Goal: Information Seeking & Learning: Learn about a topic

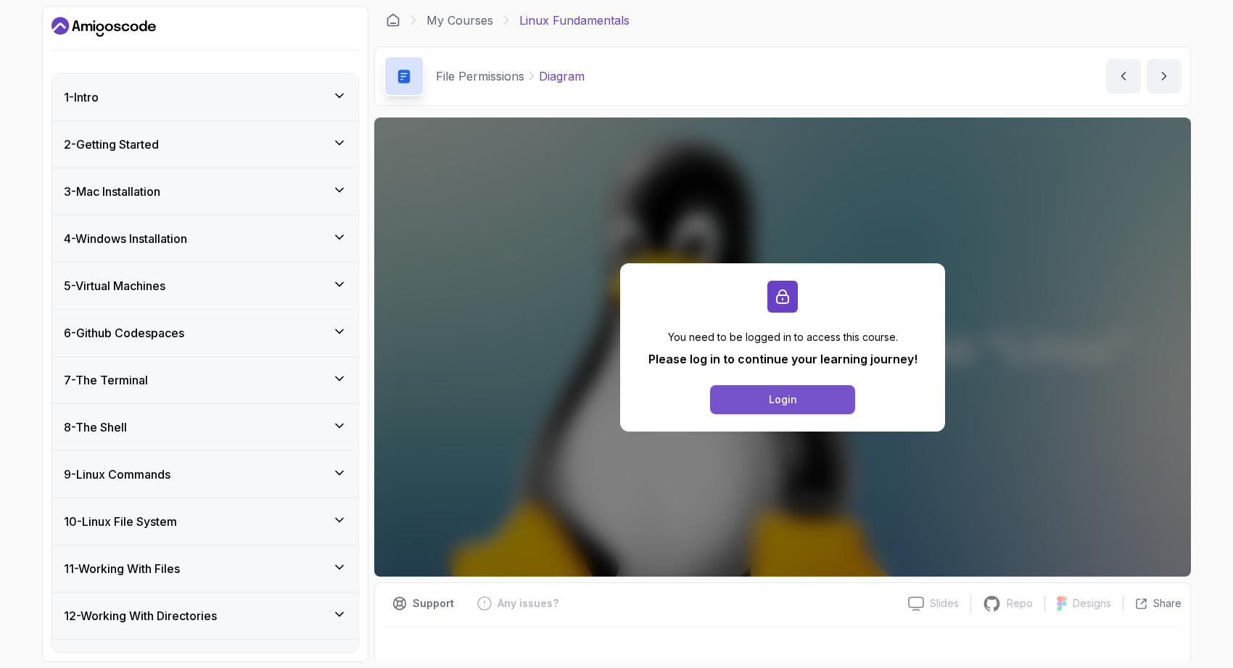
click at [742, 397] on button "Login" at bounding box center [782, 399] width 145 height 29
click at [289, 632] on div "12 - Working With Directories" at bounding box center [205, 616] width 306 height 46
click at [119, 17] on icon "Dashboard" at bounding box center [103, 26] width 104 height 23
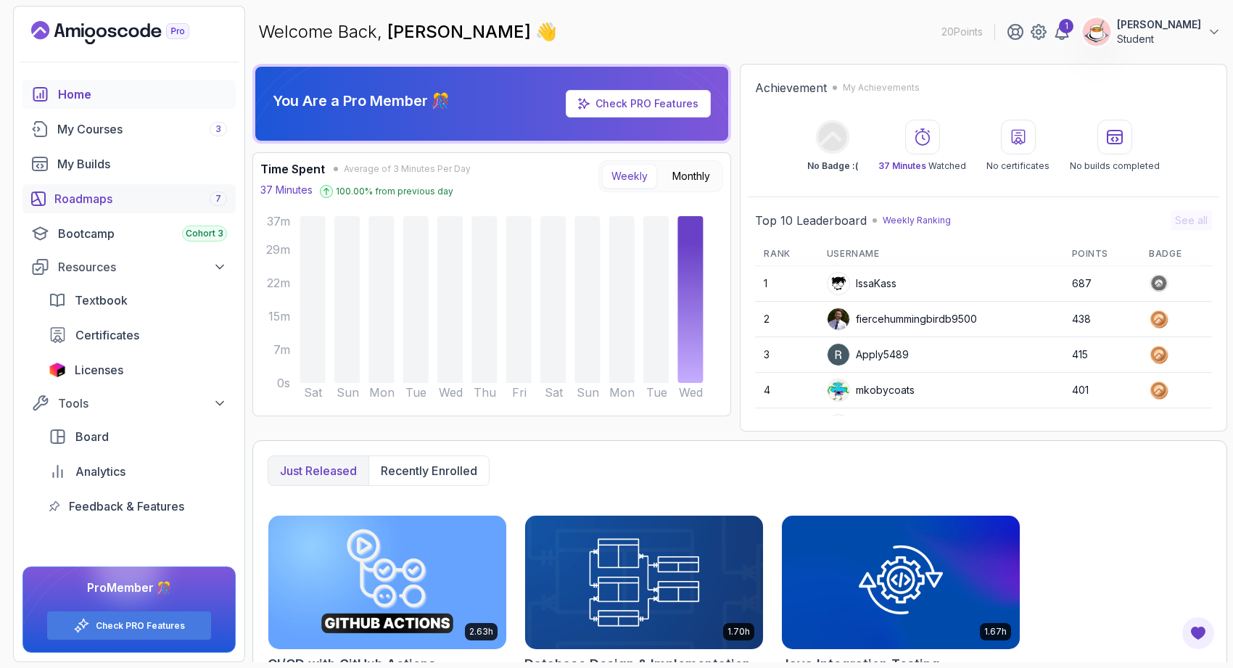
click at [147, 197] on div "Roadmaps 7" at bounding box center [140, 198] width 173 height 17
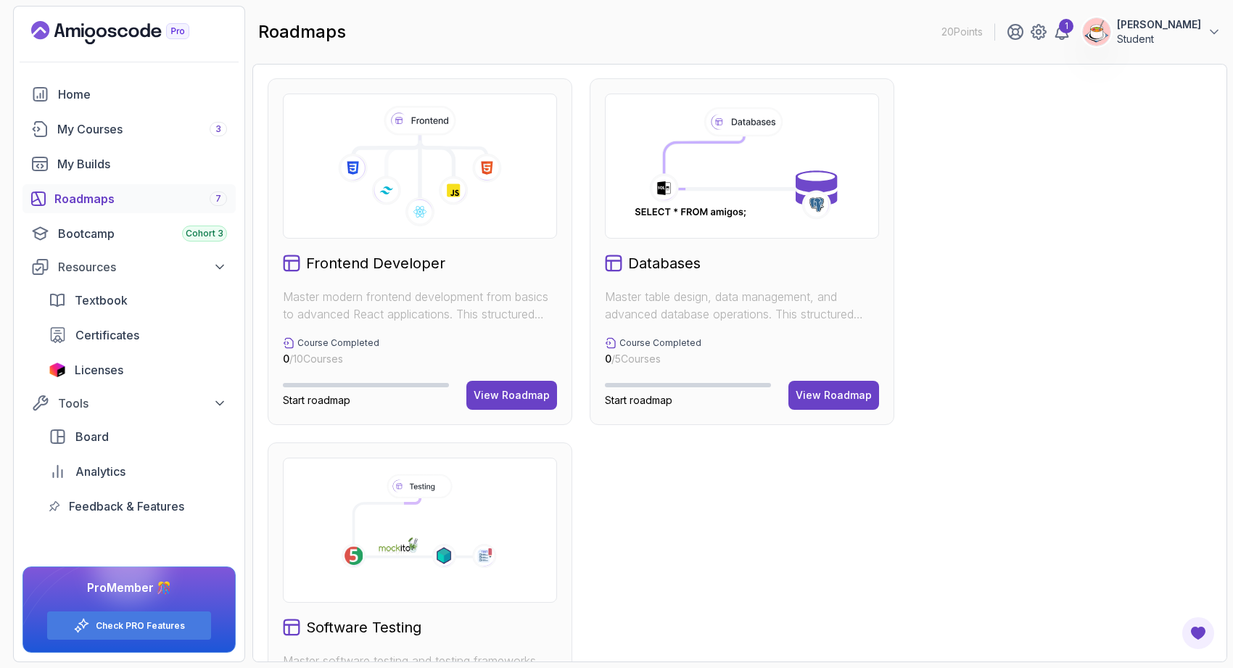
scroll to position [725, 0]
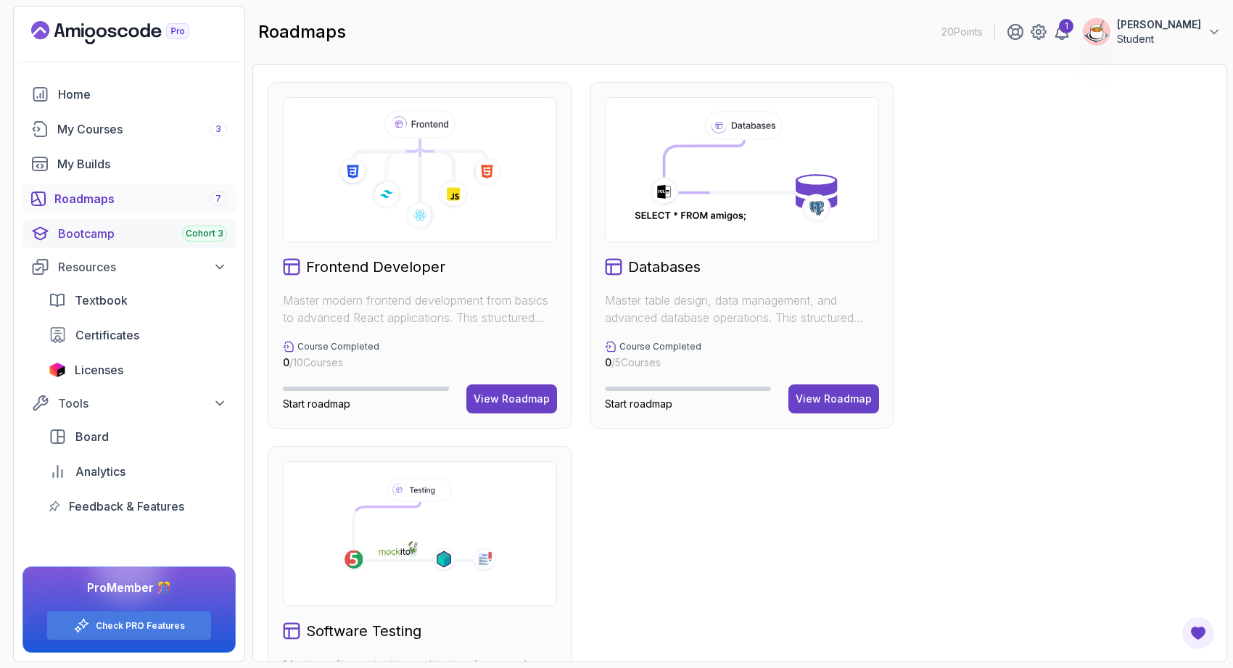
click at [136, 234] on div "Bootcamp Cohort 3" at bounding box center [142, 233] width 169 height 17
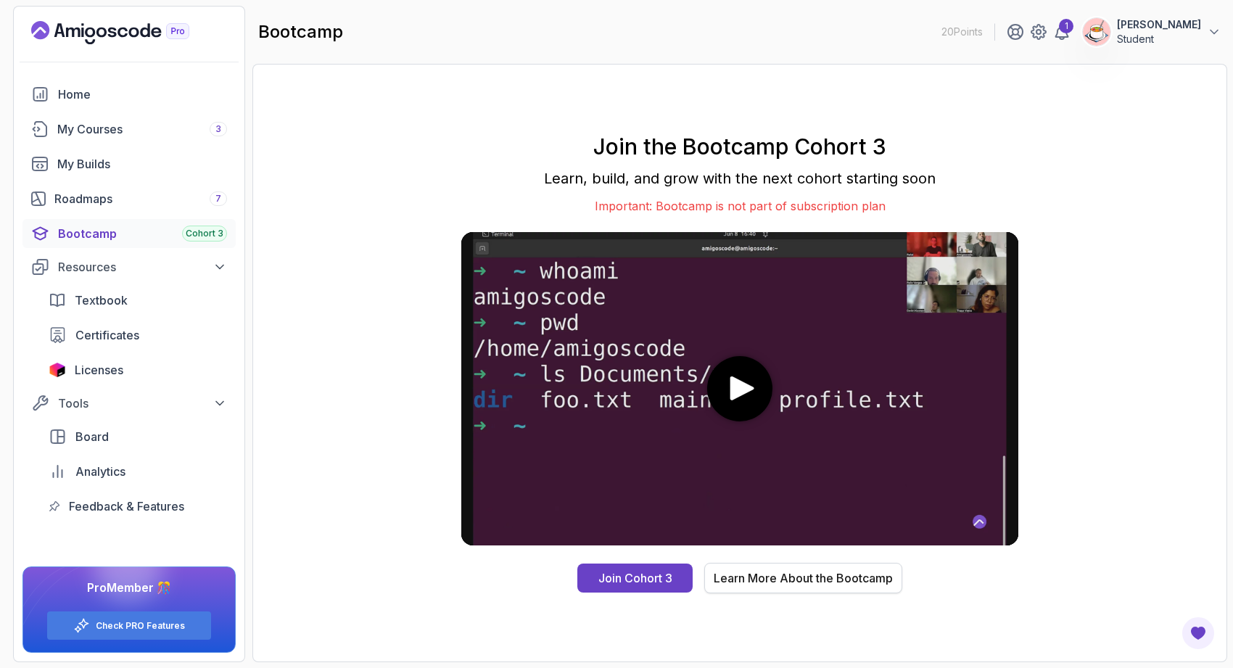
click at [761, 586] on button "Learn More About the Bootcamp" at bounding box center [803, 578] width 198 height 30
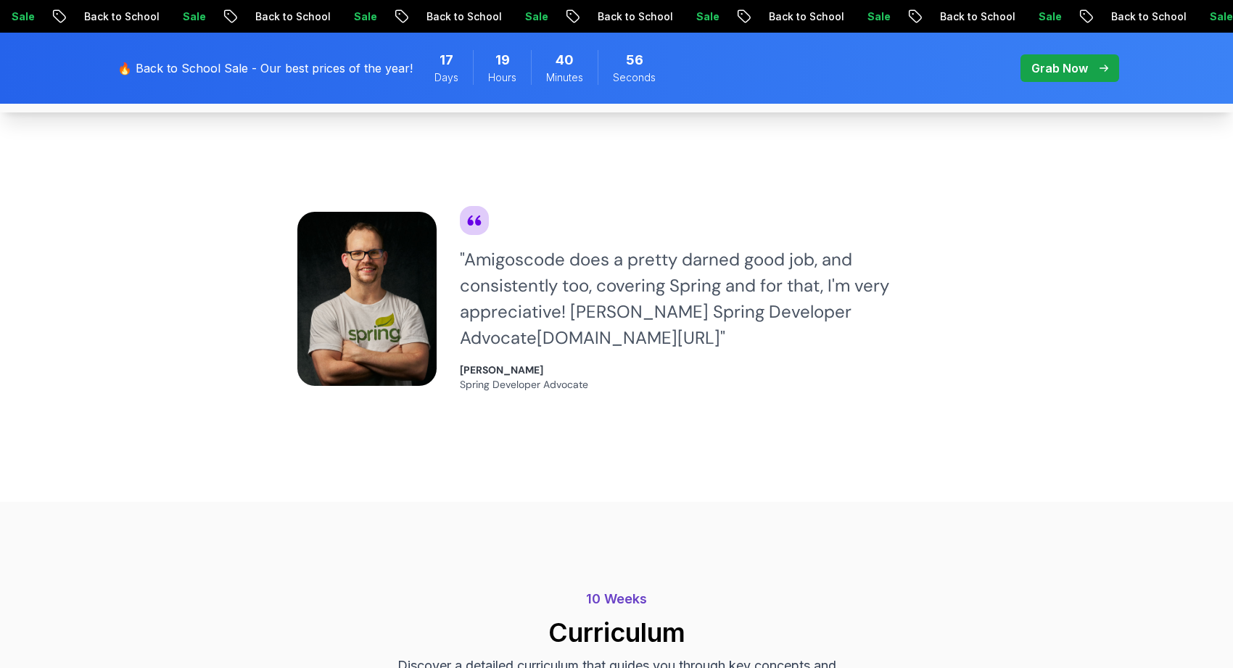
scroll to position [1114, 0]
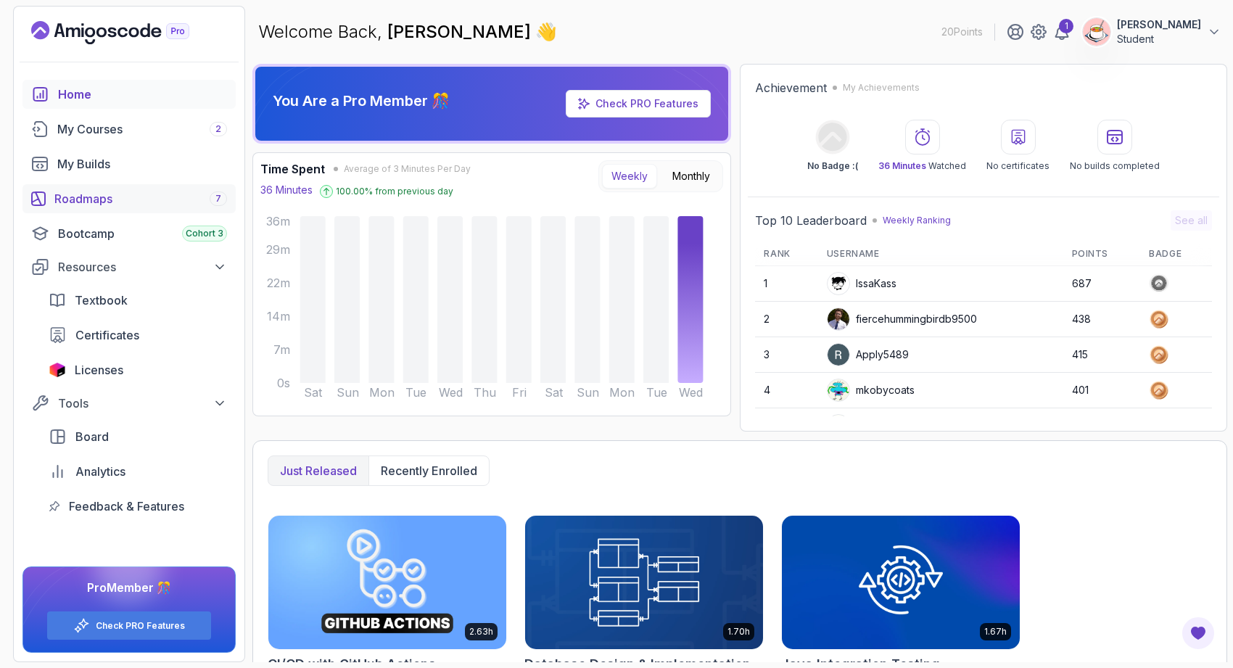
click at [161, 204] on div "Roadmaps 7" at bounding box center [140, 198] width 173 height 17
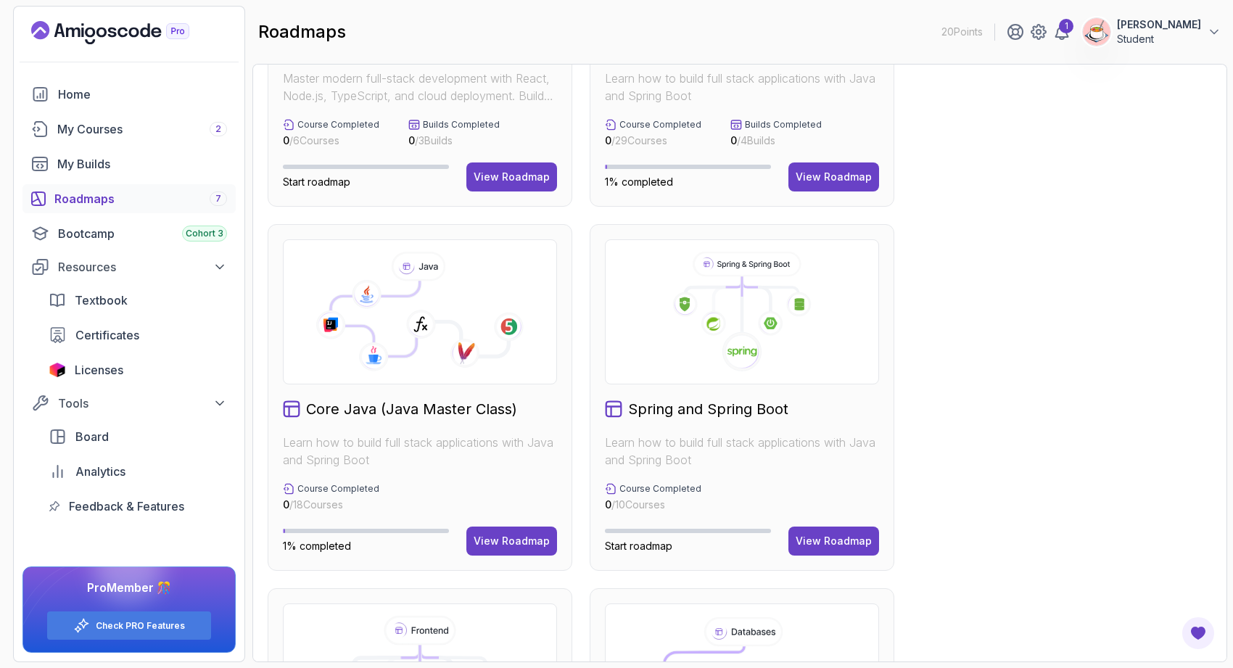
scroll to position [260, 0]
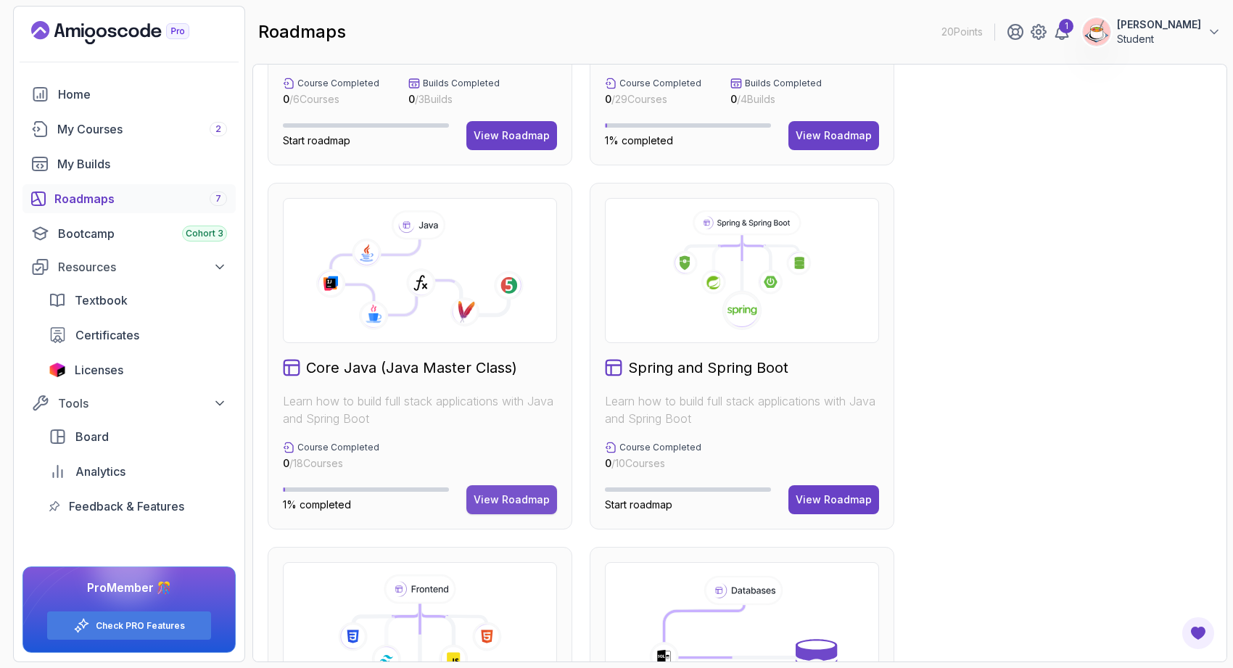
click at [519, 498] on div "View Roadmap" at bounding box center [512, 499] width 76 height 15
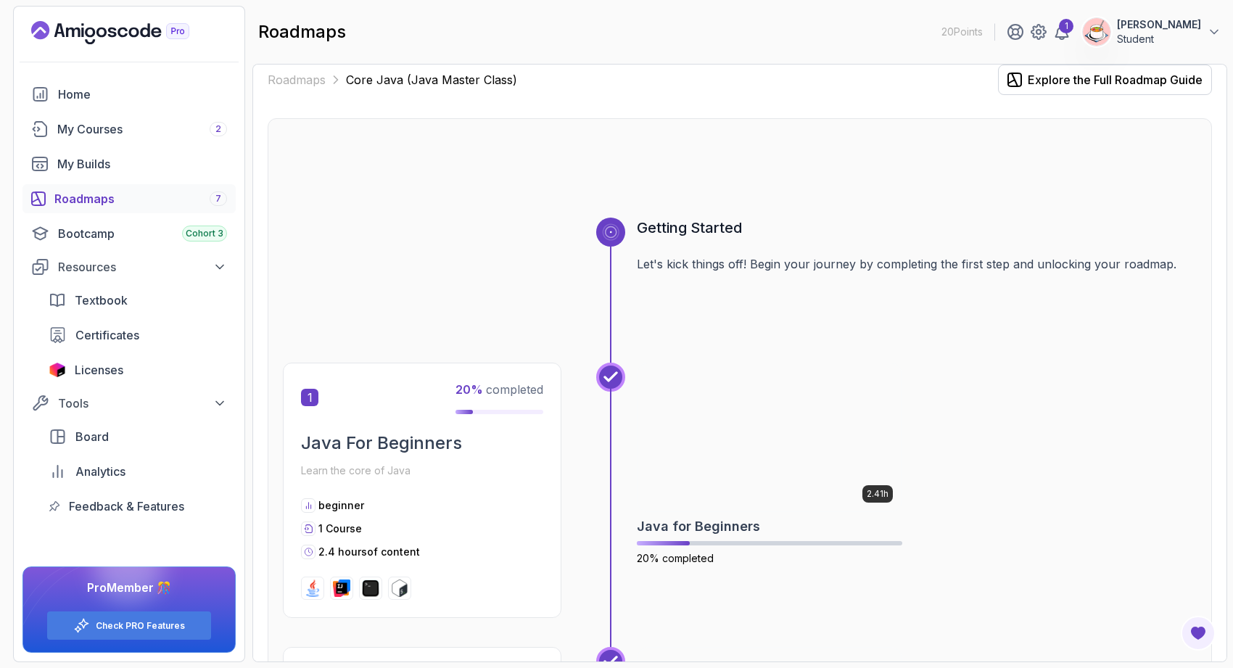
scroll to position [301, 0]
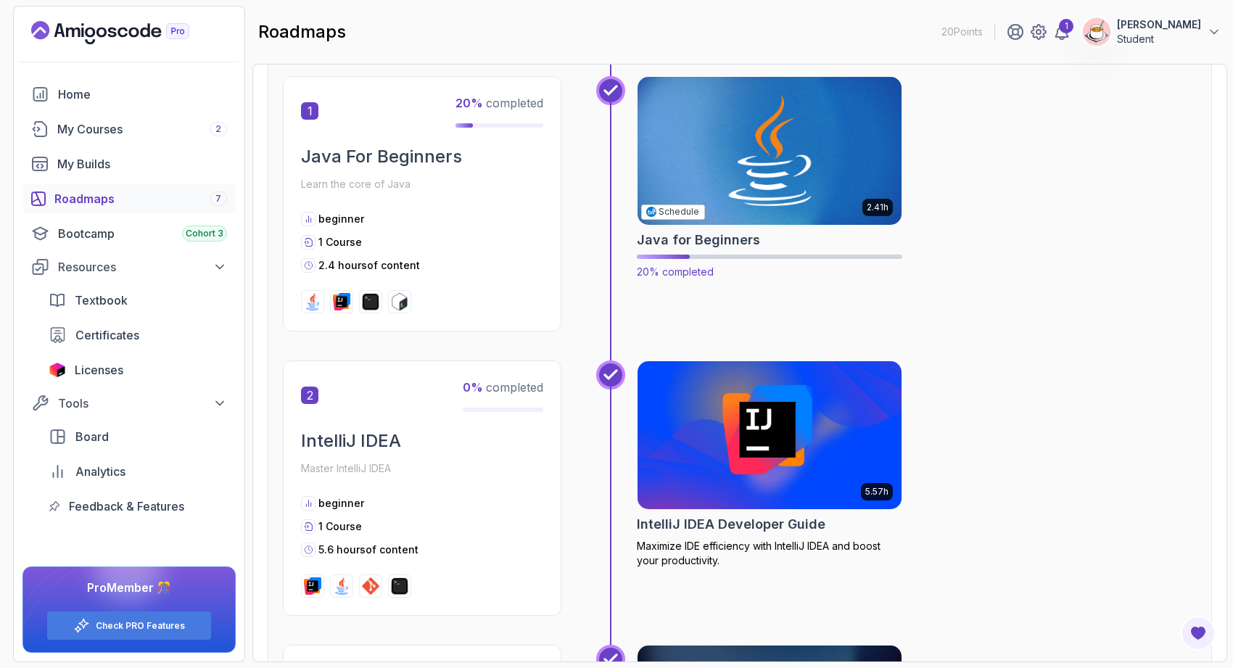
click at [769, 152] on img at bounding box center [769, 150] width 277 height 155
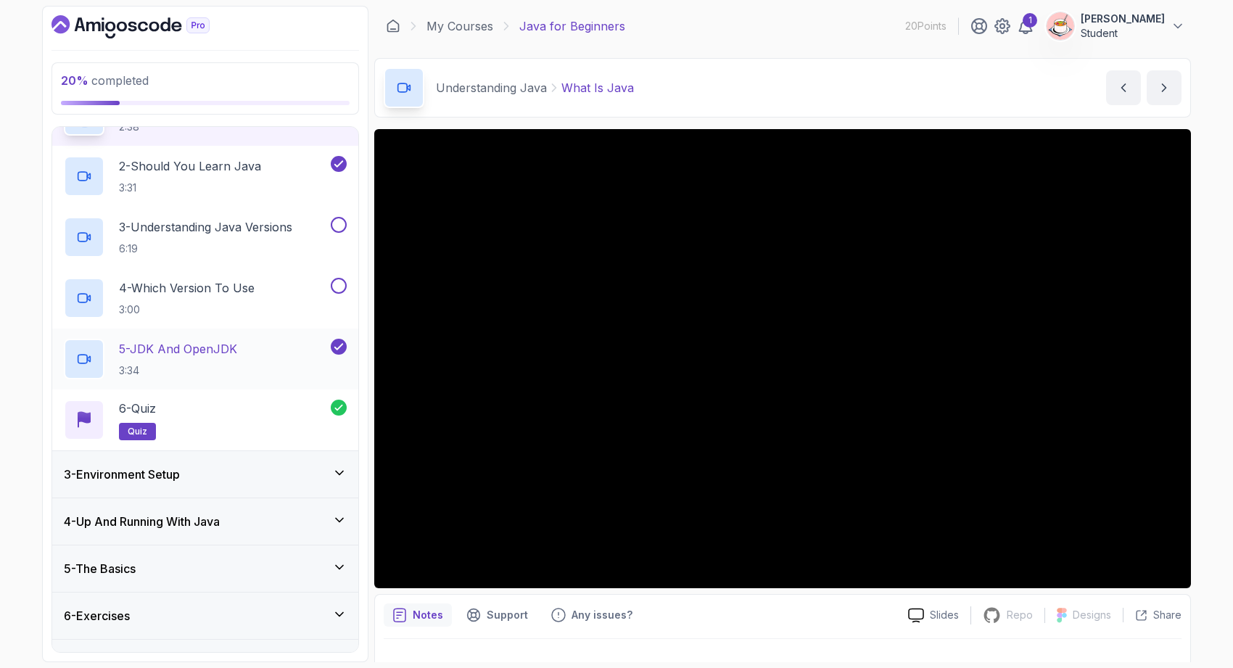
scroll to position [170, 0]
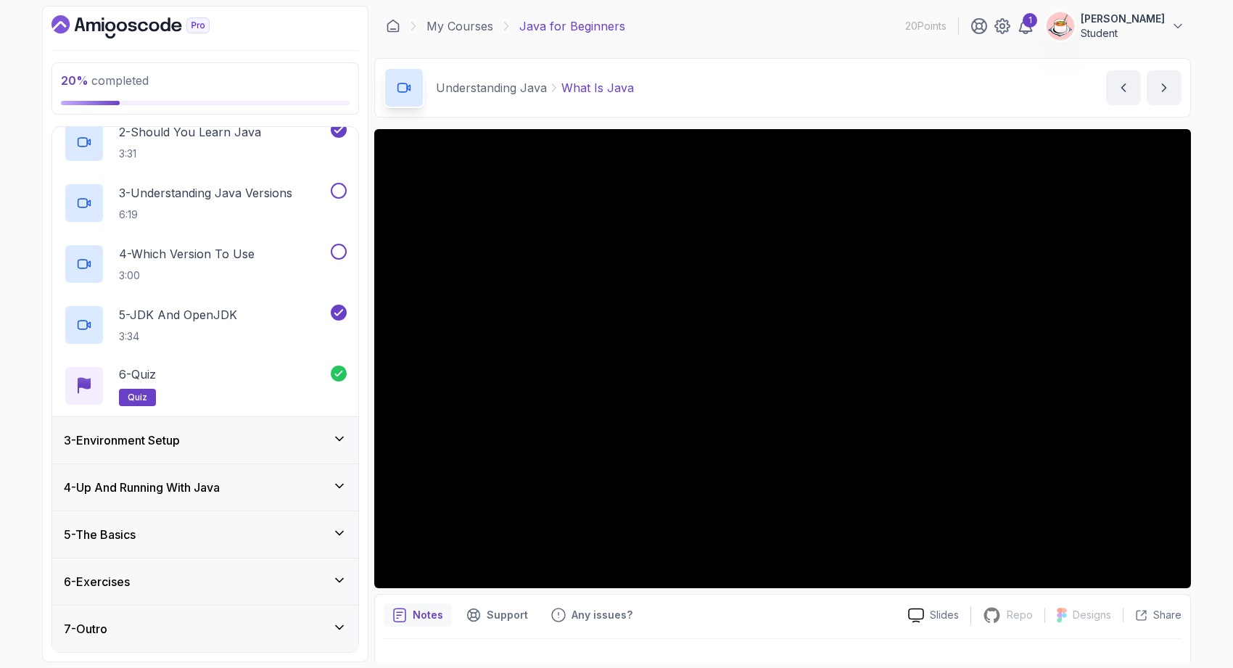
click at [265, 431] on div "3 - Environment Setup" at bounding box center [205, 440] width 306 height 46
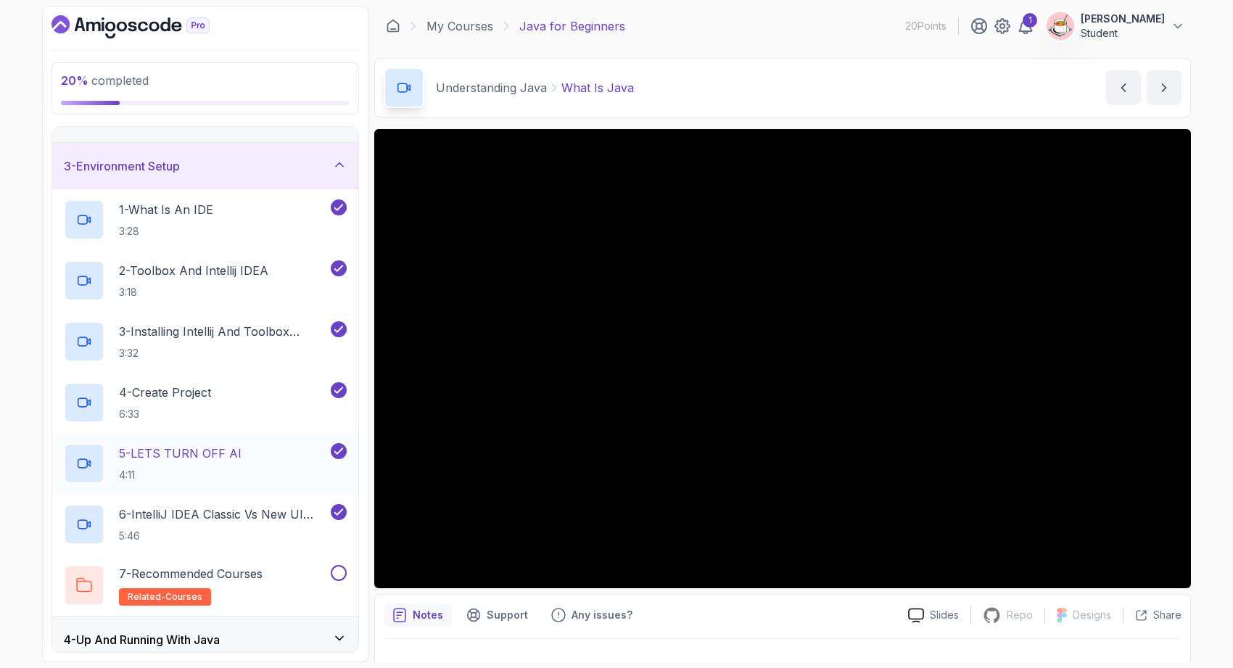
scroll to position [230, 0]
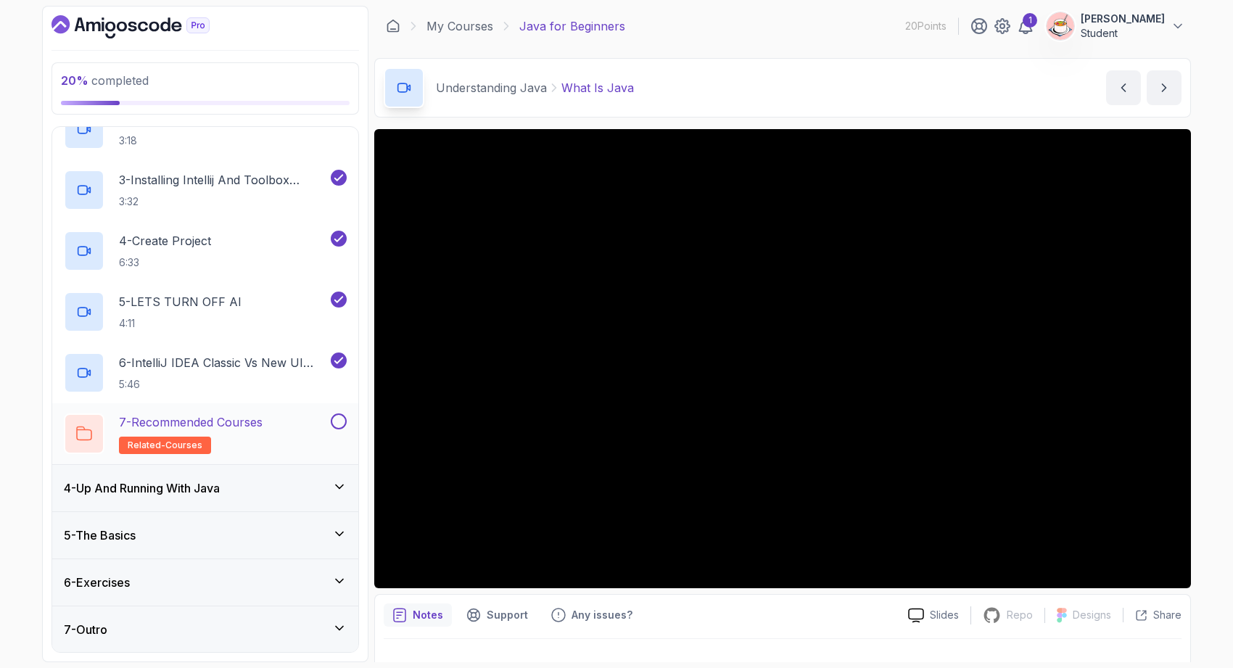
click at [292, 416] on div "7 - Recommended Courses related-courses" at bounding box center [196, 433] width 264 height 41
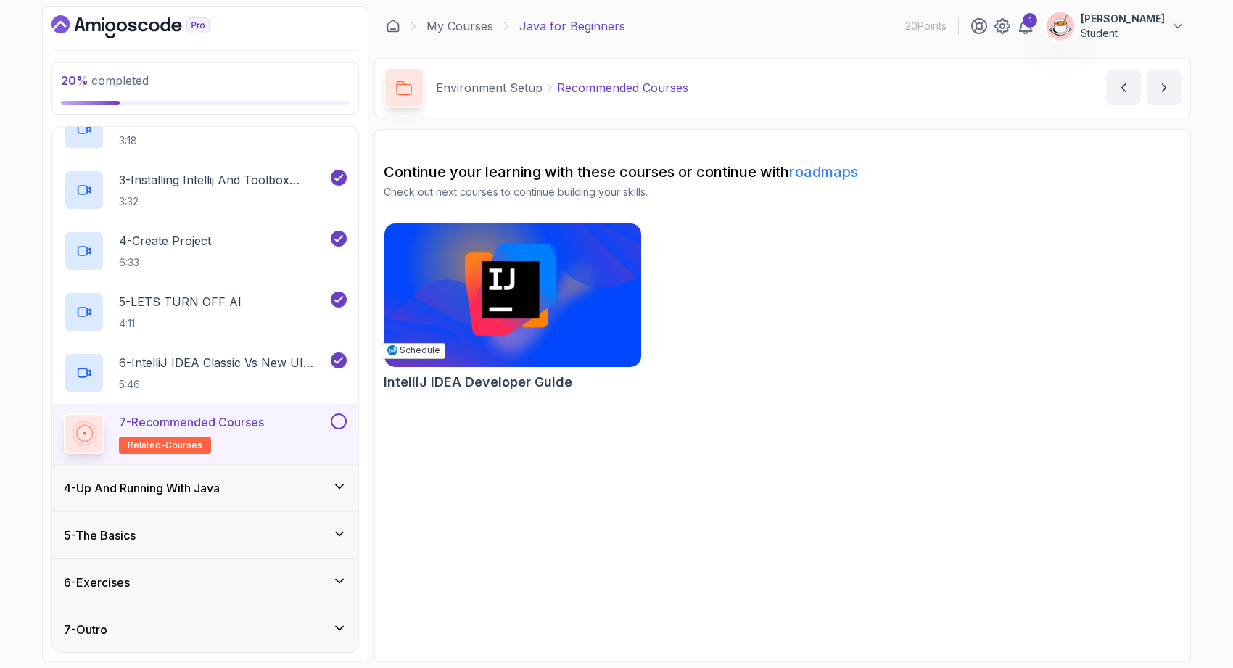
click at [459, 330] on img at bounding box center [513, 295] width 270 height 151
click at [245, 493] on div "4 - Up And Running With Java" at bounding box center [205, 487] width 283 height 17
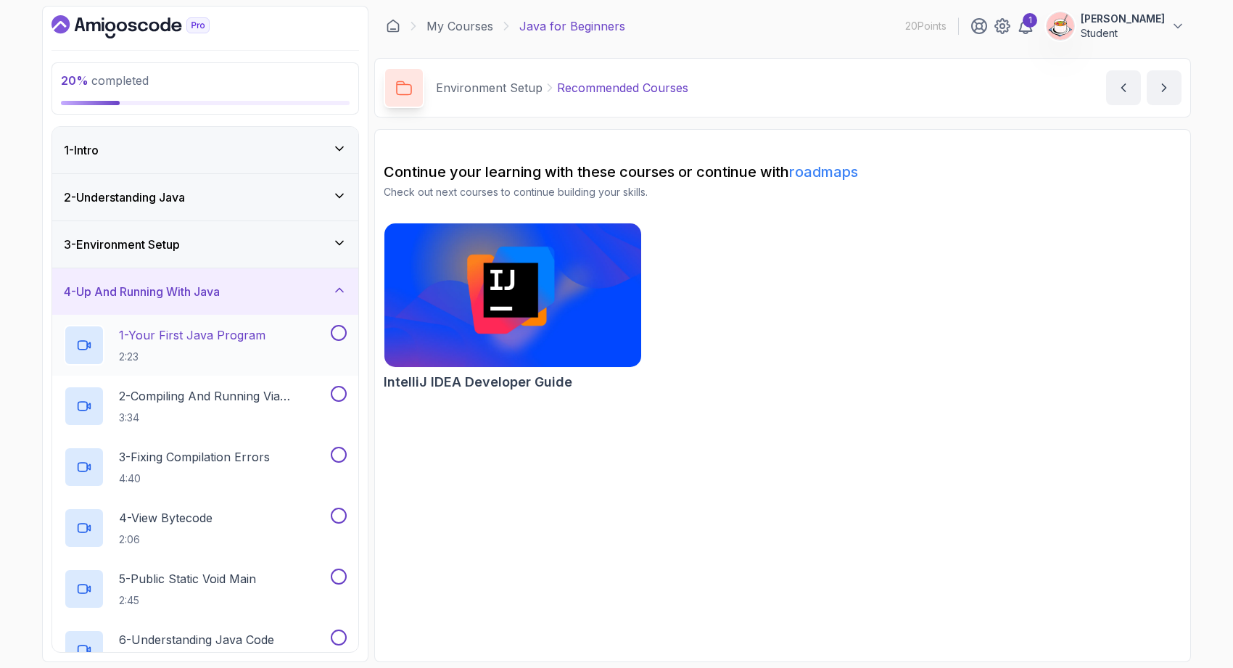
click at [220, 351] on p "2:23" at bounding box center [192, 357] width 147 height 15
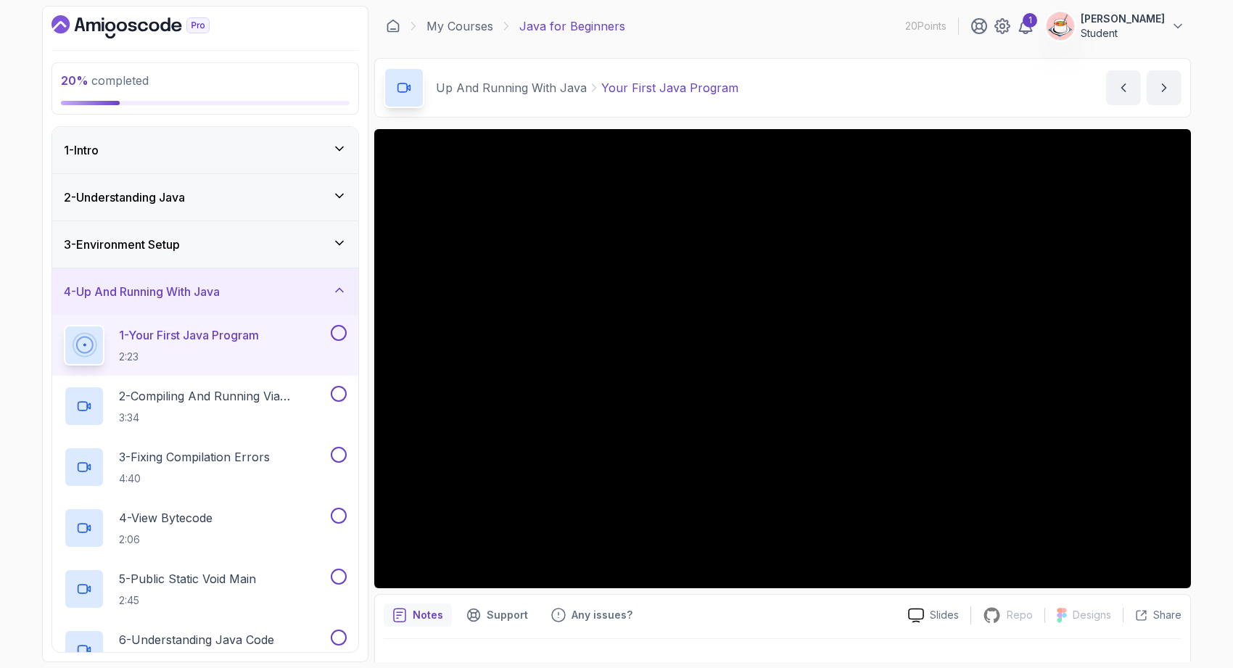
click at [241, 215] on div "2 - Understanding Java" at bounding box center [205, 197] width 306 height 46
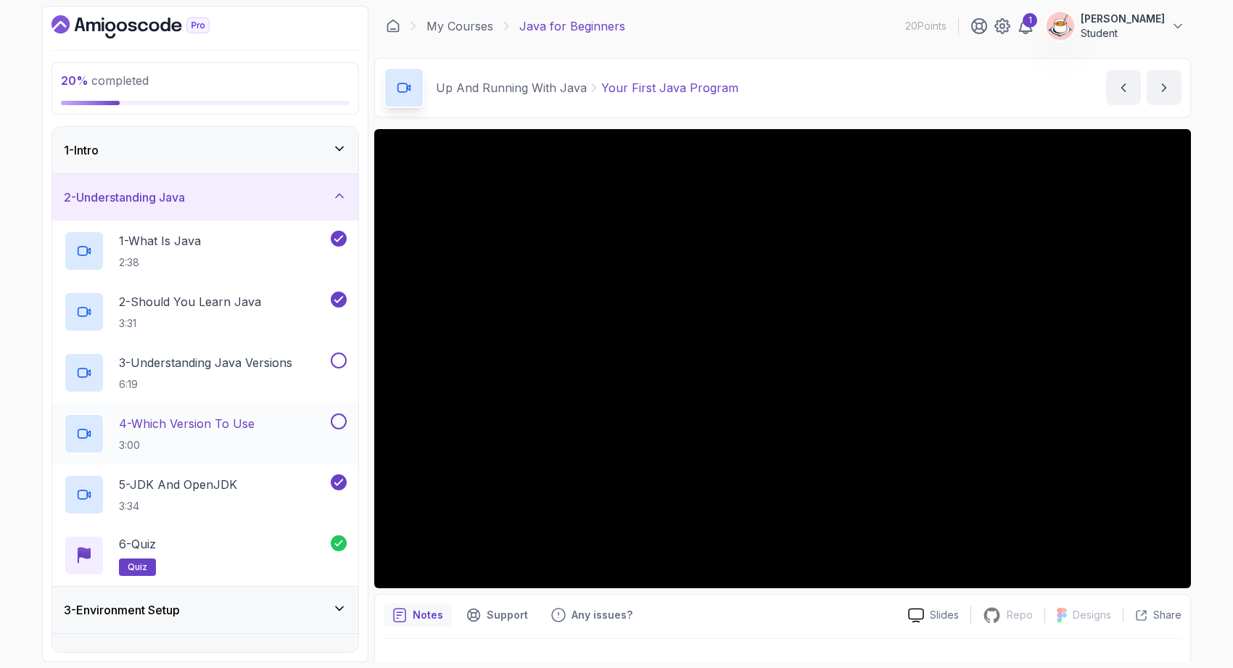
click at [342, 429] on div at bounding box center [337, 421] width 19 height 16
click at [341, 419] on button at bounding box center [339, 421] width 16 height 16
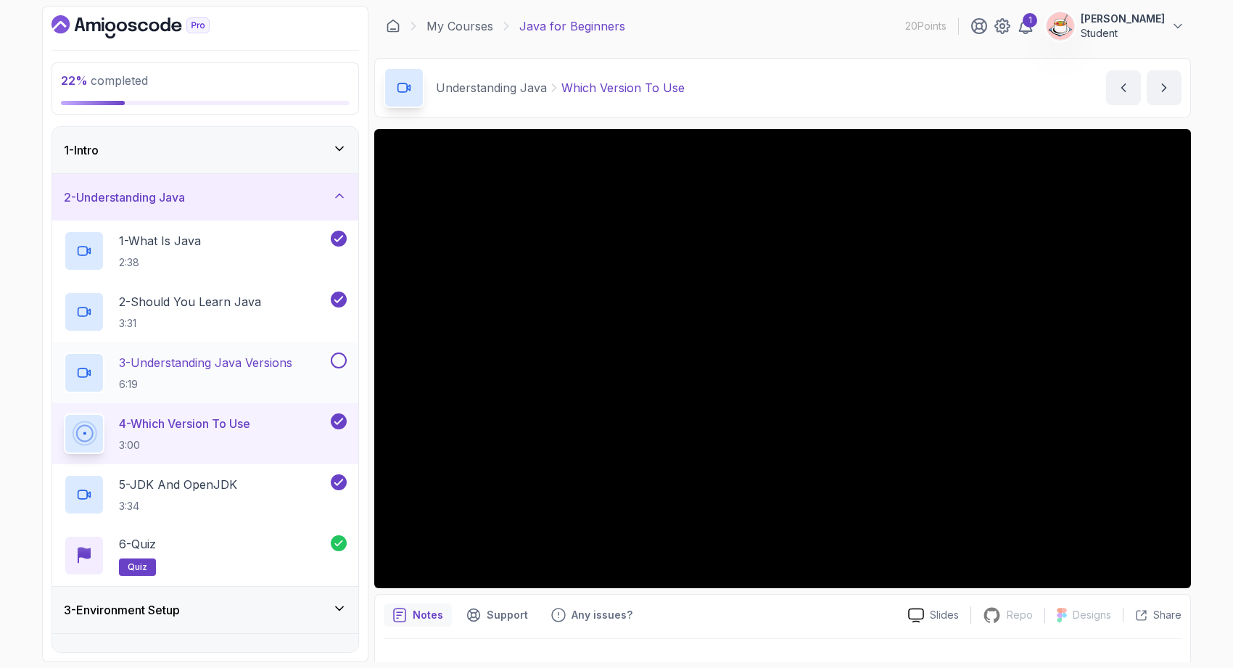
click at [337, 358] on button at bounding box center [339, 361] width 16 height 16
click at [329, 199] on div "2 - Understanding Java" at bounding box center [205, 197] width 283 height 17
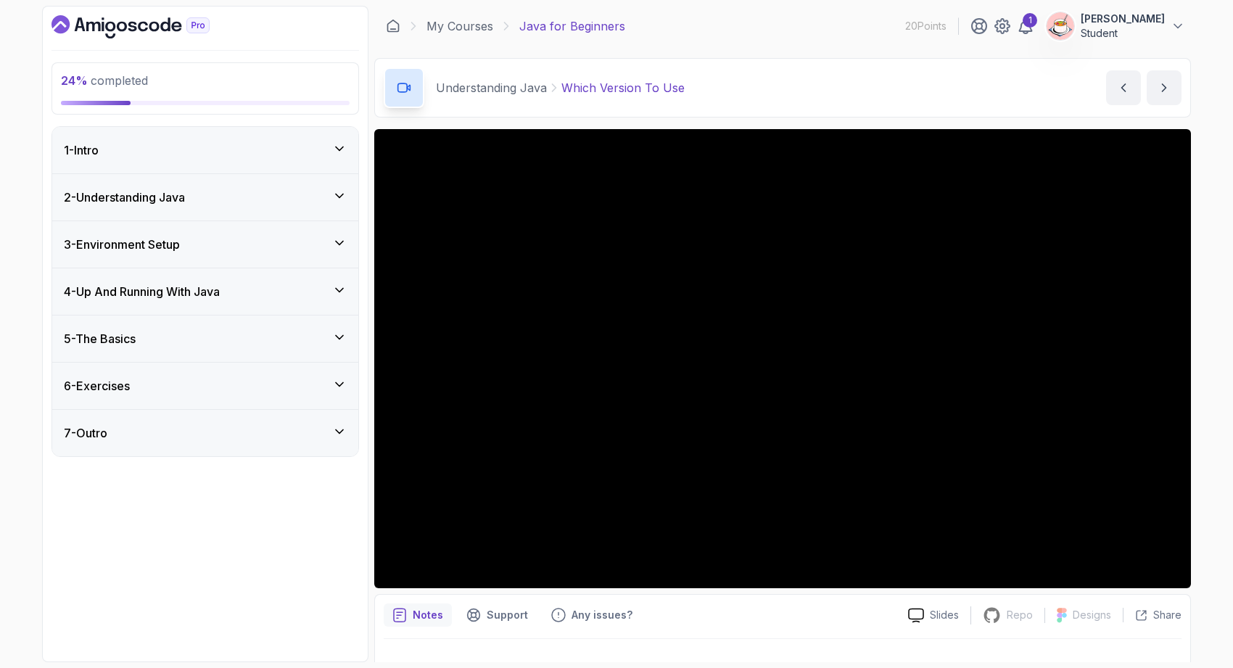
click at [310, 244] on div "3 - Environment Setup" at bounding box center [205, 244] width 283 height 17
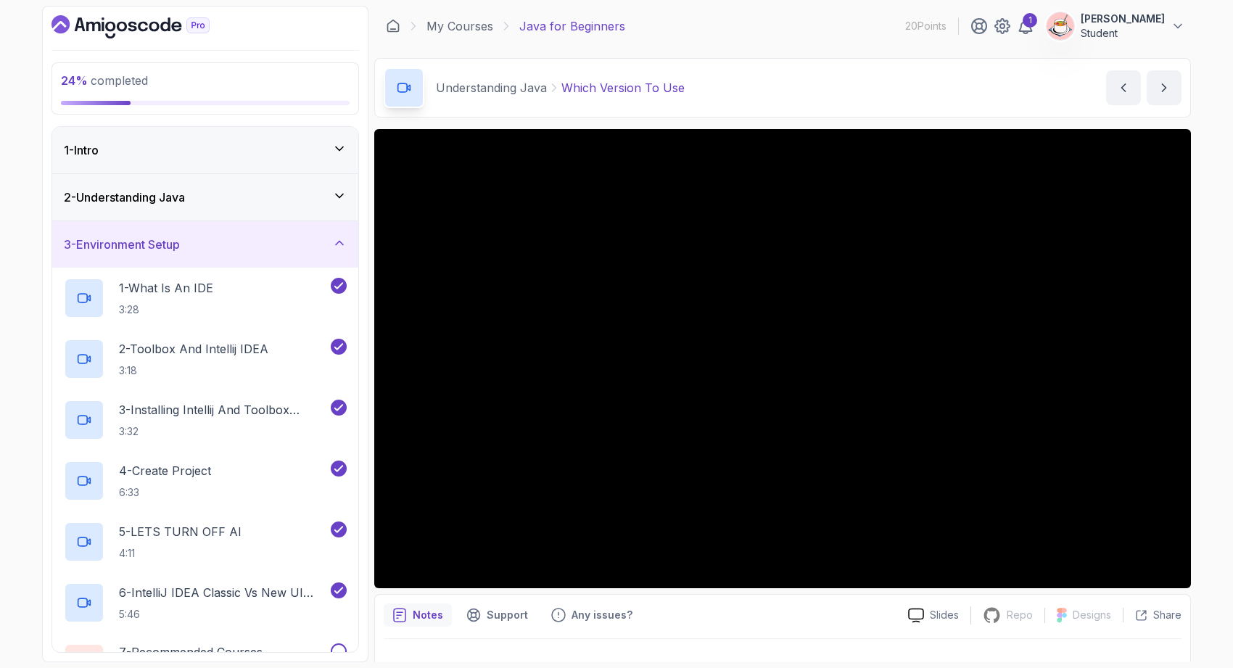
click at [321, 228] on div "3 - Environment Setup" at bounding box center [205, 244] width 306 height 46
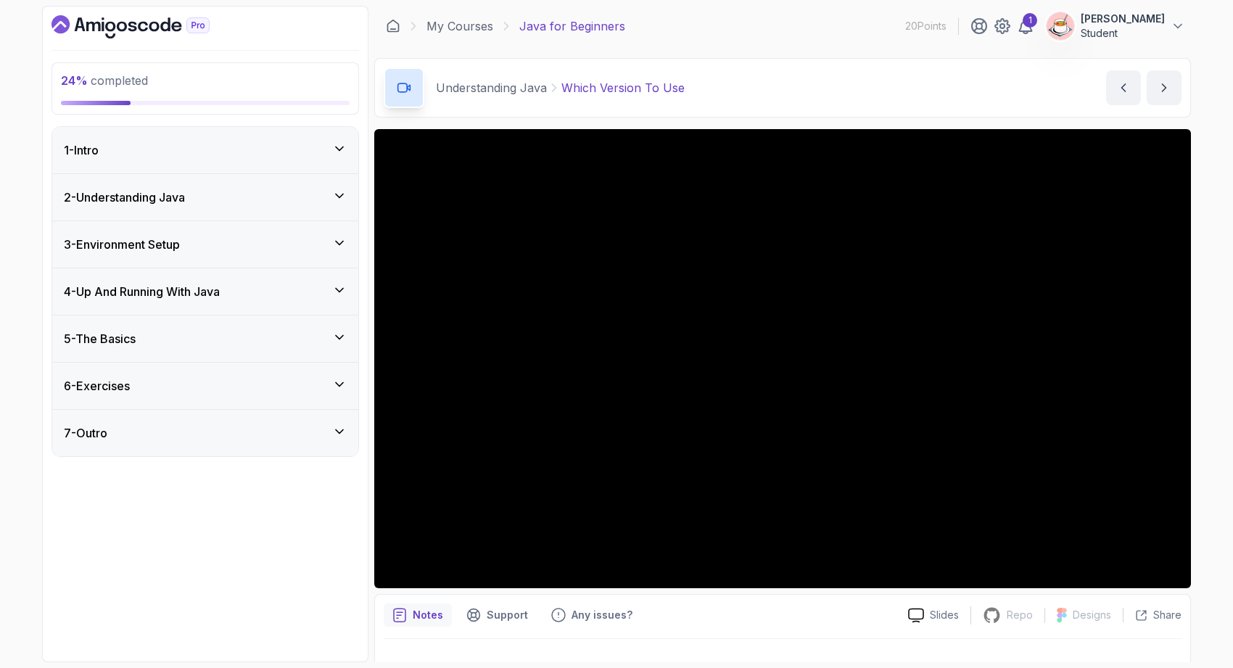
click at [292, 288] on div "4 - Up And Running With Java" at bounding box center [205, 291] width 283 height 17
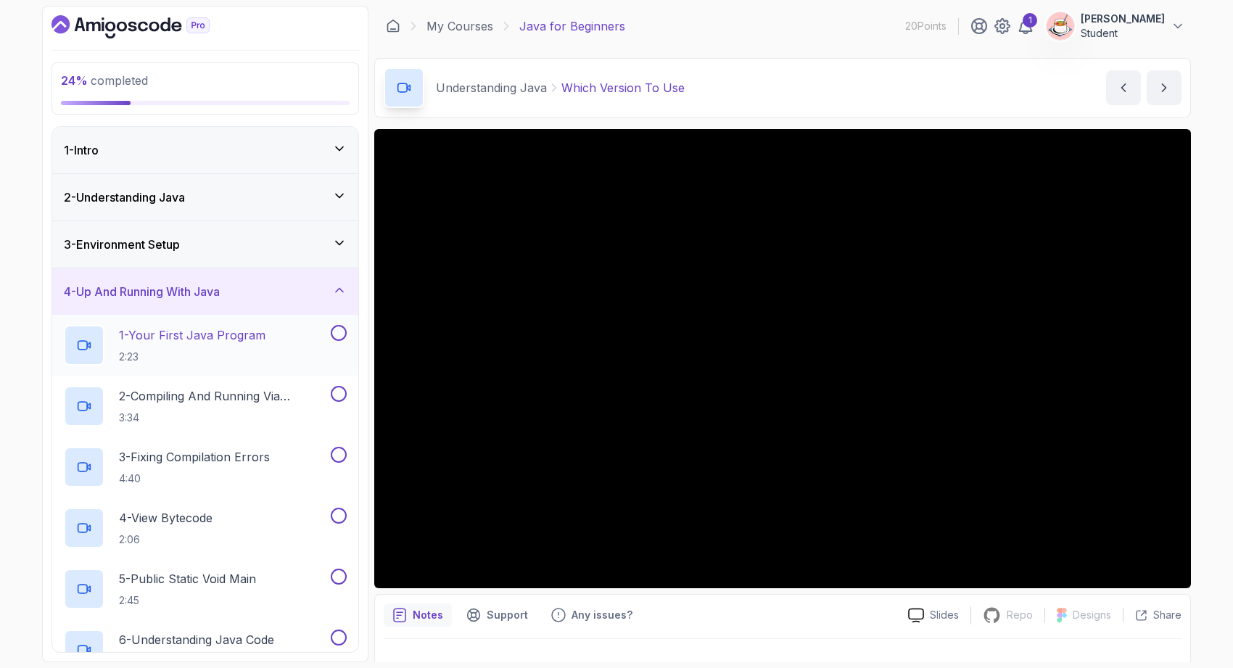
click at [294, 354] on div "1 - Your First Java Program 2:23" at bounding box center [196, 345] width 264 height 41
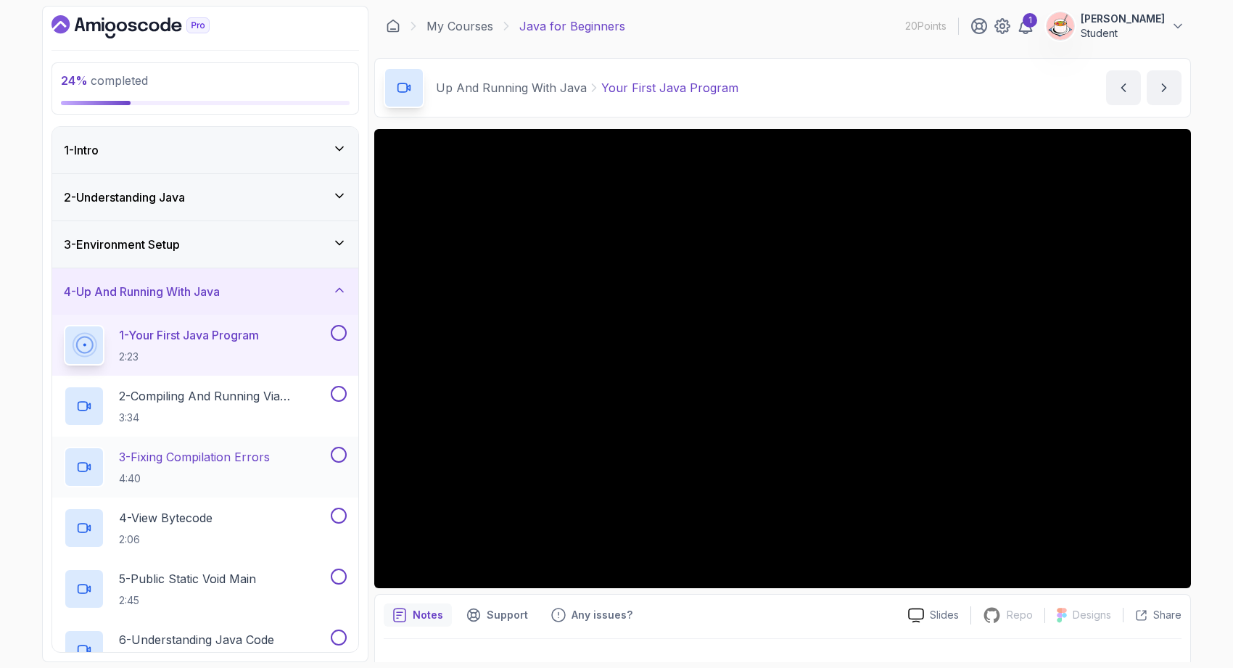
scroll to position [291, 0]
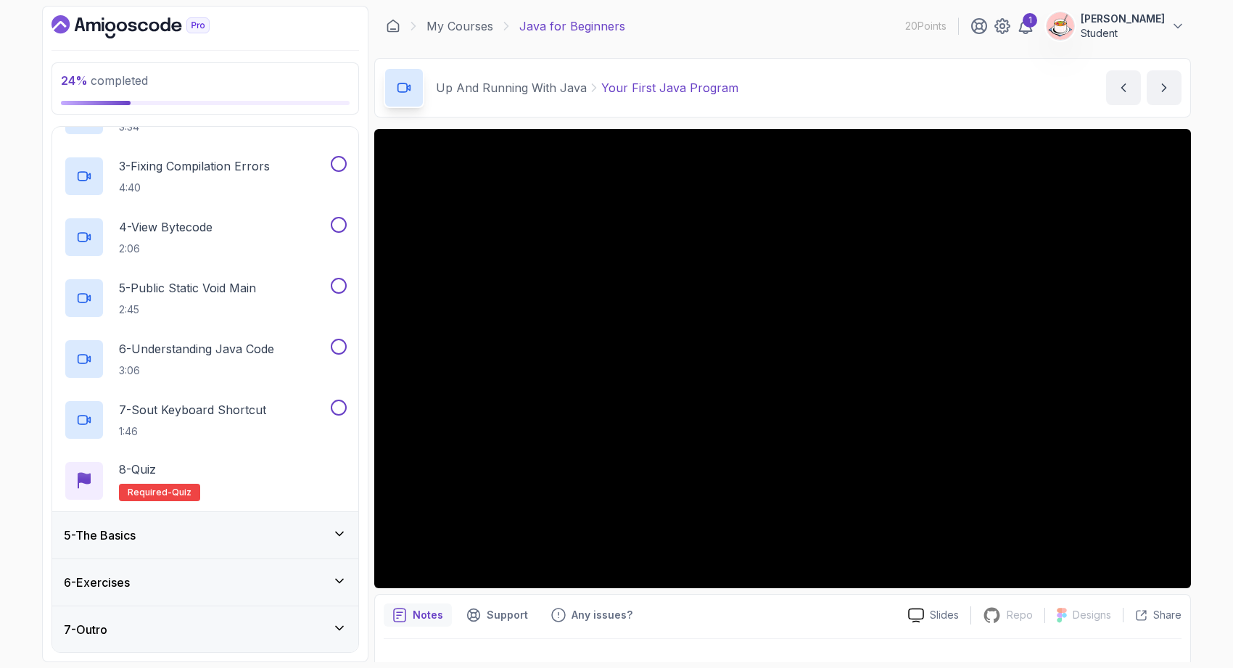
click at [321, 529] on div "5 - The Basics" at bounding box center [205, 535] width 283 height 17
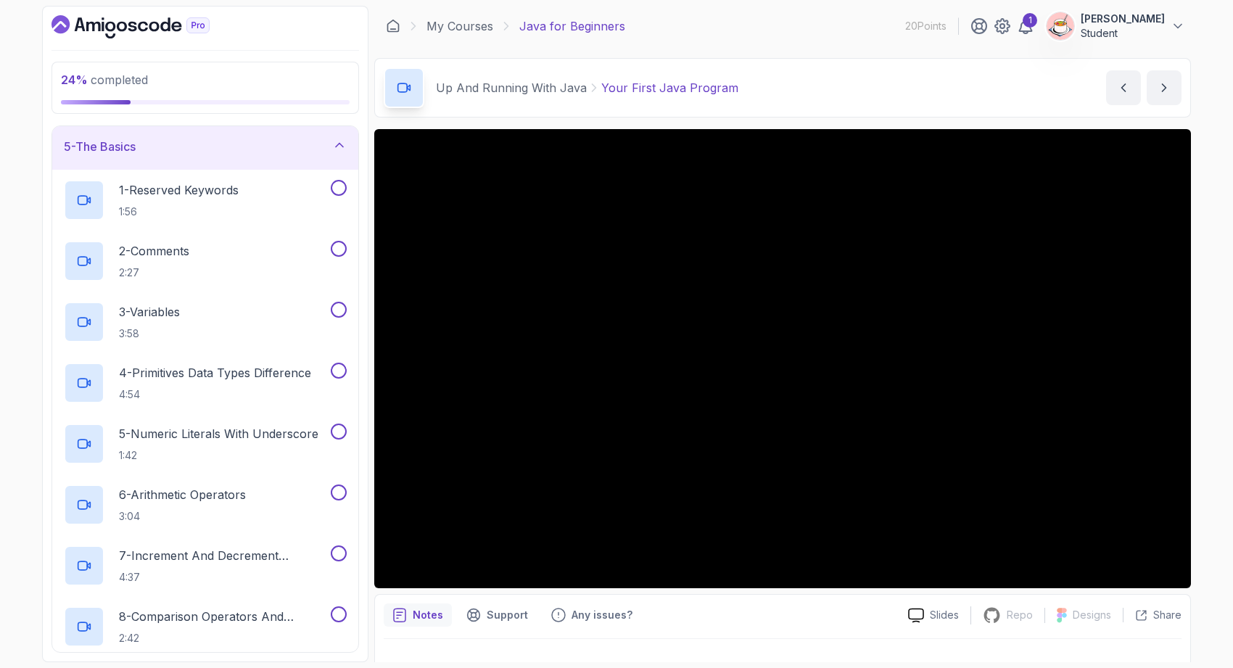
scroll to position [188, 0]
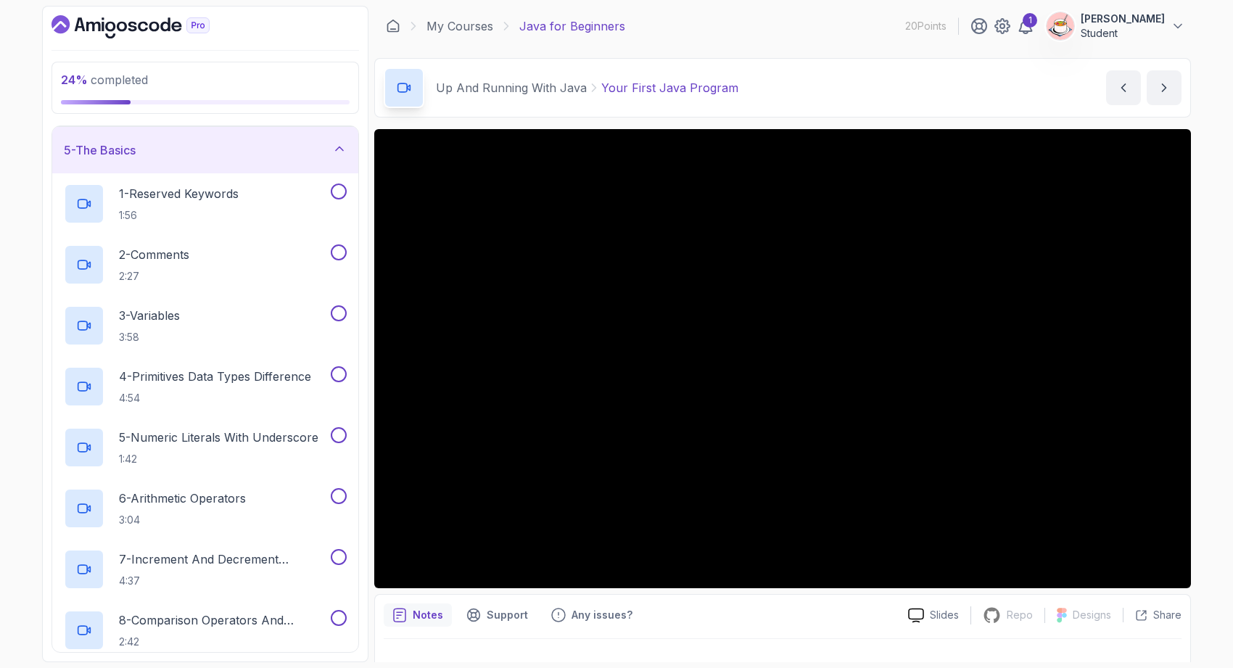
click at [342, 145] on icon at bounding box center [339, 148] width 15 height 15
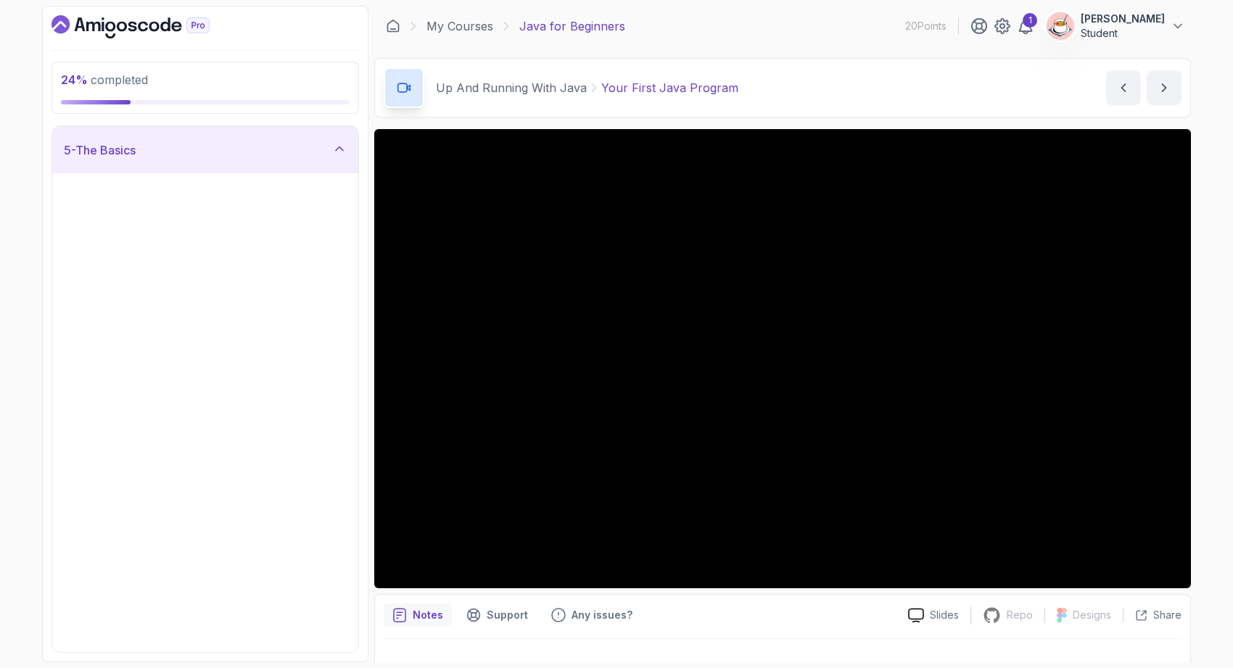
scroll to position [0, 0]
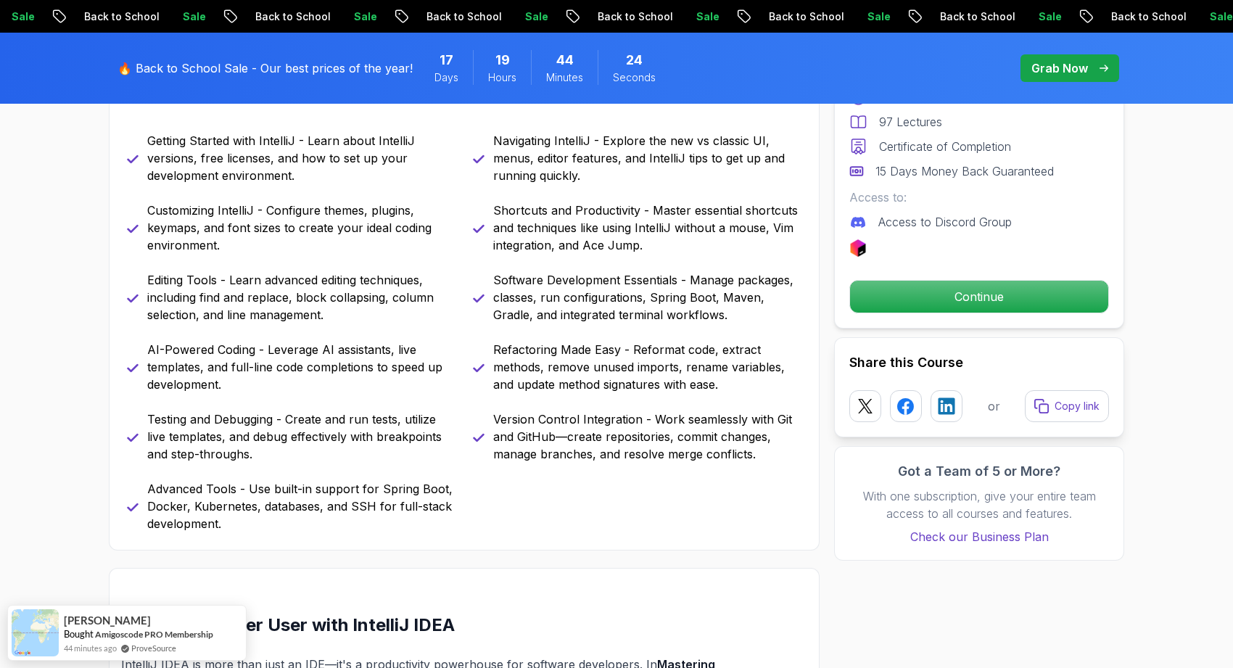
scroll to position [781, 0]
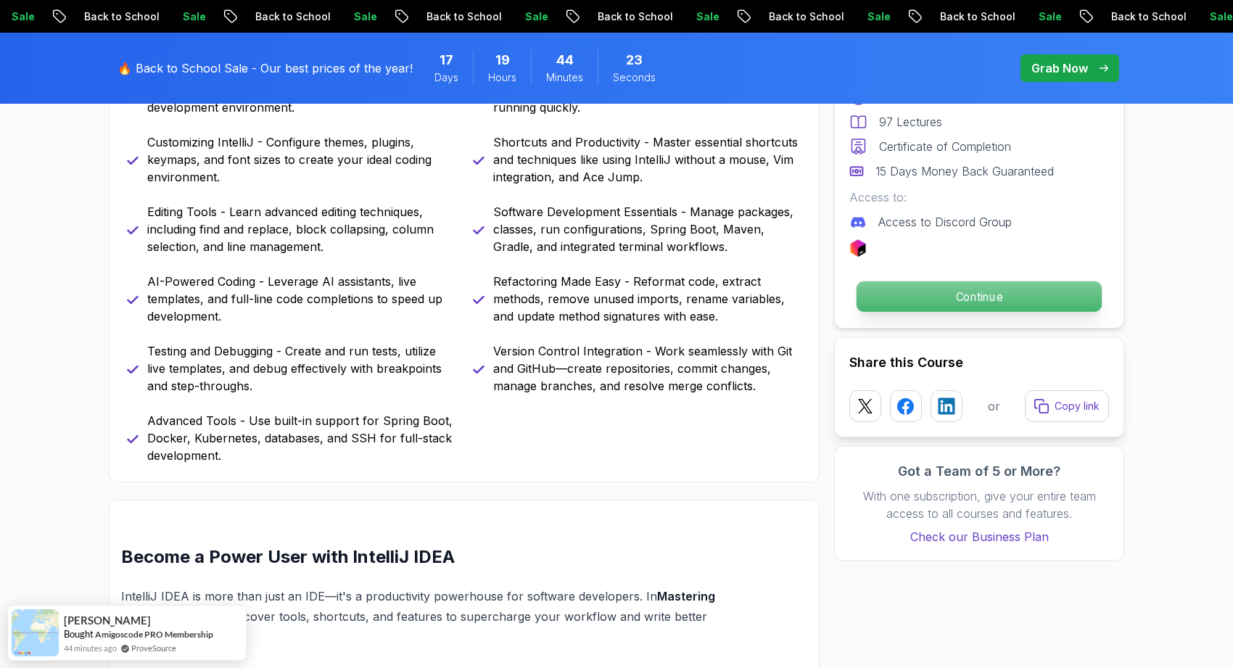
click at [945, 295] on p "Continue" at bounding box center [979, 296] width 245 height 30
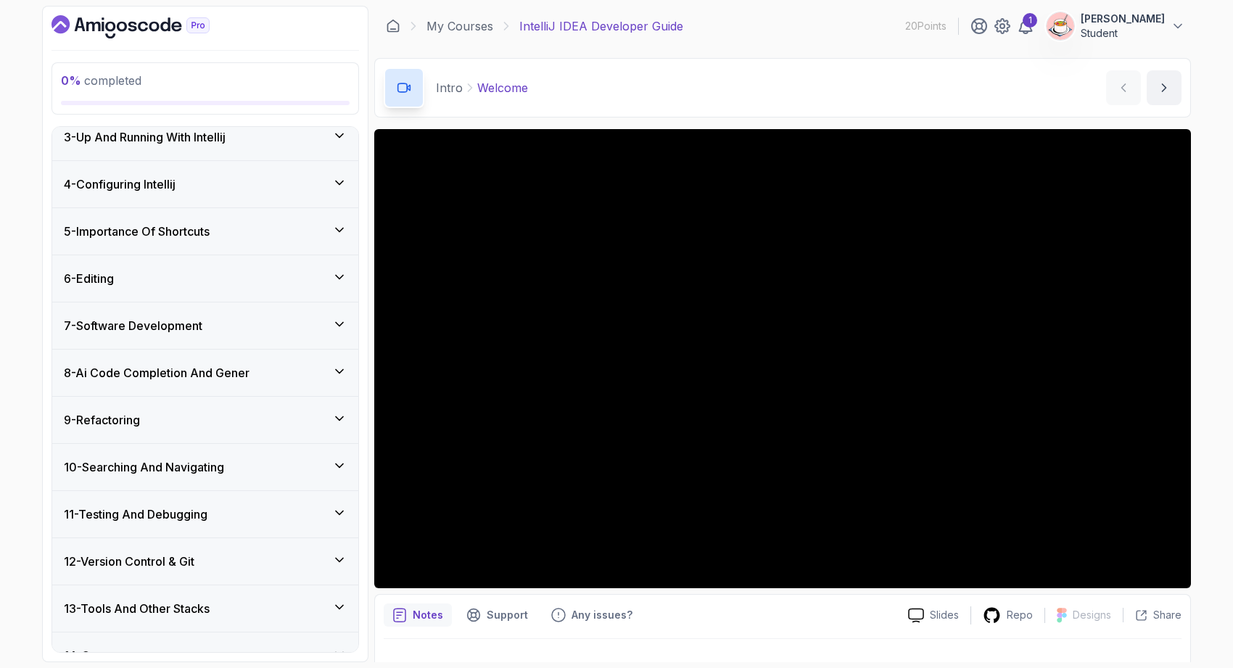
scroll to position [316, 0]
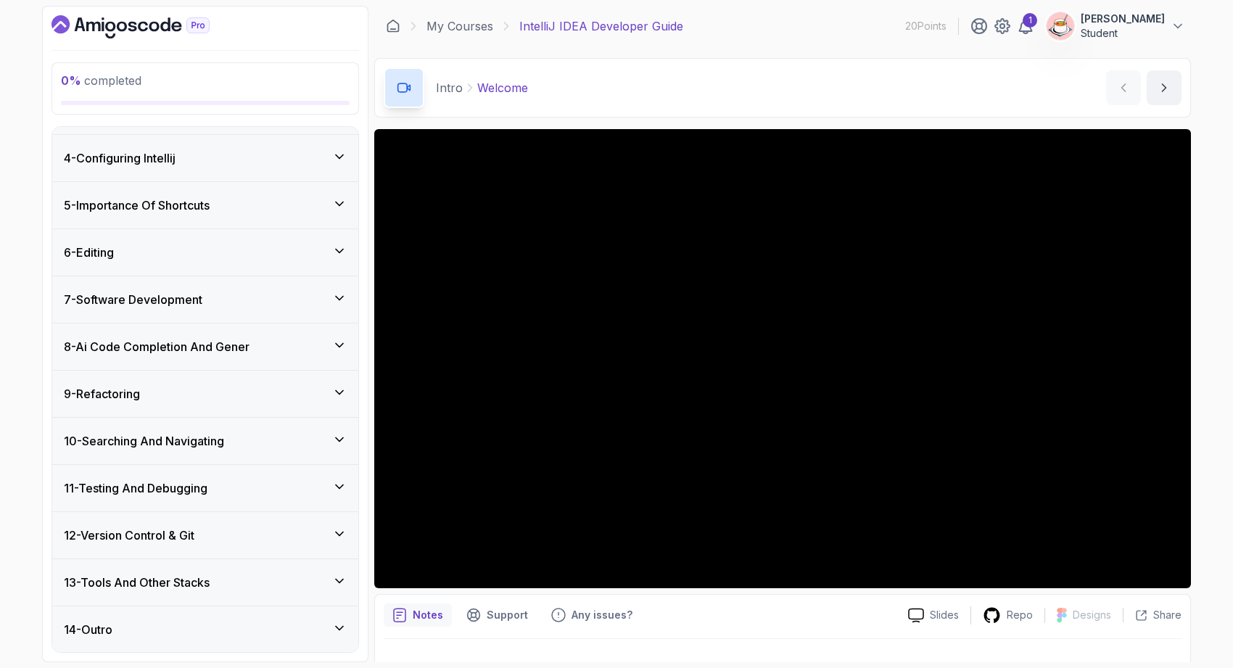
click at [263, 539] on div "12 - Version Control & Git" at bounding box center [205, 535] width 283 height 17
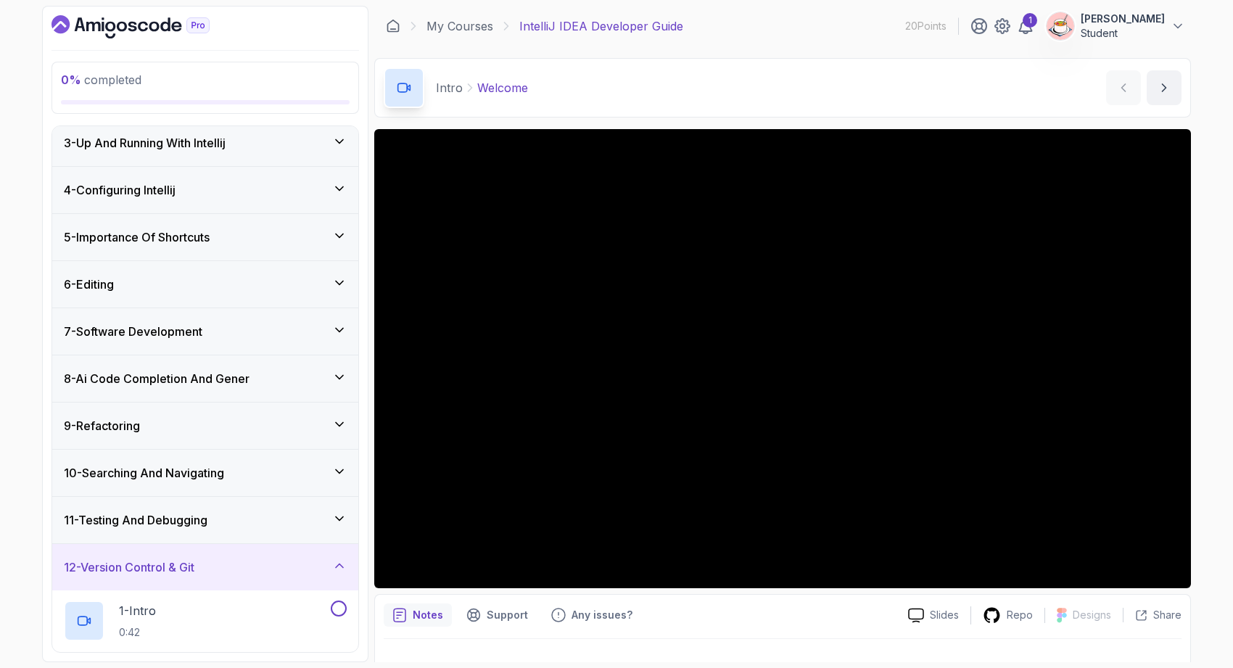
scroll to position [0, 0]
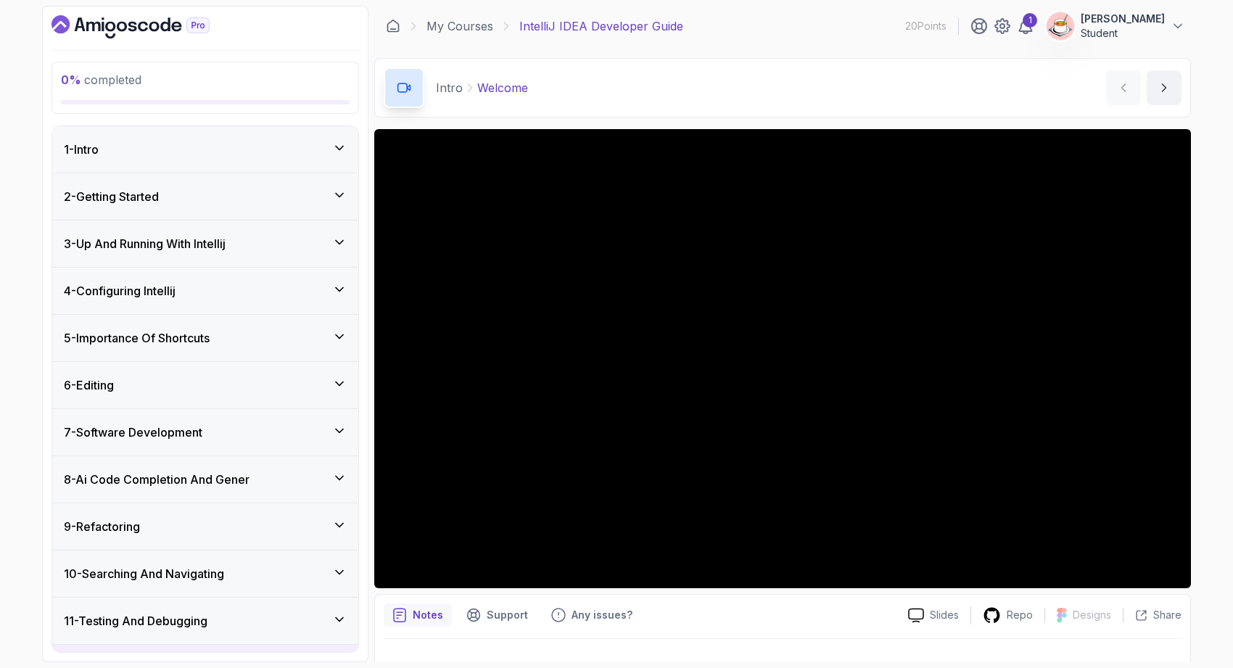
click at [339, 145] on icon at bounding box center [339, 148] width 15 height 15
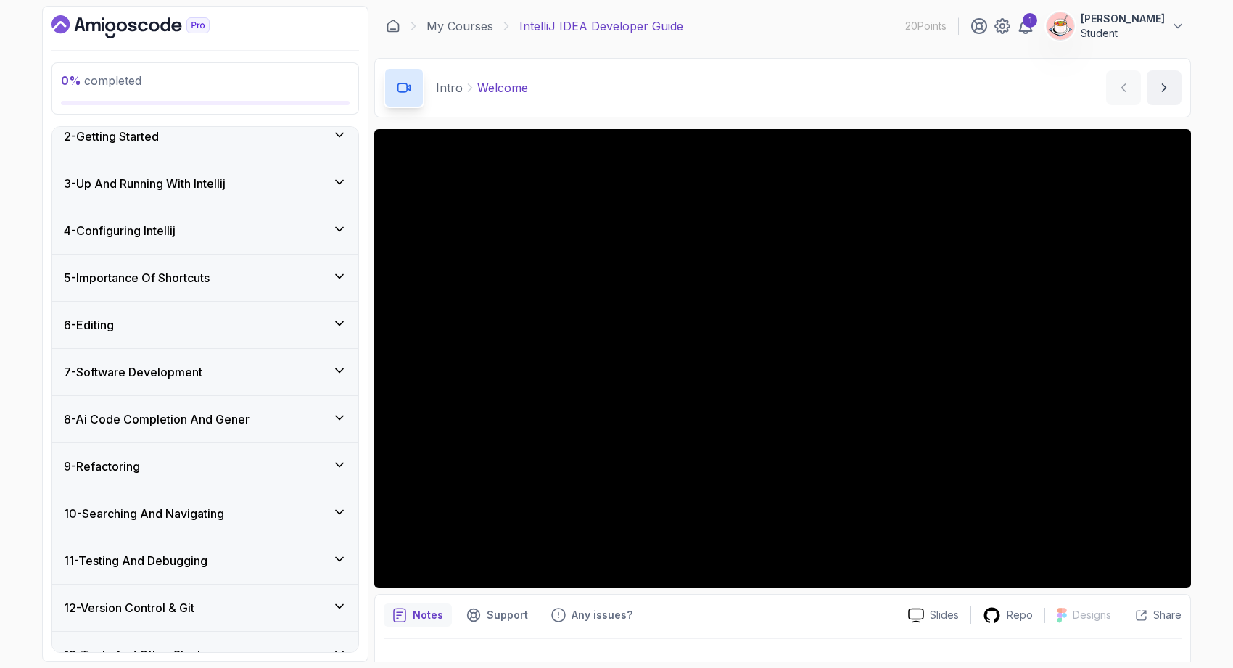
scroll to position [316, 0]
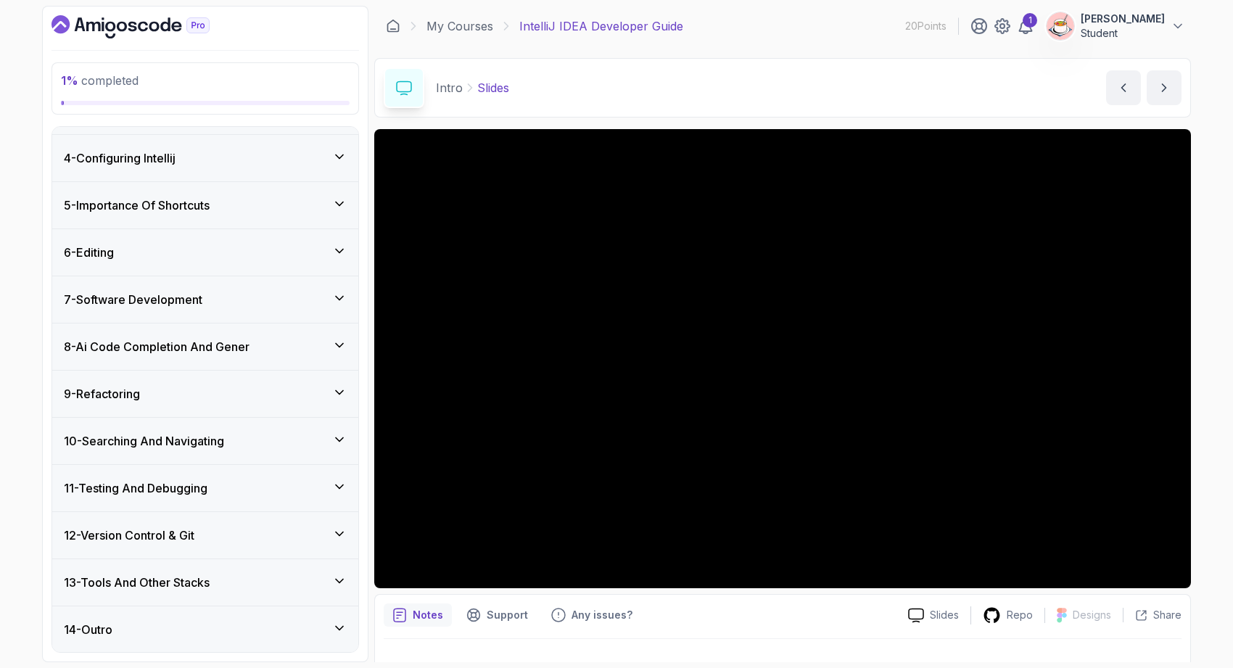
click at [287, 163] on div "4 - Configuring Intellij" at bounding box center [205, 157] width 283 height 17
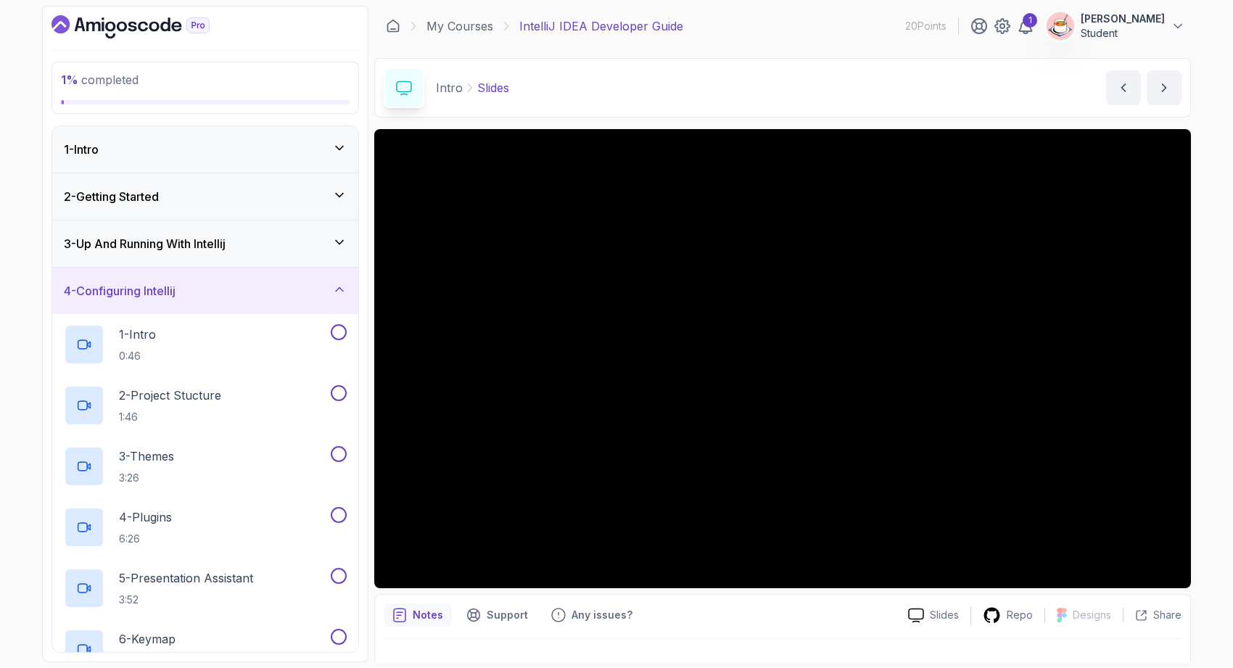
click at [287, 147] on div "1 - Intro" at bounding box center [205, 149] width 283 height 17
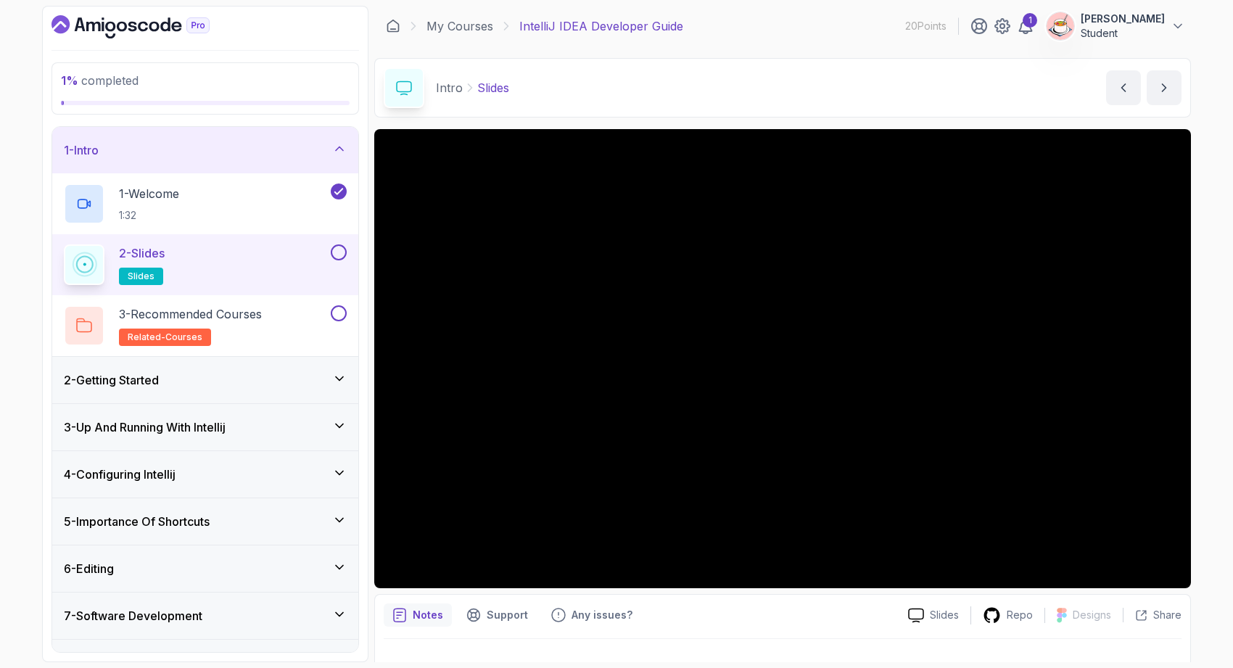
click at [271, 381] on div "2 - Getting Started" at bounding box center [205, 379] width 283 height 17
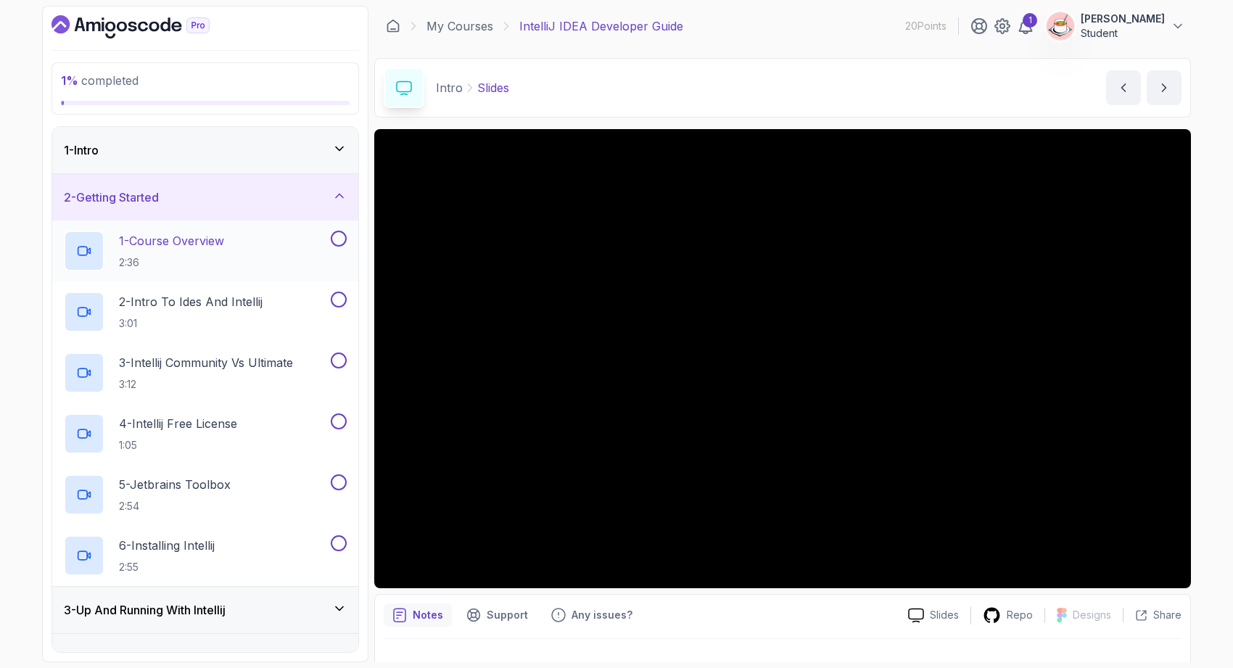
click at [270, 240] on div "1 - Course Overview 2:36" at bounding box center [196, 251] width 264 height 41
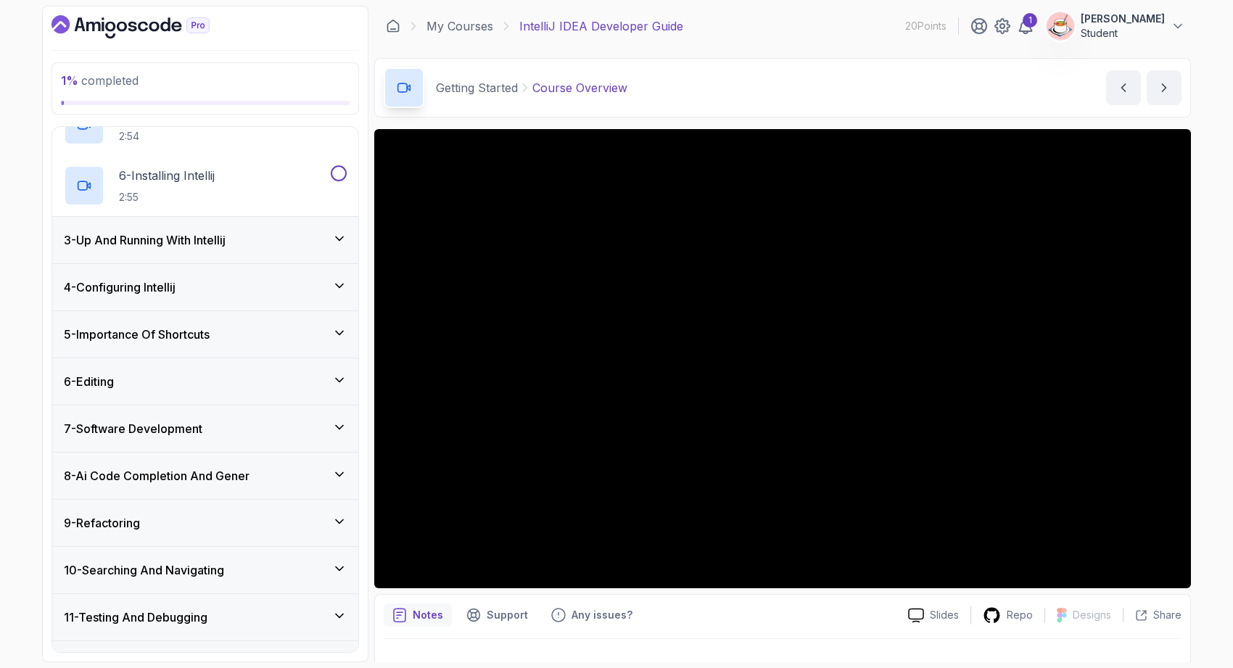
scroll to position [374, 0]
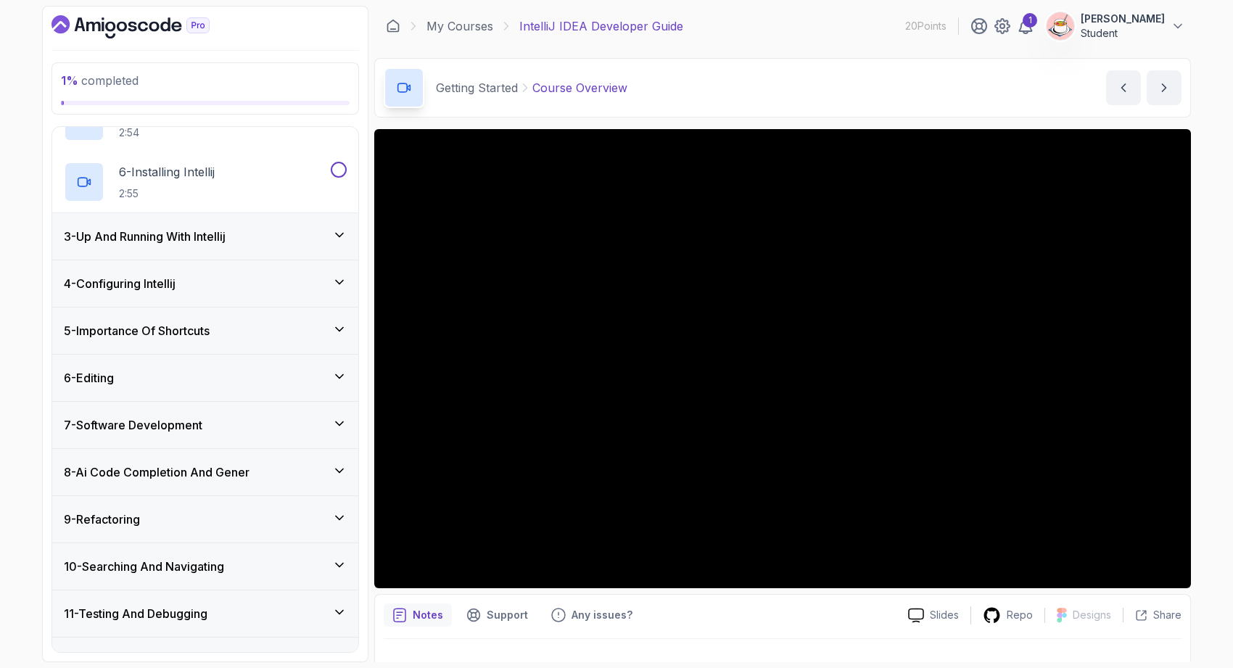
click at [313, 418] on div "7 - Software Development" at bounding box center [205, 424] width 283 height 17
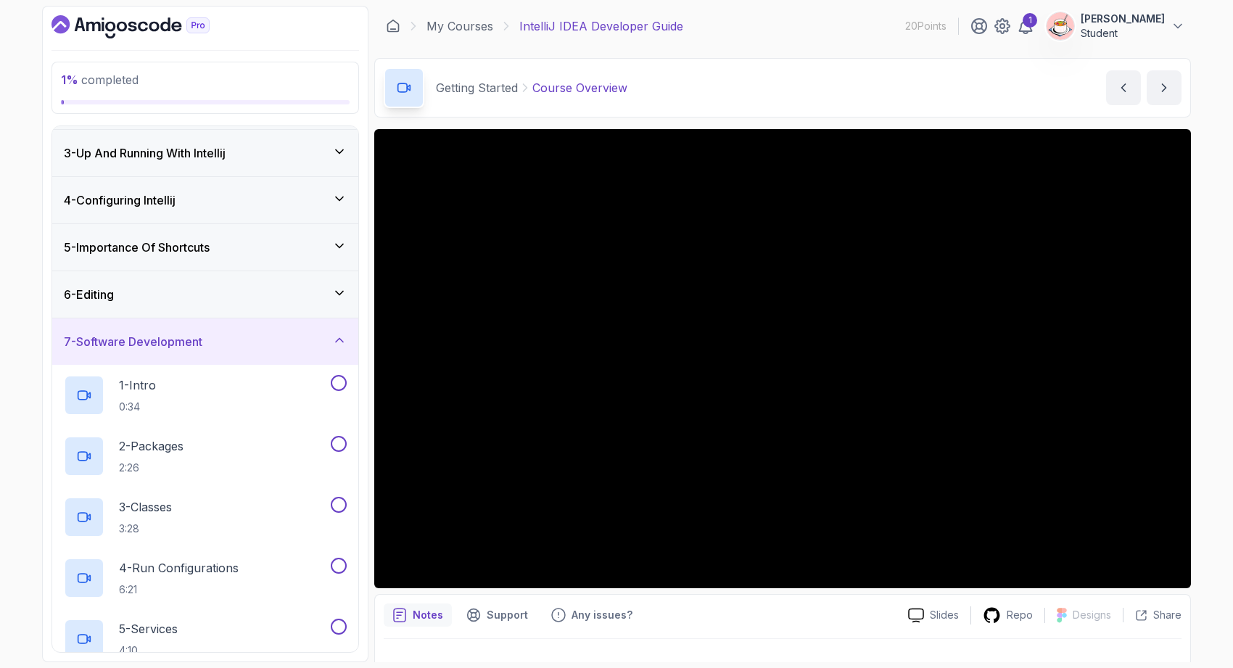
scroll to position [0, 0]
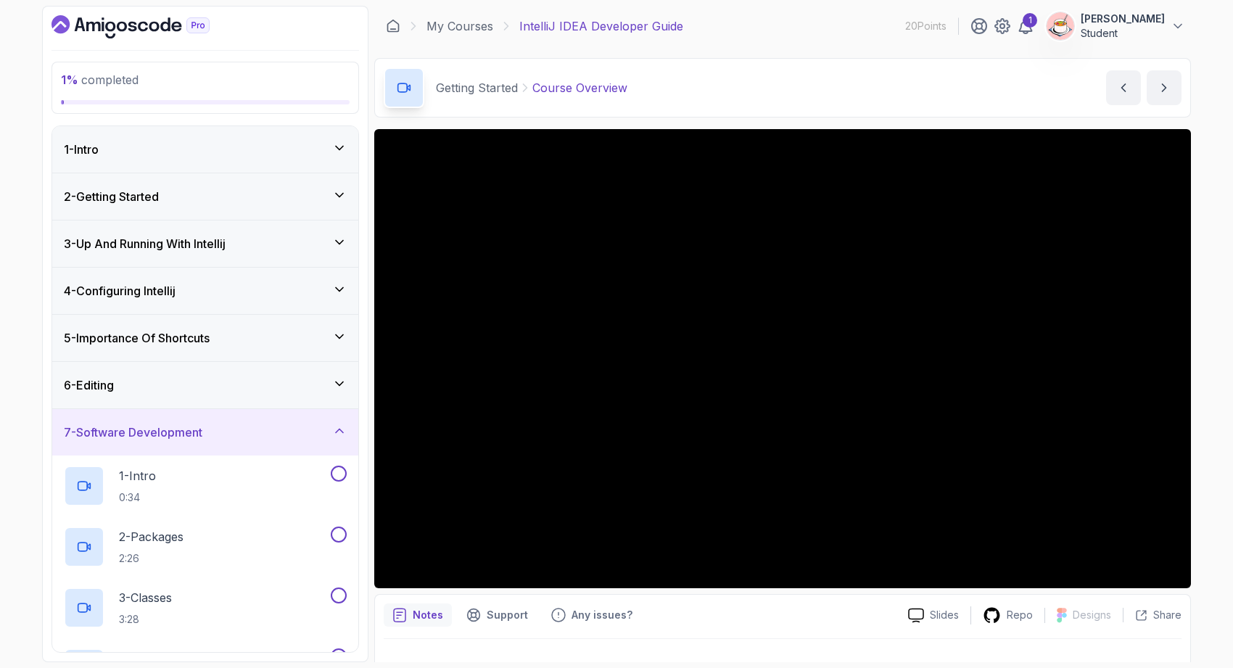
click at [318, 430] on div "7 - Software Development" at bounding box center [205, 432] width 283 height 17
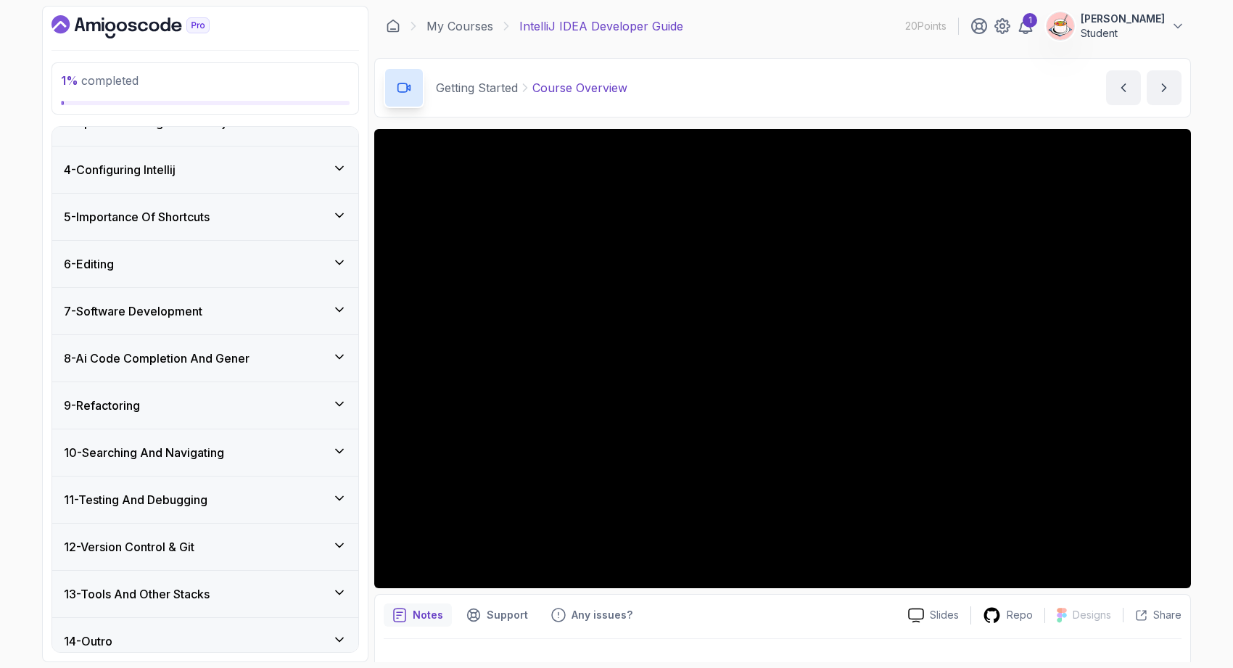
scroll to position [134, 0]
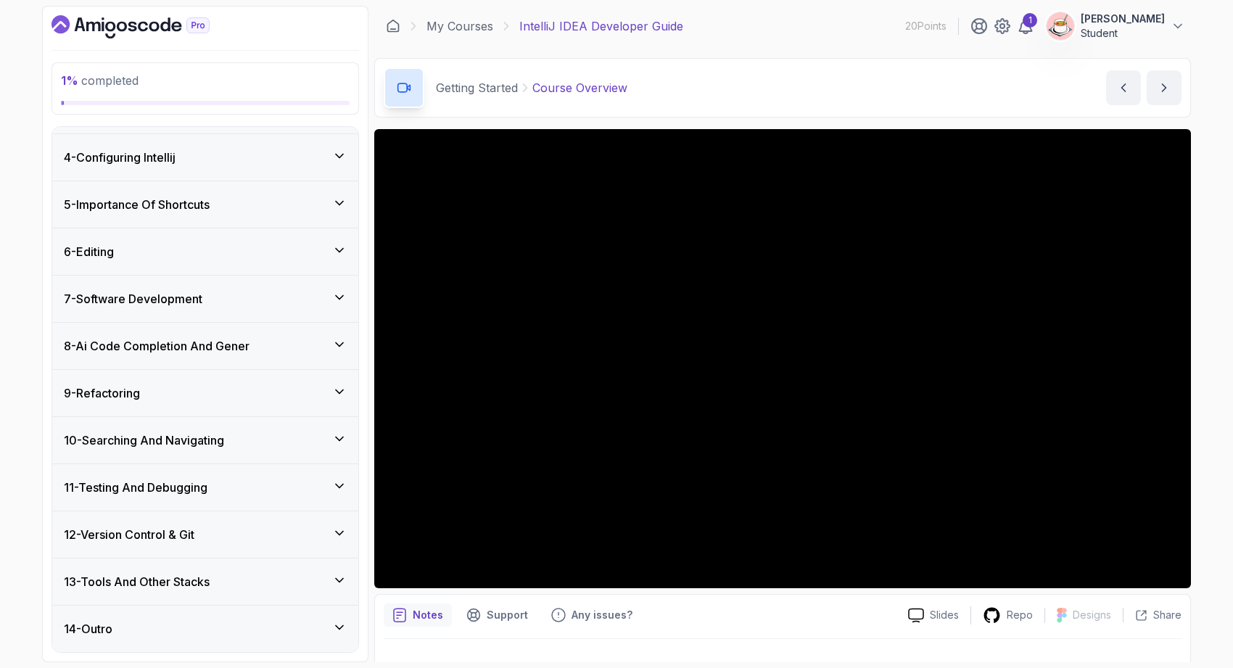
click at [318, 488] on div "11 - Testing And Debugging" at bounding box center [205, 487] width 283 height 17
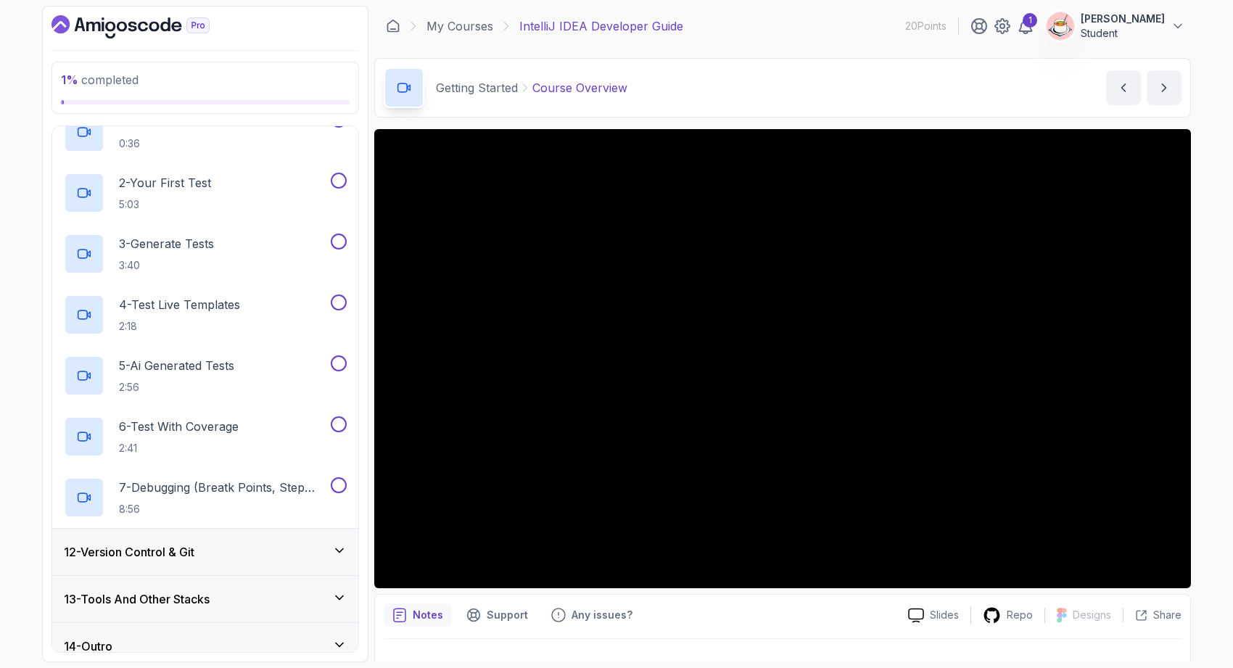
scroll to position [536, 0]
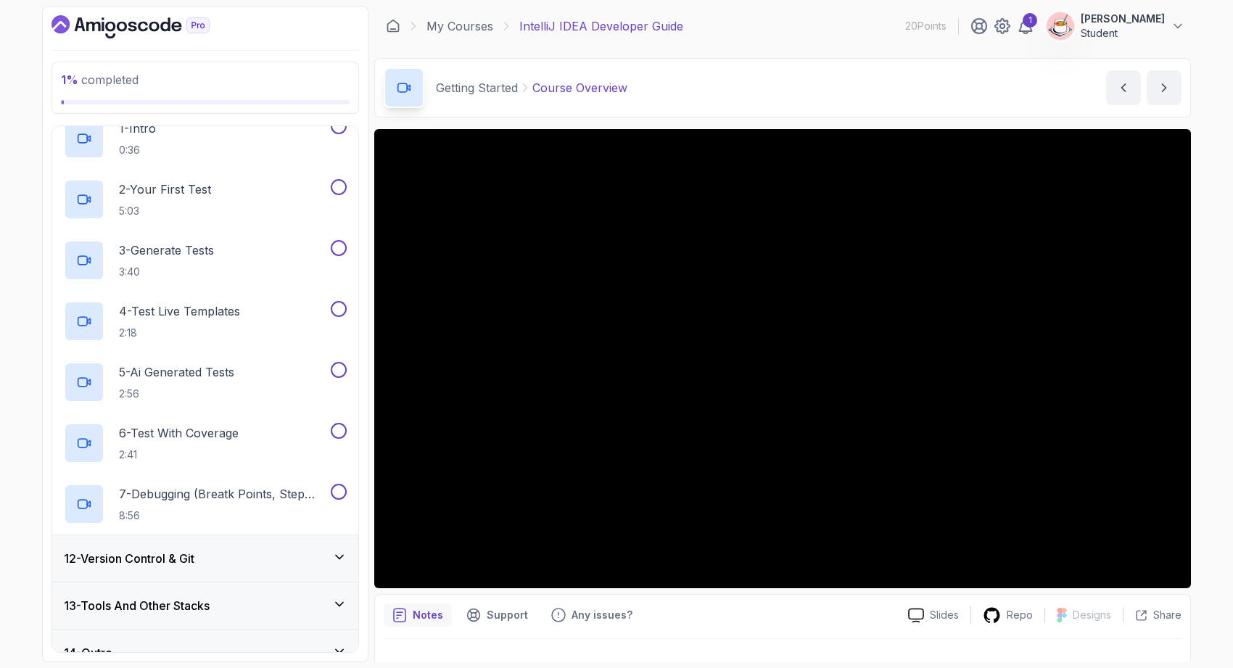
click at [312, 601] on div "13 - Tools And Other Stacks" at bounding box center [205, 605] width 283 height 17
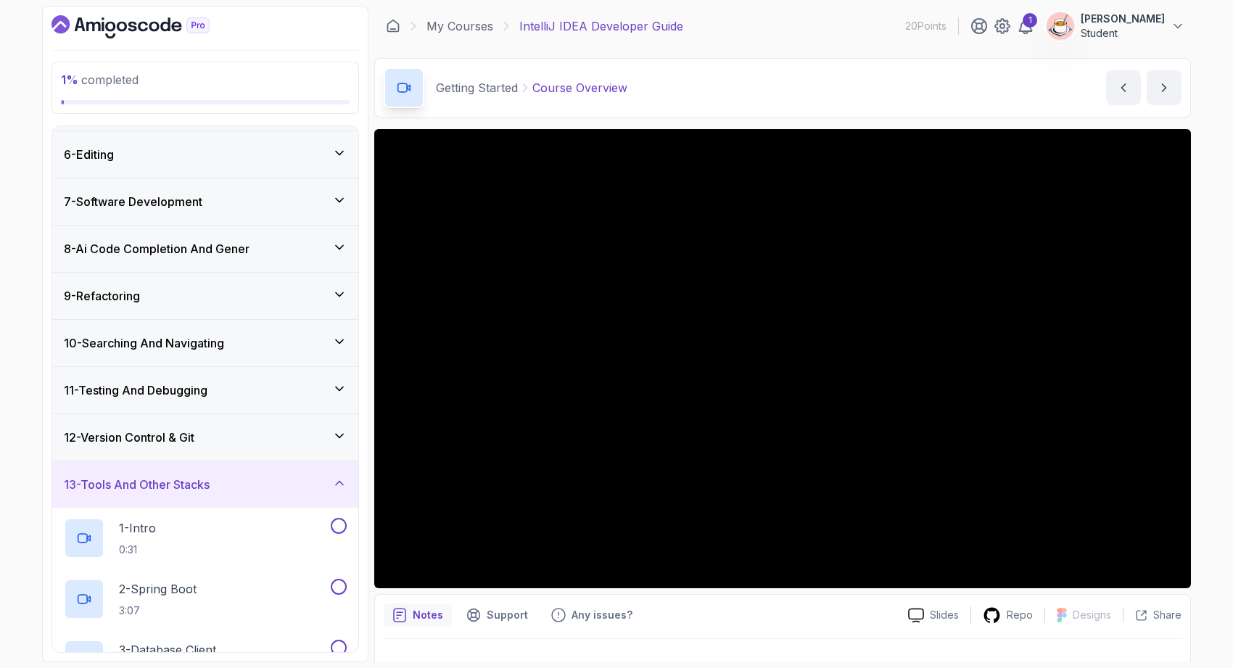
scroll to position [236, 0]
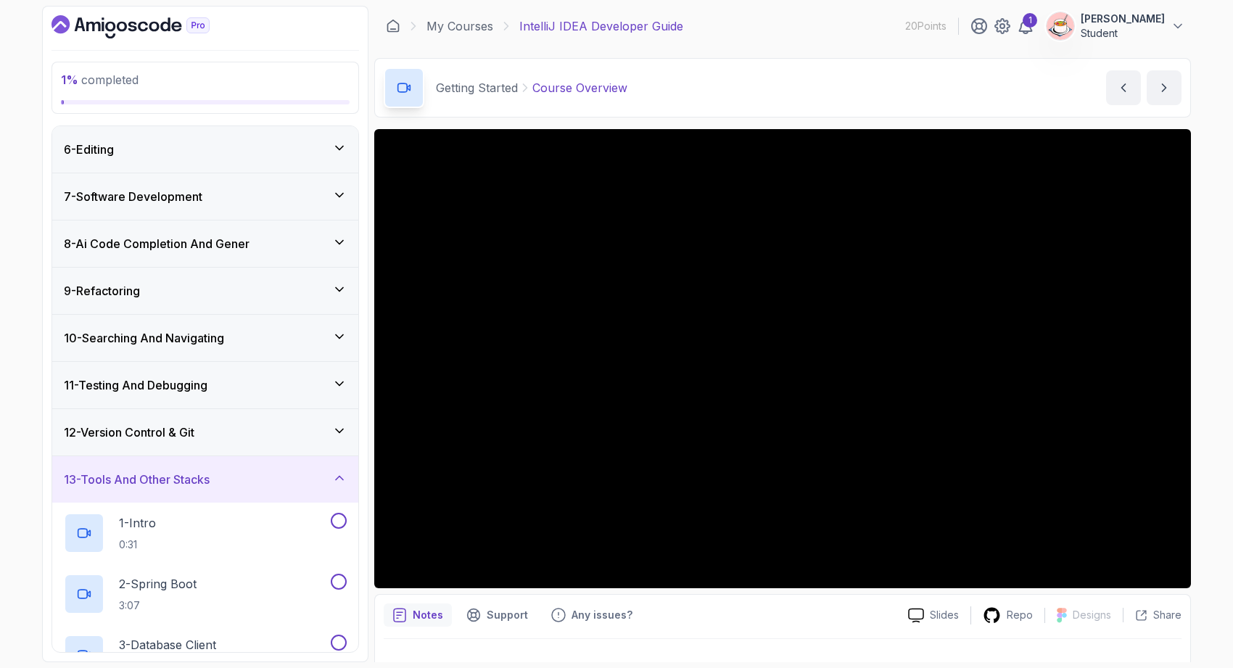
click at [318, 477] on div "13 - Tools And Other Stacks" at bounding box center [205, 479] width 283 height 17
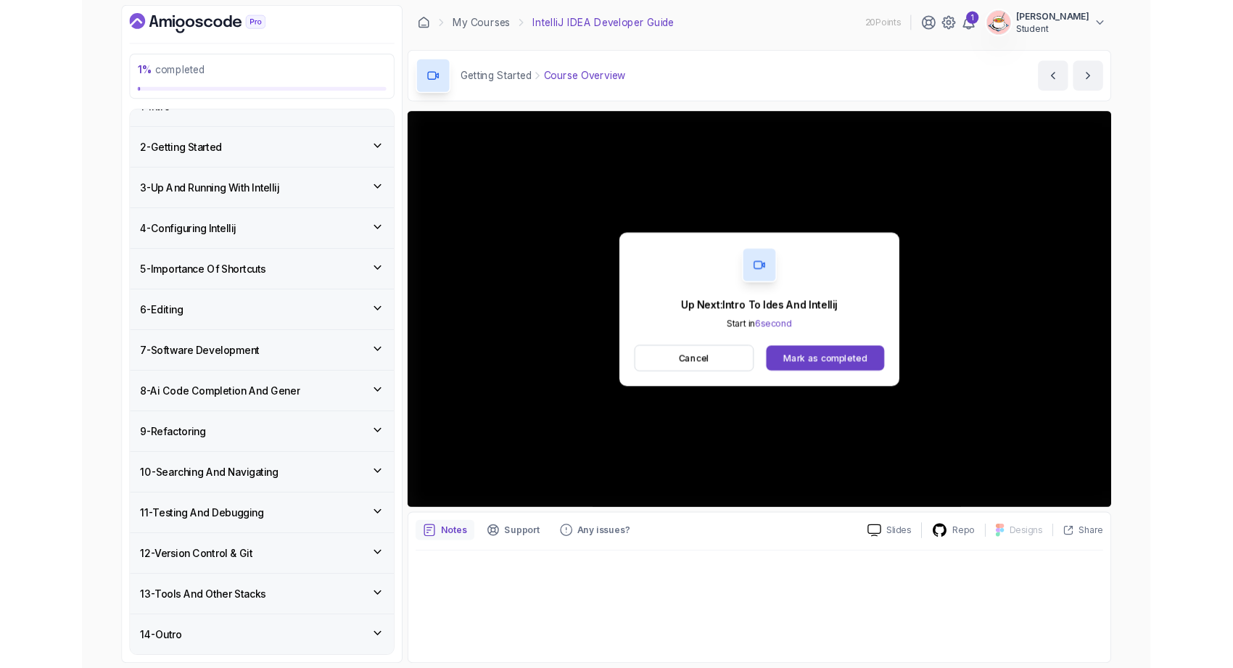
scroll to position [134, 0]
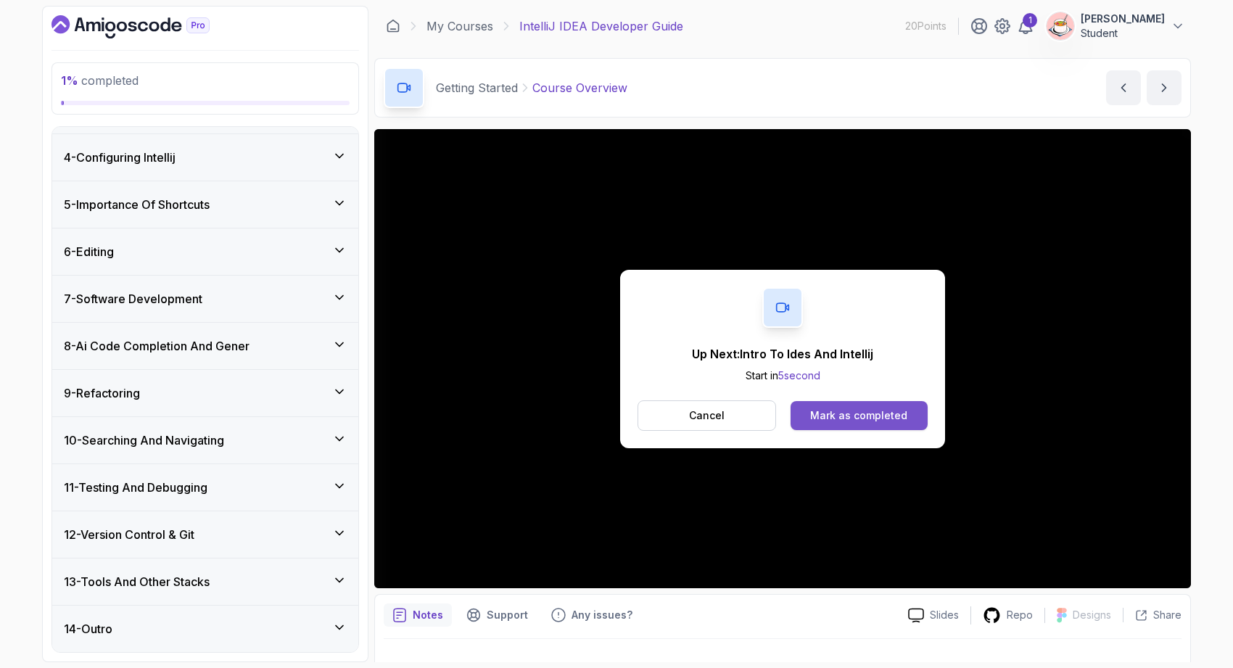
click at [840, 408] on div "Mark as completed" at bounding box center [858, 415] width 97 height 15
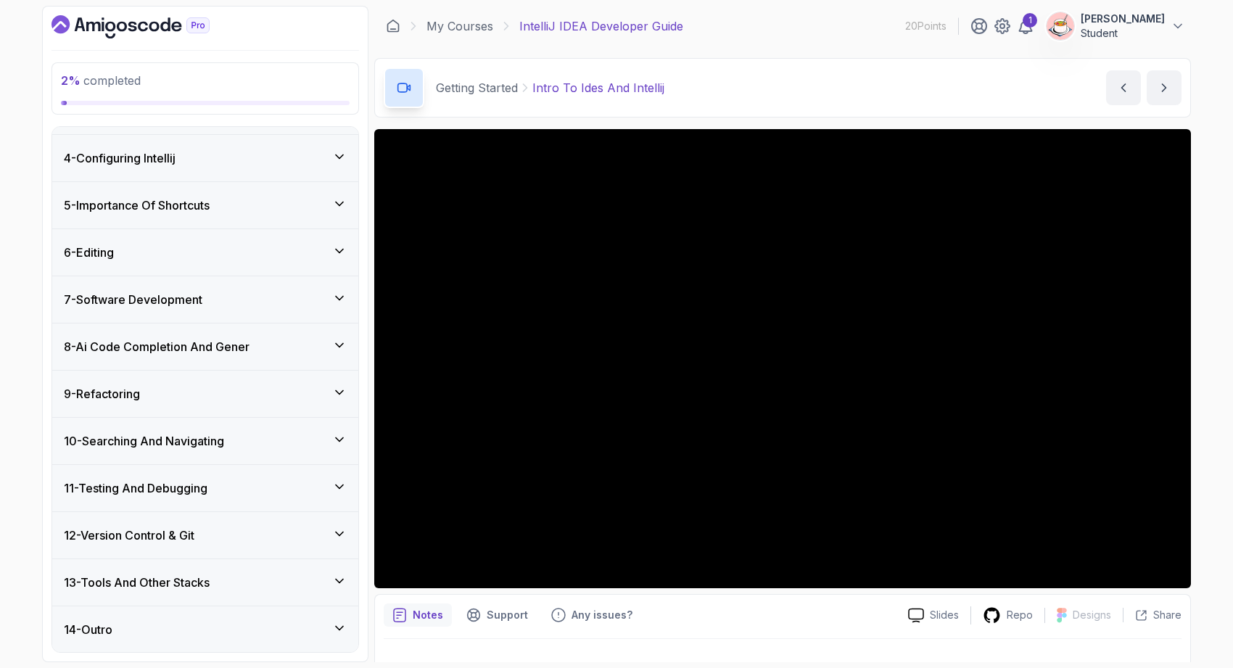
scroll to position [392, 0]
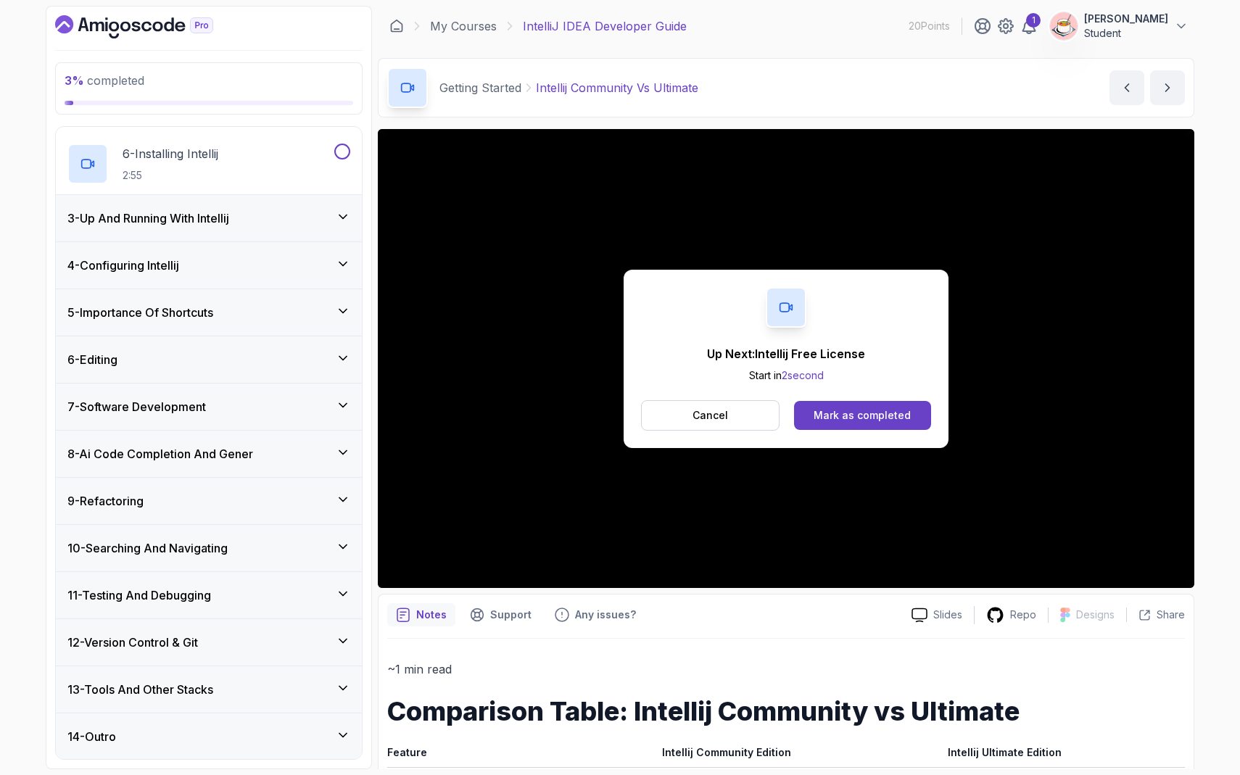
scroll to position [499, 0]
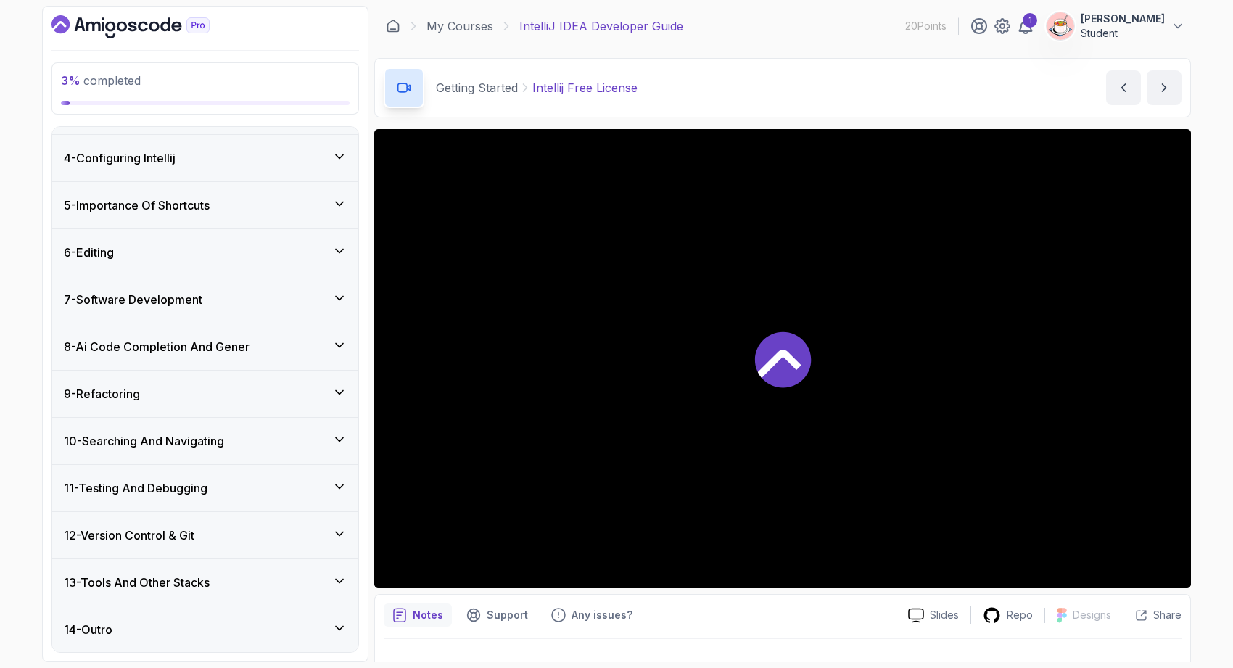
click at [886, 421] on div at bounding box center [782, 358] width 817 height 459
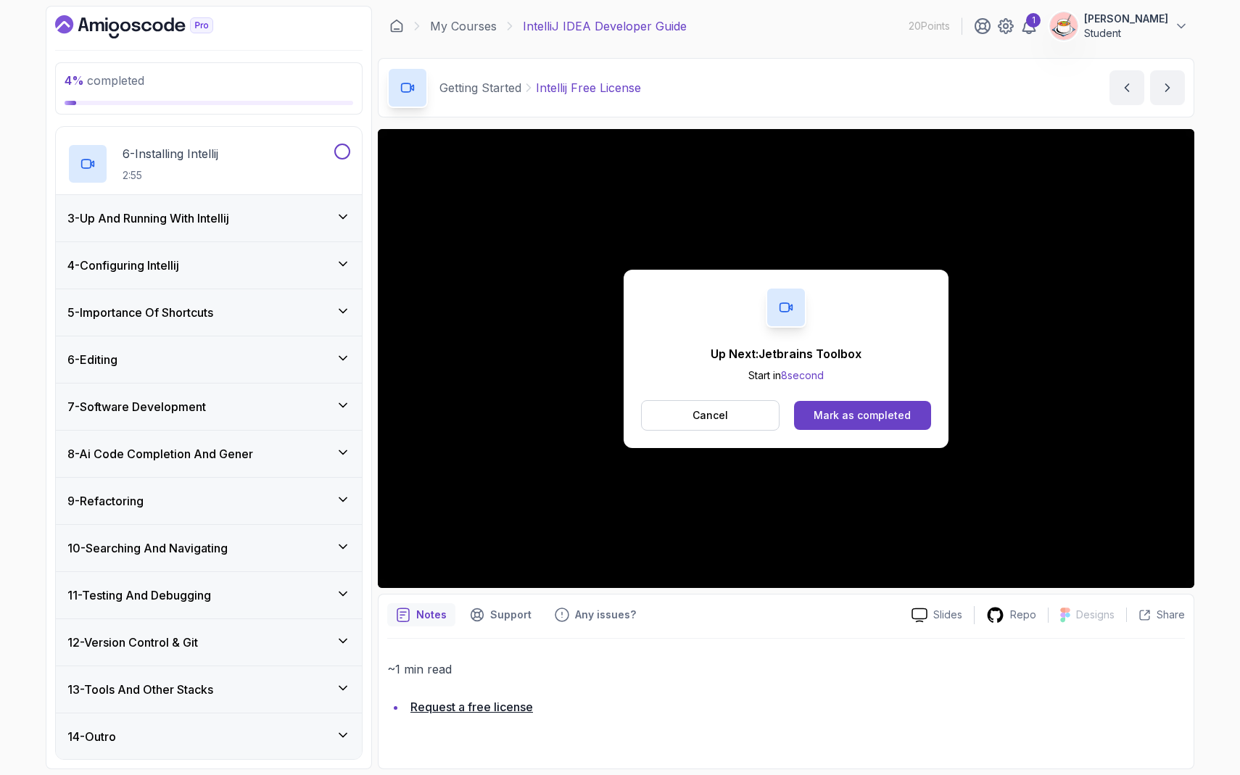
scroll to position [499, 0]
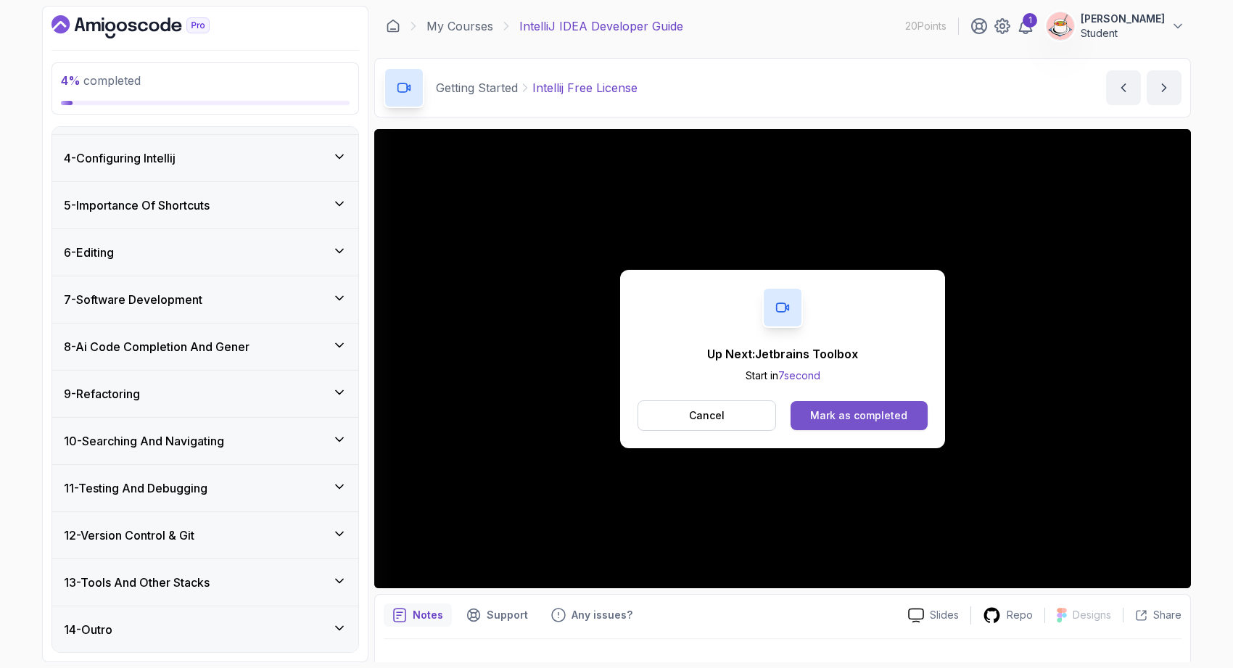
click at [900, 423] on button "Mark as completed" at bounding box center [859, 415] width 137 height 29
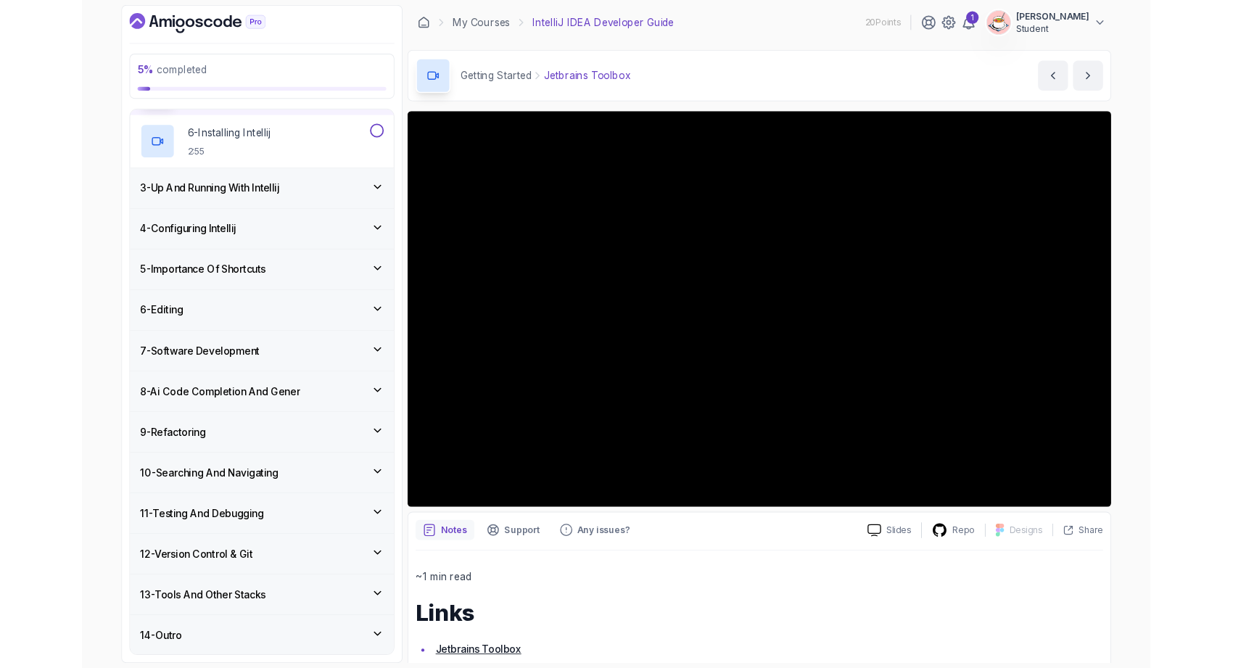
scroll to position [499, 0]
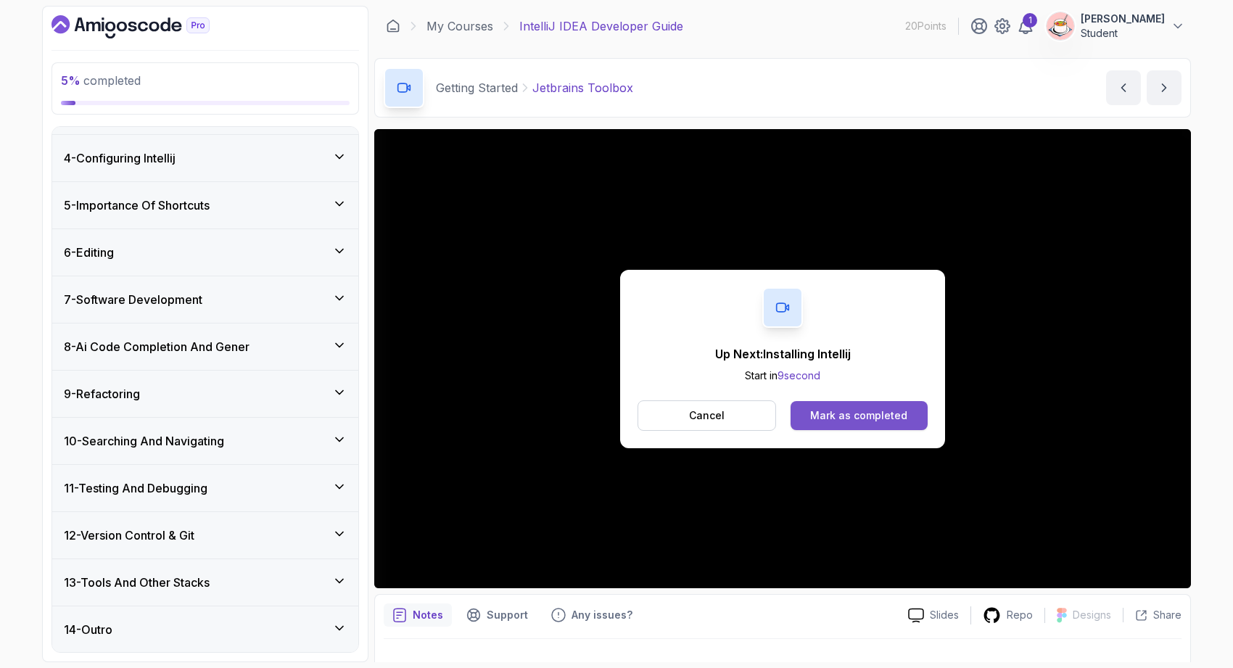
click at [834, 409] on div "Mark as completed" at bounding box center [858, 415] width 97 height 15
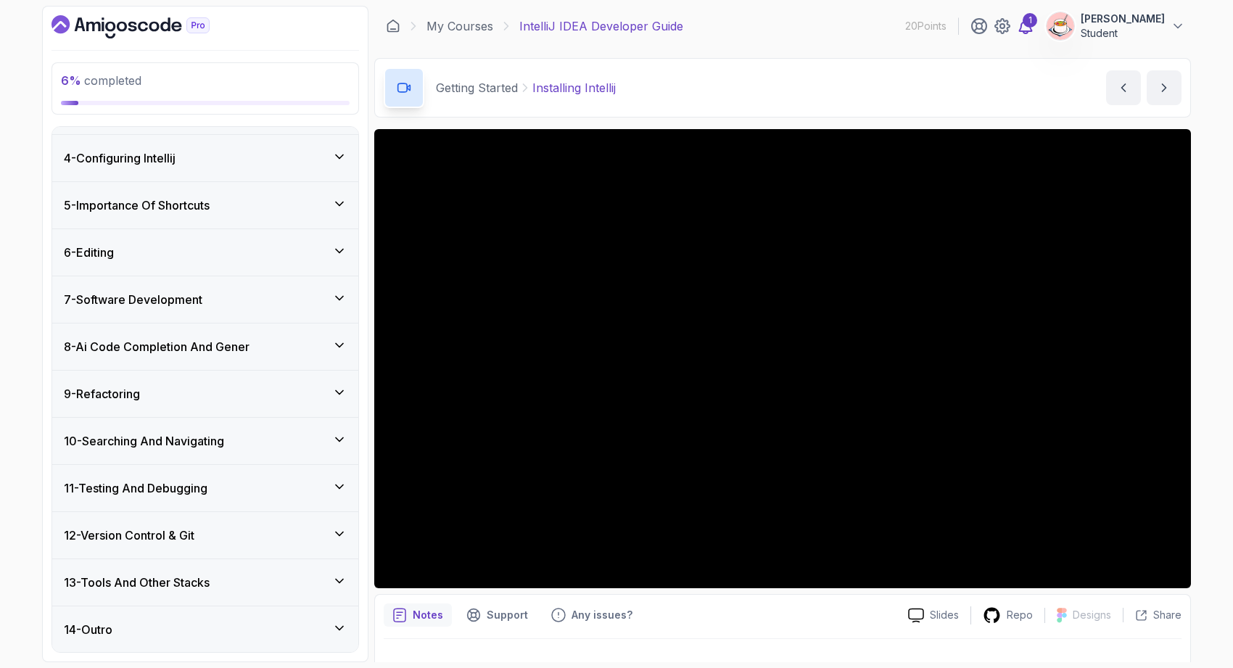
click at [1037, 25] on div "1" at bounding box center [1030, 20] width 15 height 15
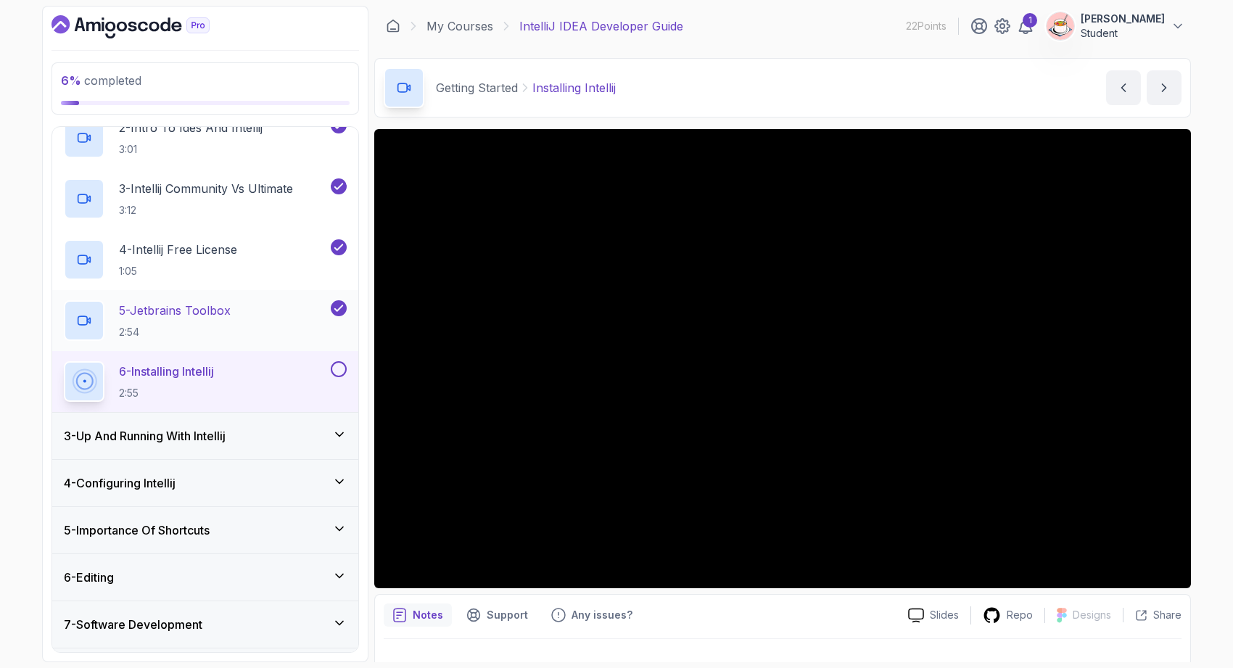
scroll to position [177, 0]
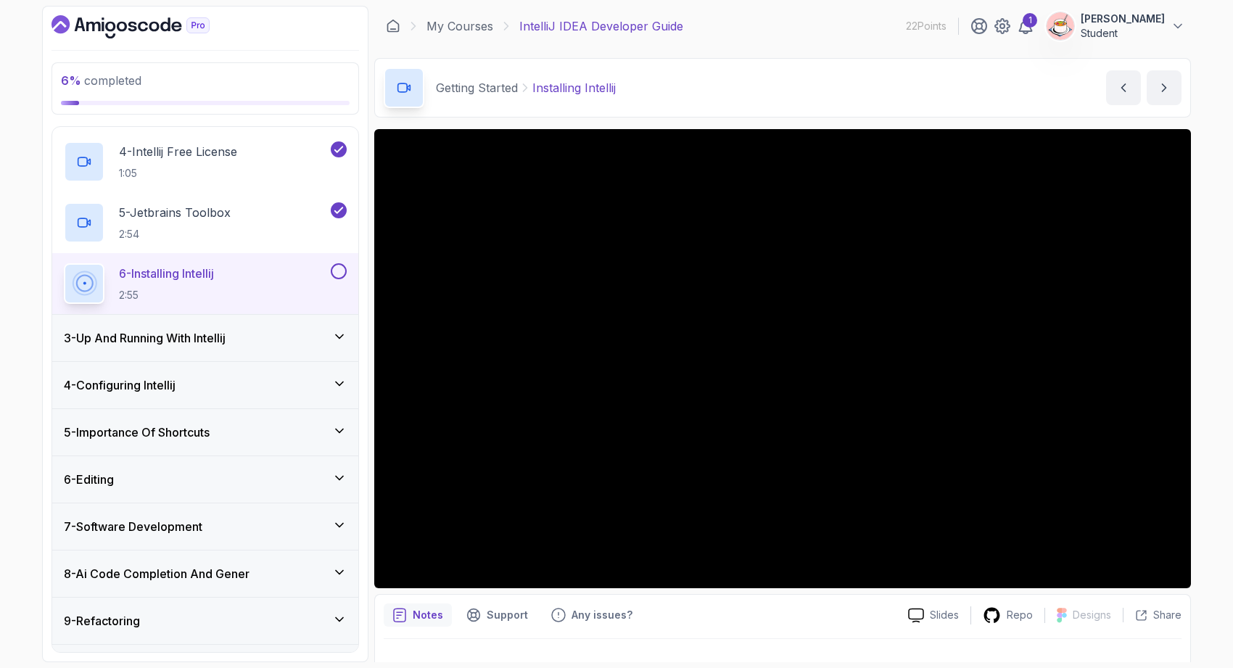
click at [229, 520] on div "7 - Software Development" at bounding box center [205, 526] width 283 height 17
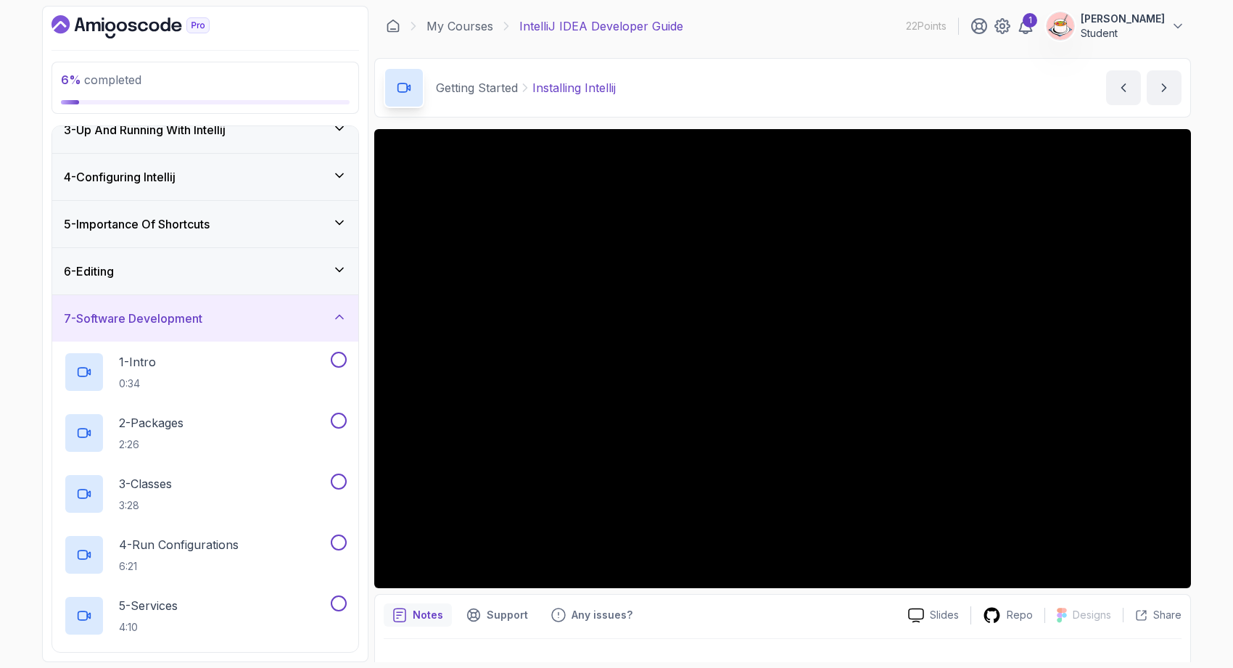
scroll to position [99, 0]
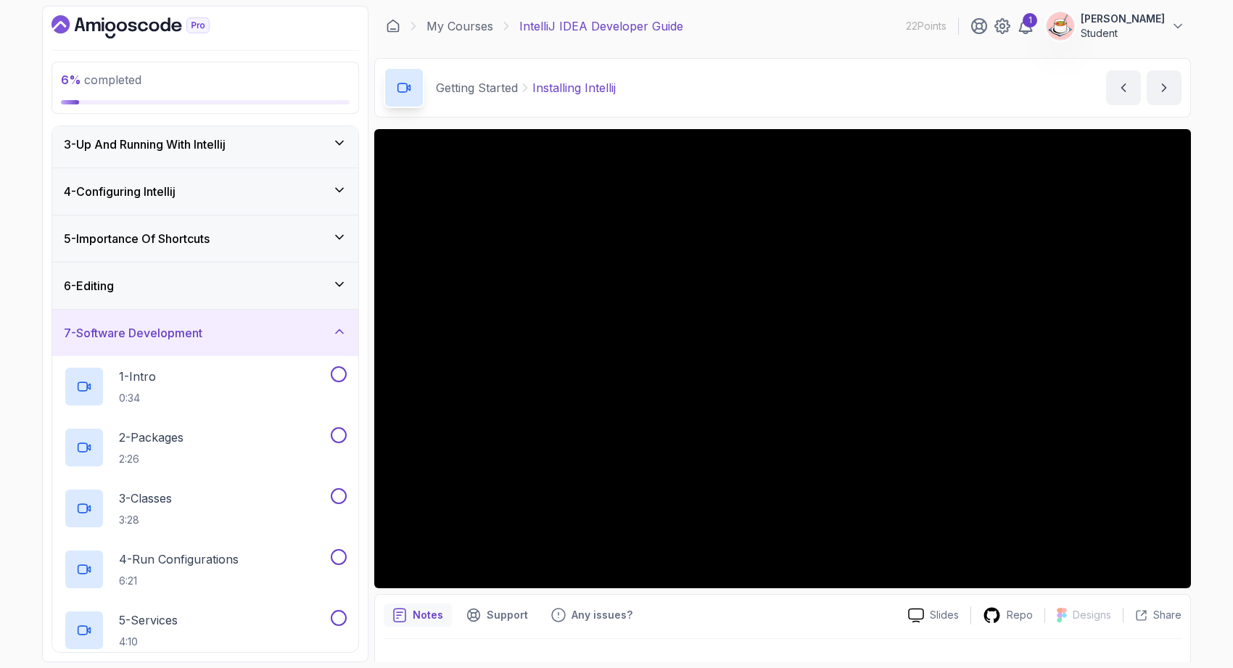
click at [211, 319] on div "7 - Software Development" at bounding box center [205, 333] width 306 height 46
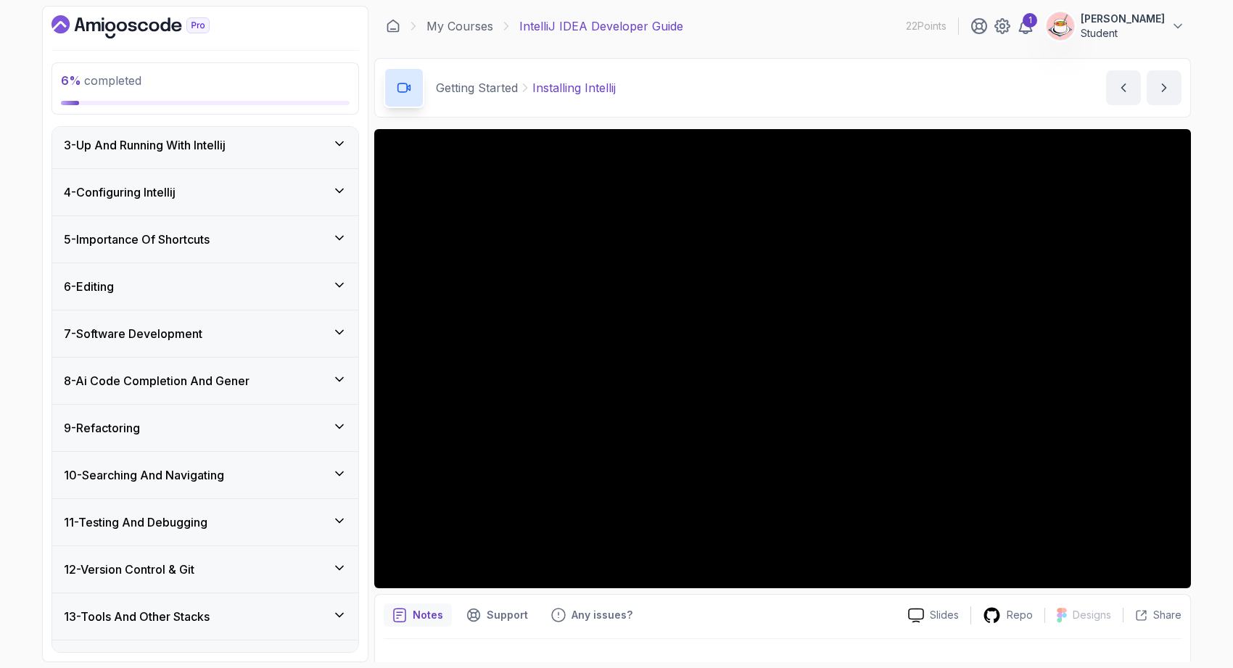
click at [213, 392] on div "8 - Ai Code Completion And Gener" at bounding box center [205, 381] width 306 height 46
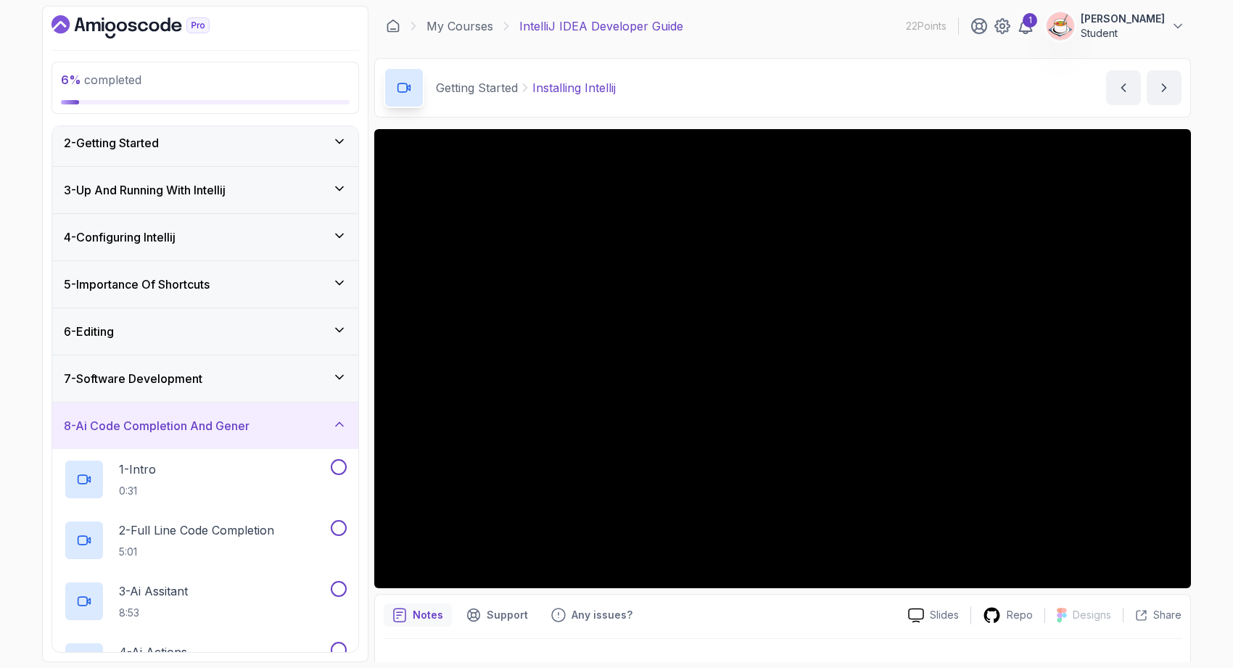
scroll to position [40, 0]
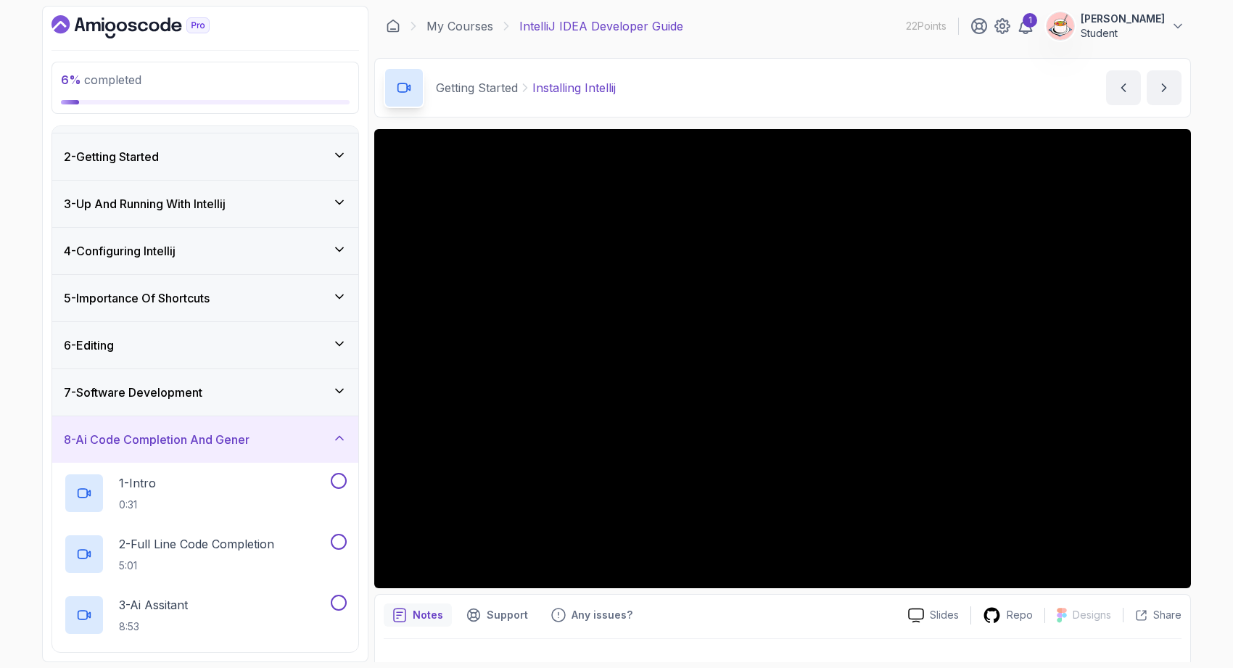
click at [223, 434] on h3 "8 - Ai Code Completion And Gener" at bounding box center [157, 439] width 186 height 17
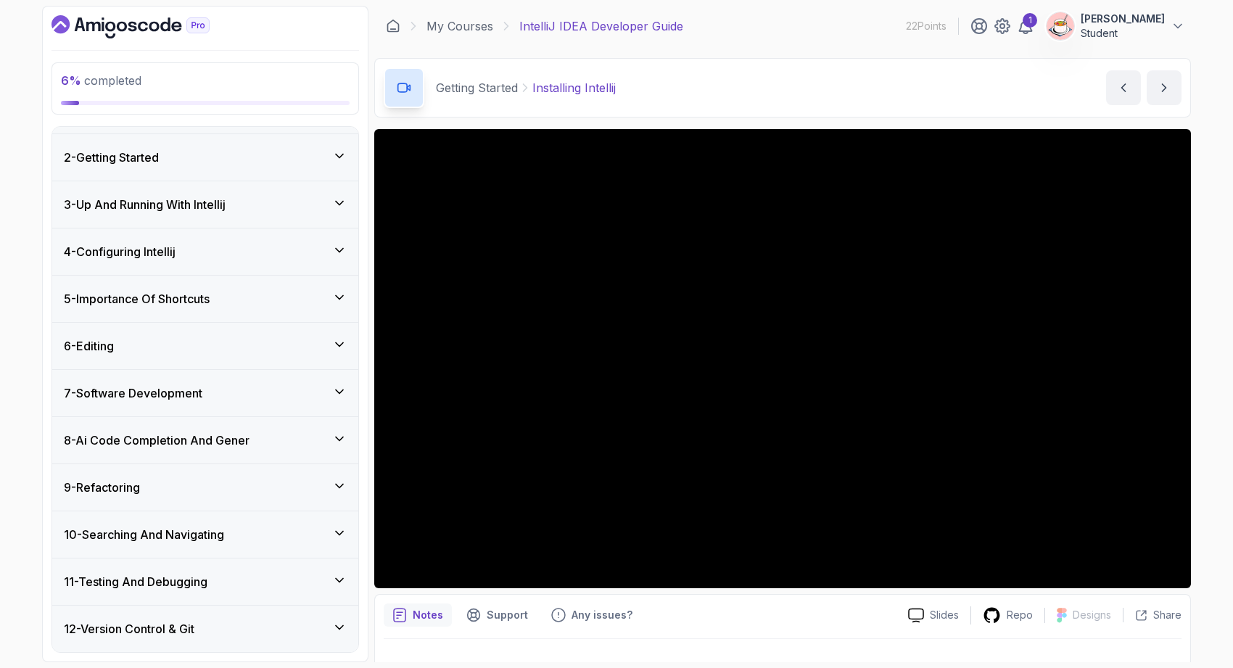
scroll to position [134, 0]
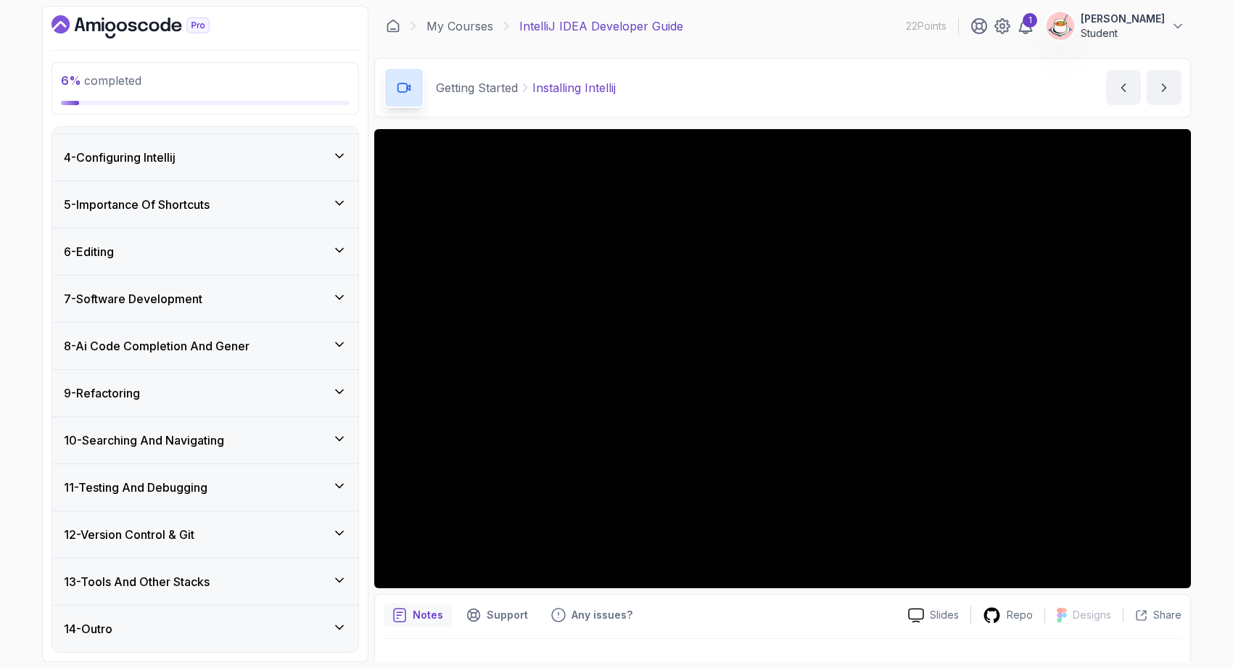
click at [210, 403] on div "9 - Refactoring" at bounding box center [205, 393] width 306 height 46
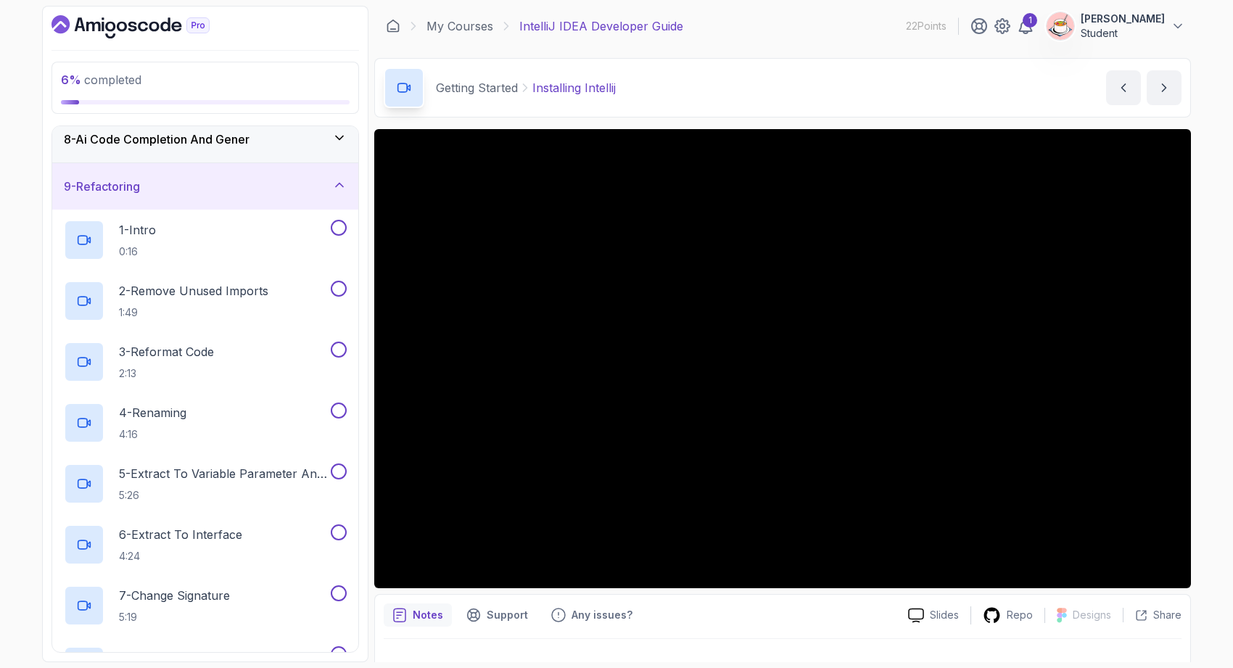
scroll to position [288, 0]
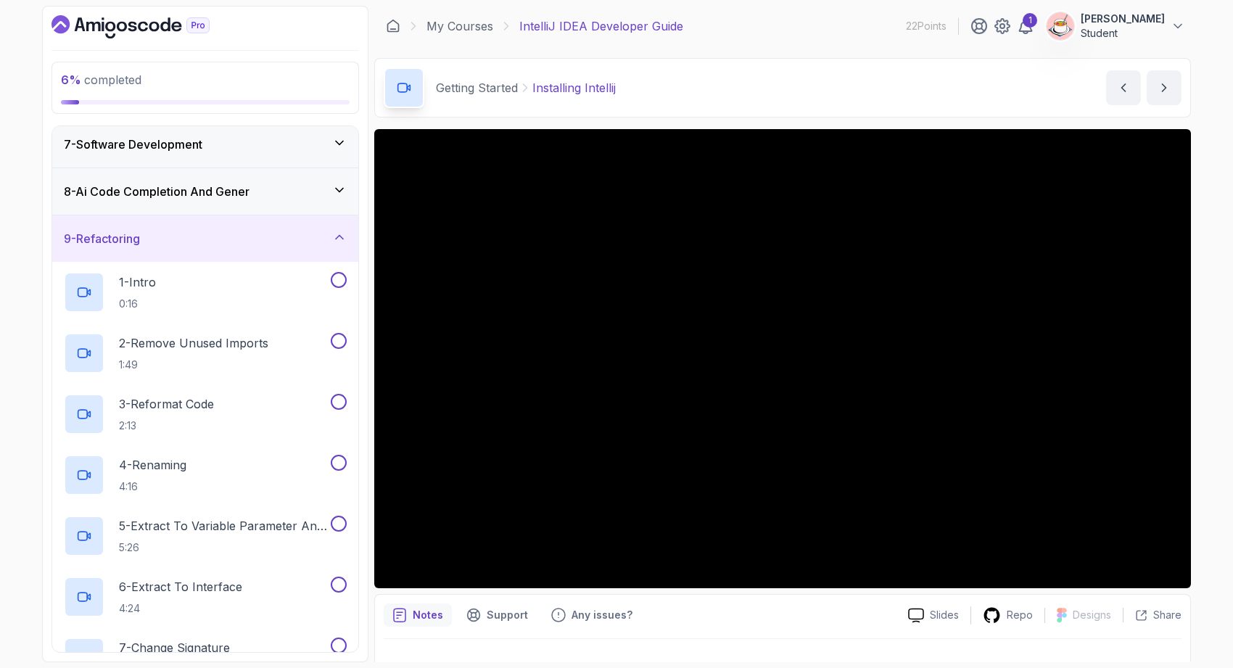
click at [216, 244] on div "9 - Refactoring" at bounding box center [205, 238] width 283 height 17
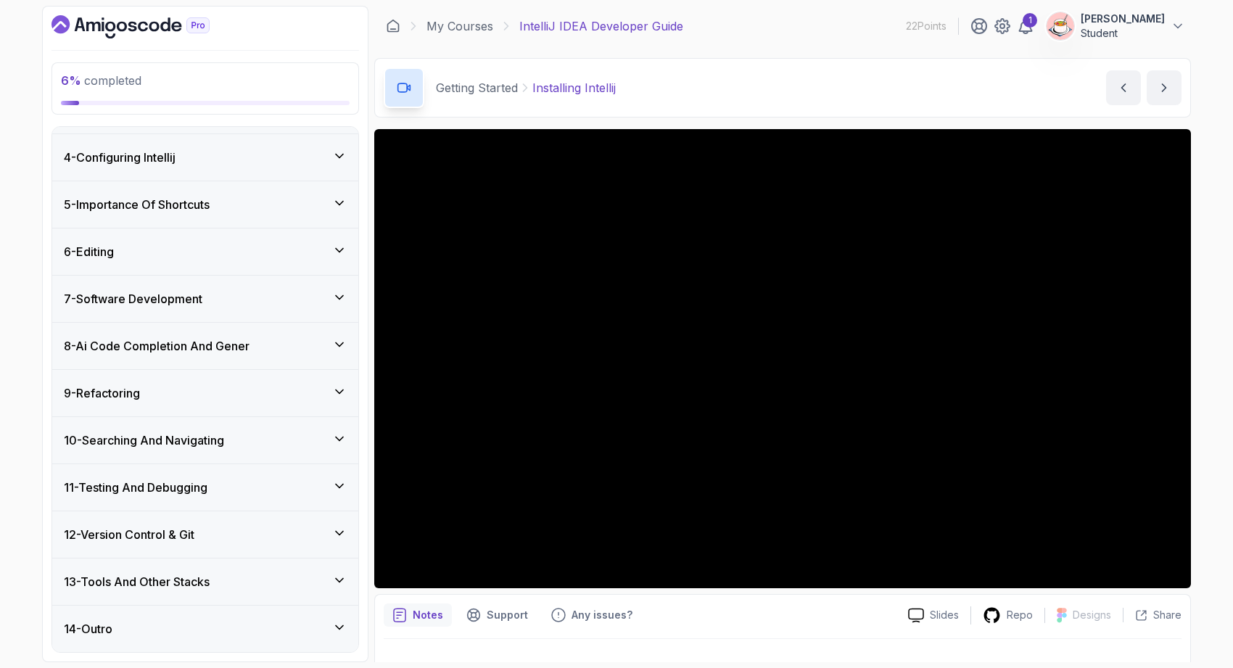
scroll to position [134, 0]
click at [231, 494] on div "11 - Testing And Debugging" at bounding box center [205, 487] width 283 height 17
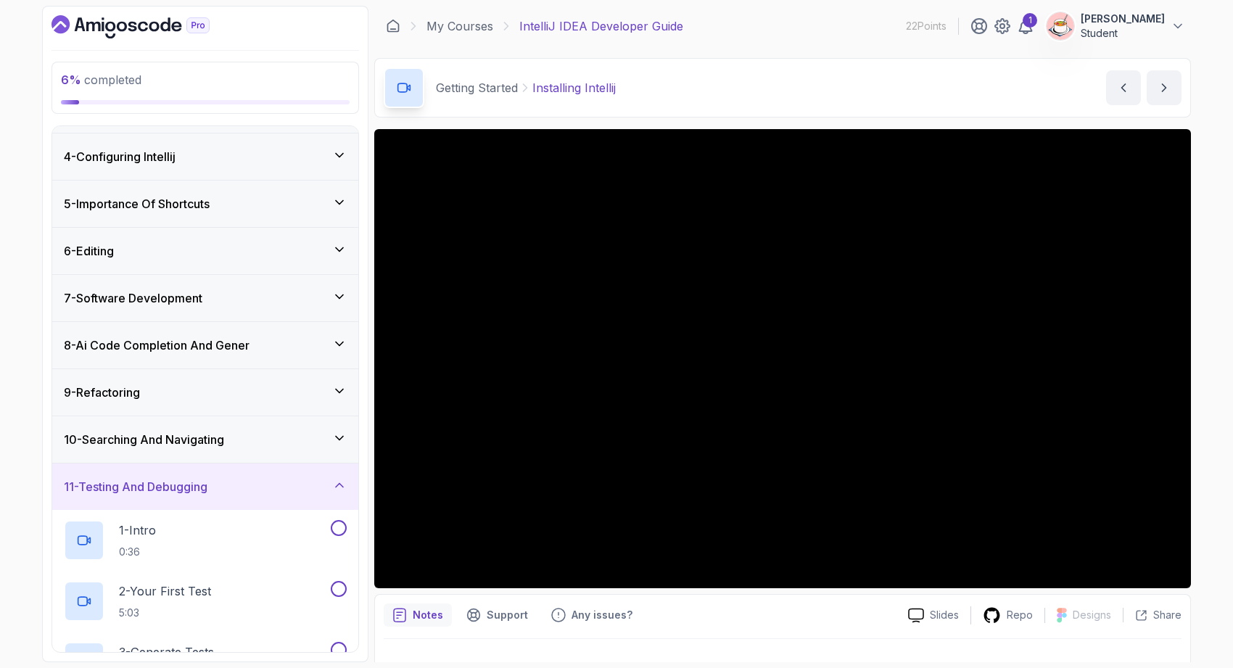
click at [232, 477] on div "11 - Testing And Debugging" at bounding box center [205, 486] width 306 height 46
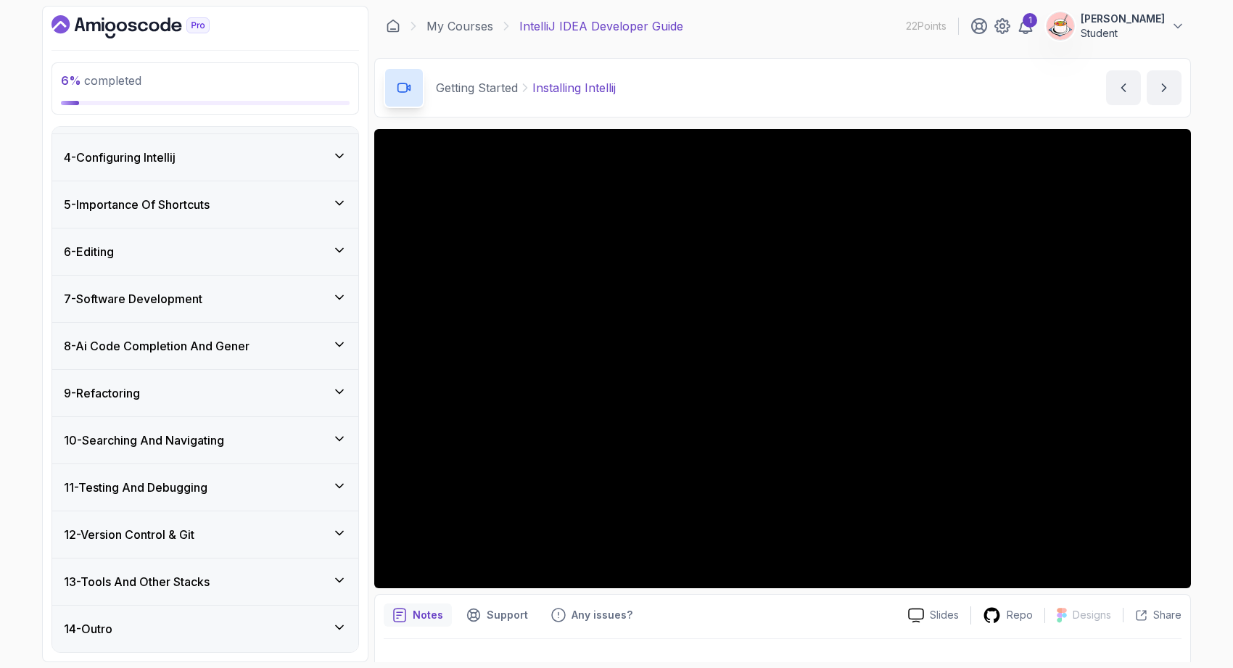
click at [224, 442] on h3 "10 - Searching And Navigating" at bounding box center [144, 440] width 160 height 17
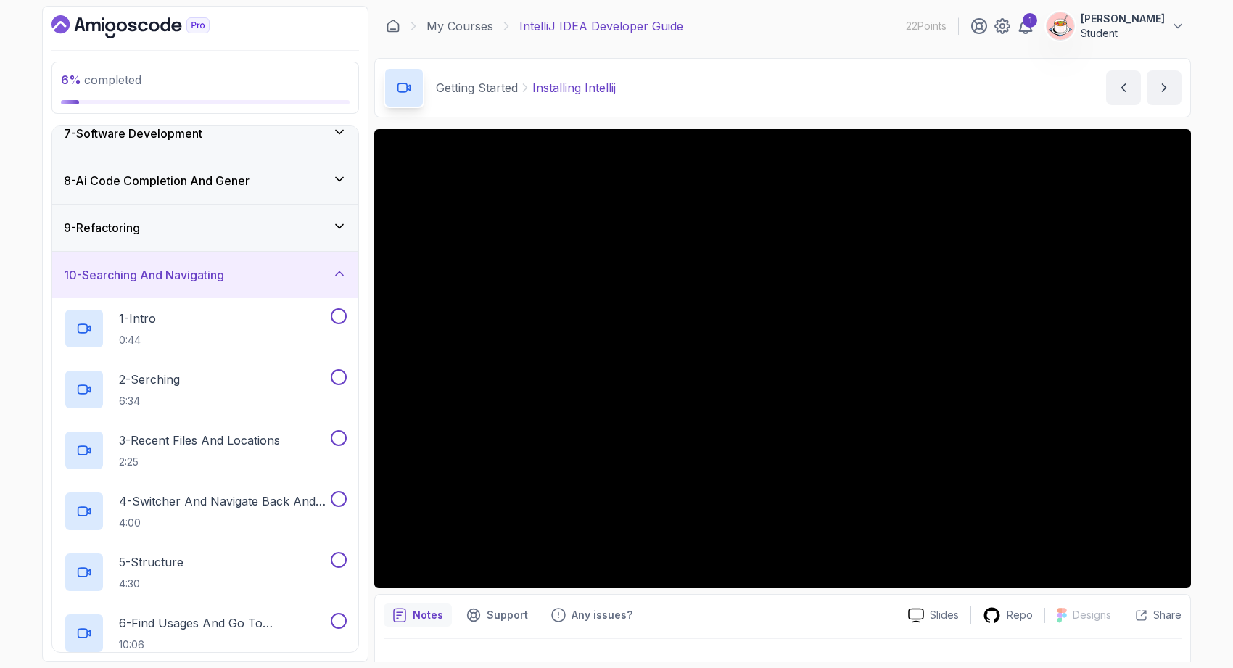
scroll to position [294, 0]
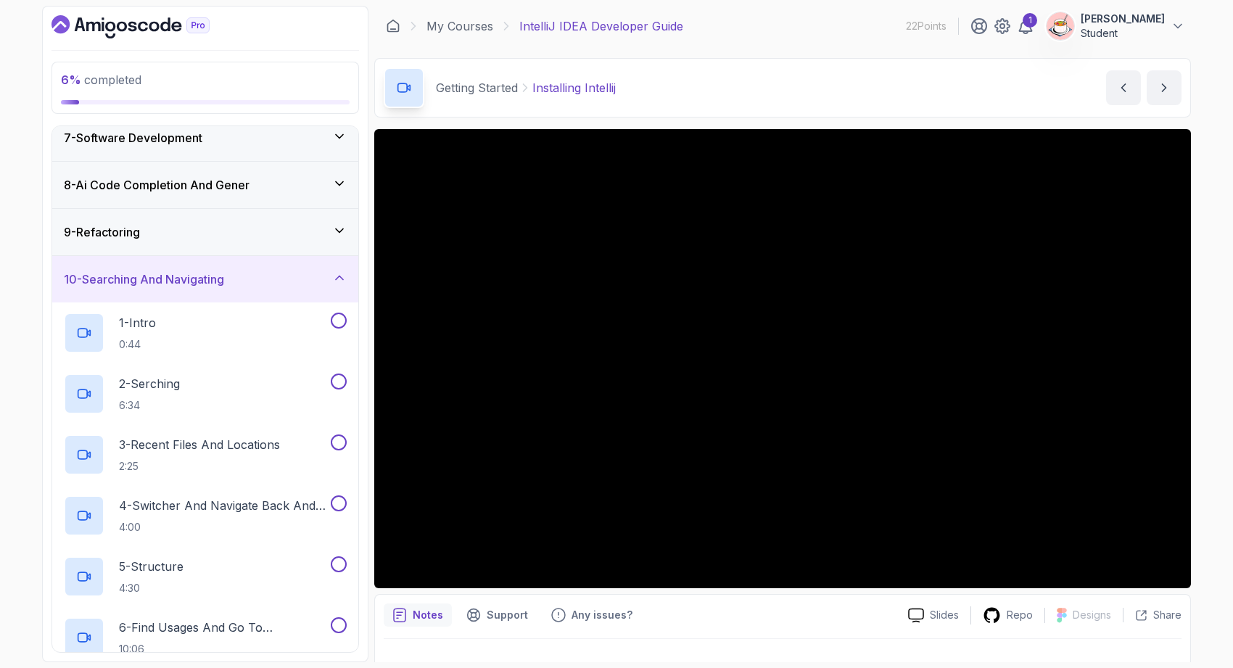
click at [238, 271] on div "10 - Searching And Navigating" at bounding box center [205, 279] width 283 height 17
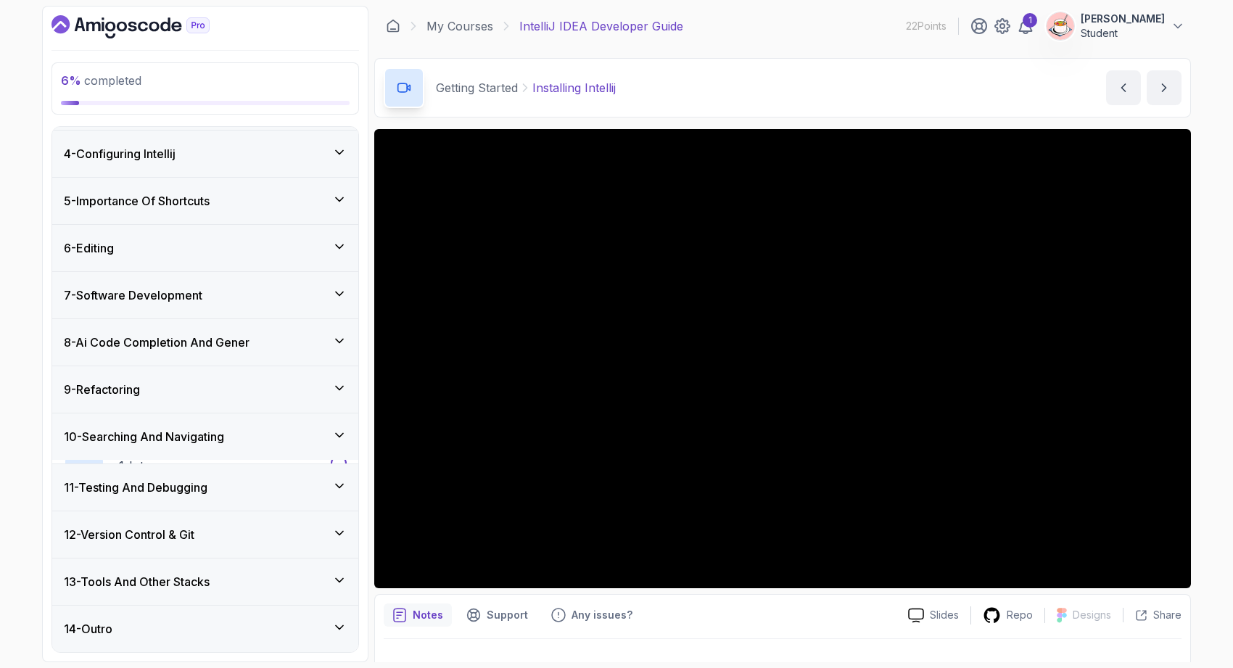
scroll to position [134, 0]
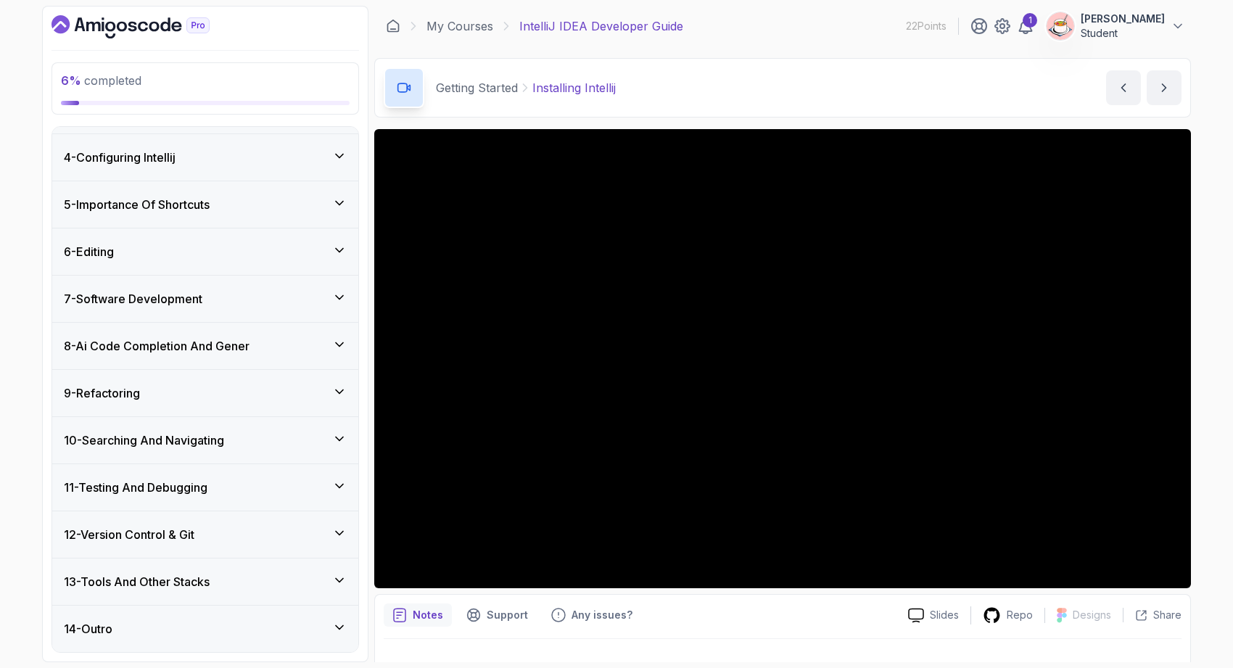
click at [245, 544] on div "12 - Version Control & Git" at bounding box center [205, 534] width 306 height 46
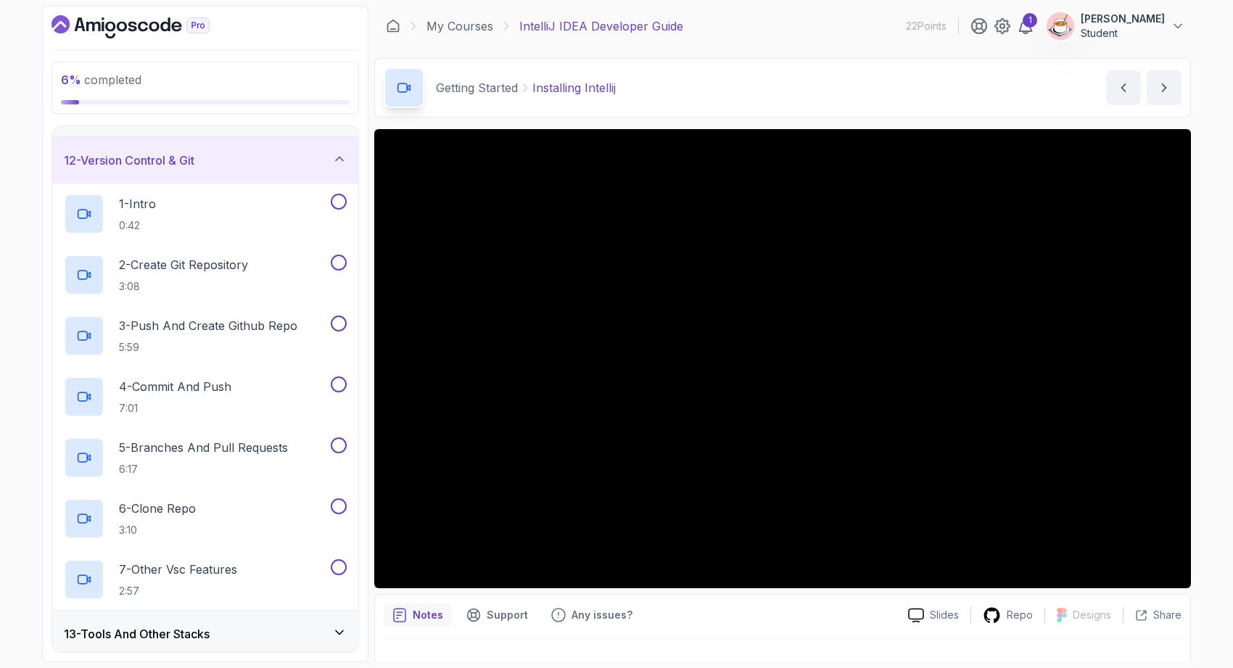
scroll to position [507, 0]
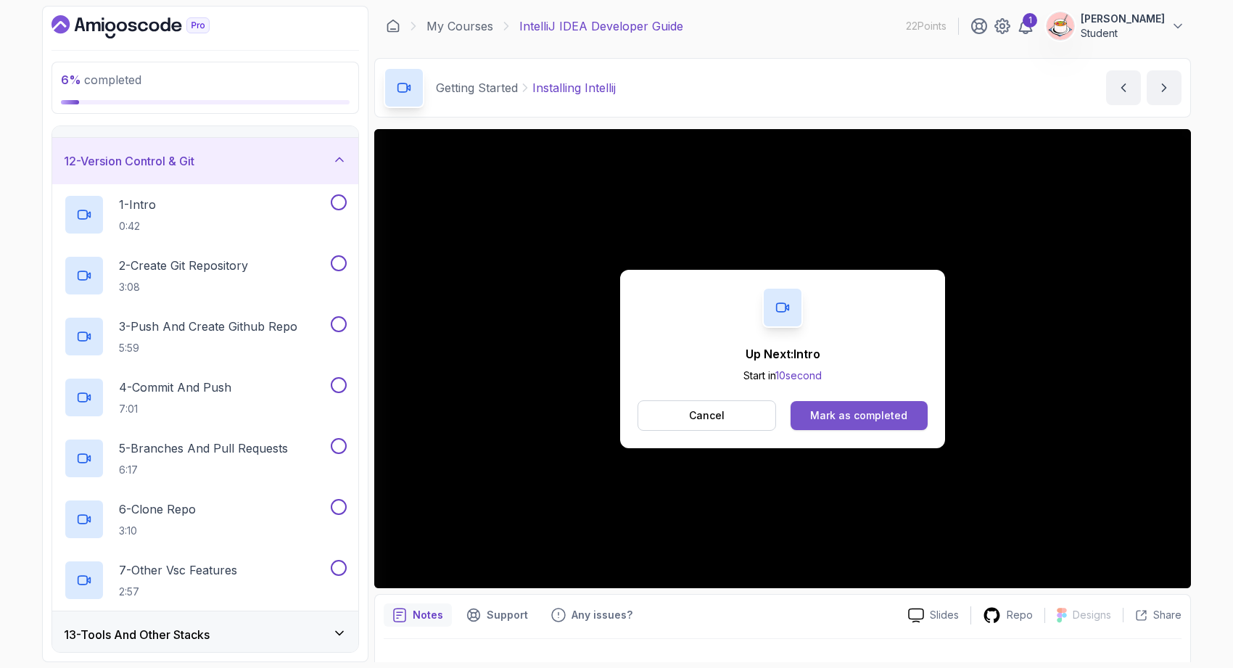
click at [890, 405] on button "Mark as completed" at bounding box center [859, 415] width 137 height 29
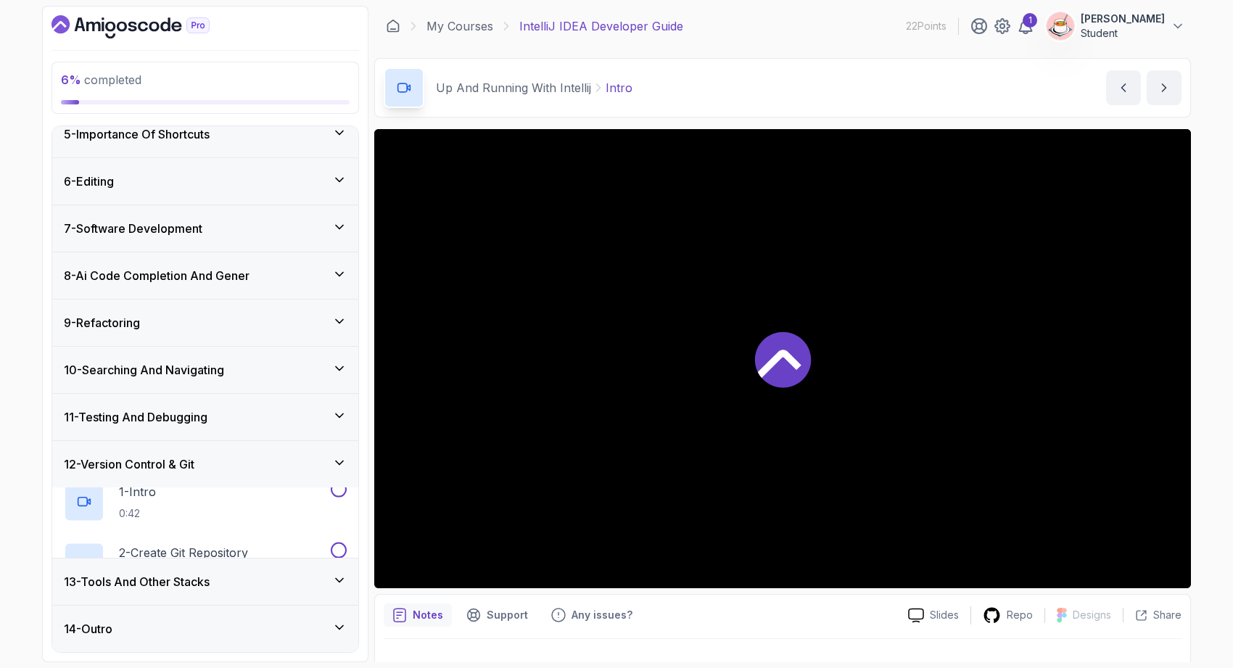
scroll to position [682, 0]
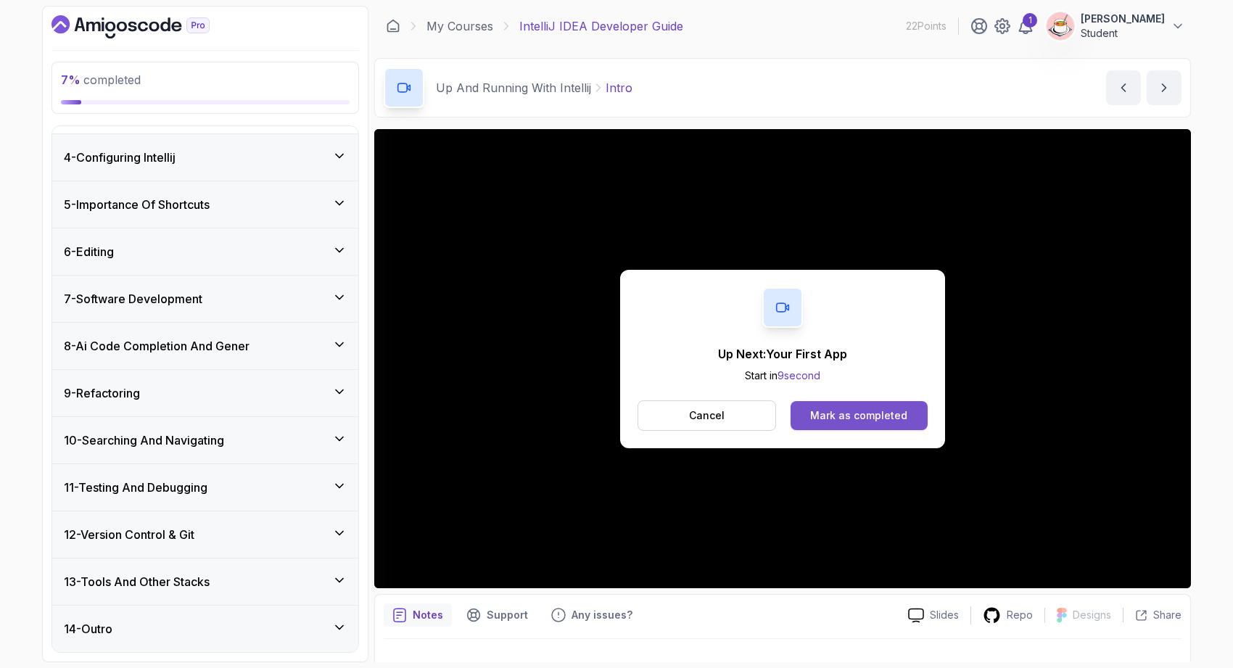
click at [908, 418] on button "Mark as completed" at bounding box center [859, 415] width 137 height 29
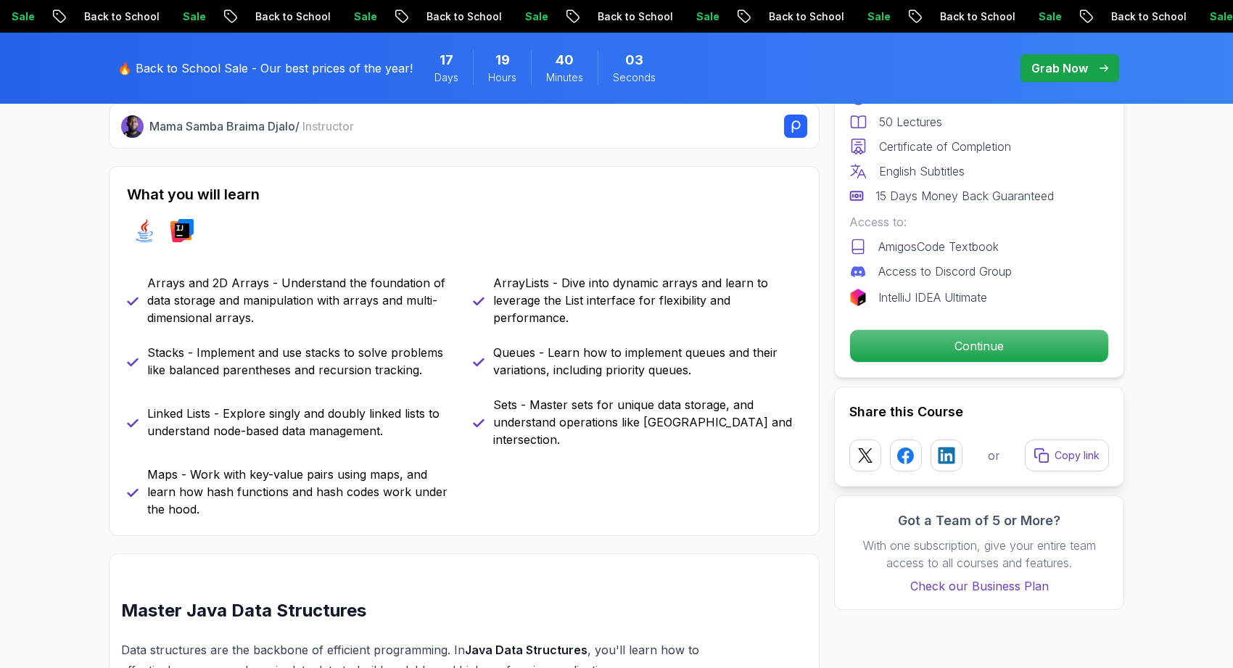
scroll to position [572, 0]
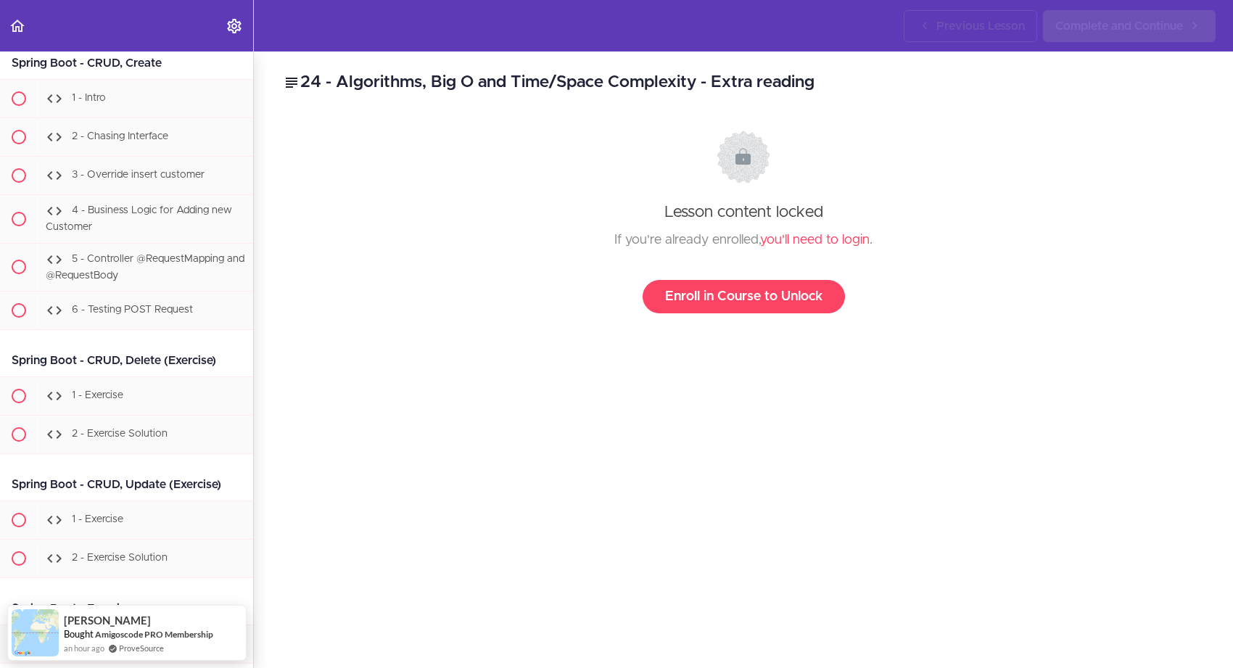
scroll to position [16875, 0]
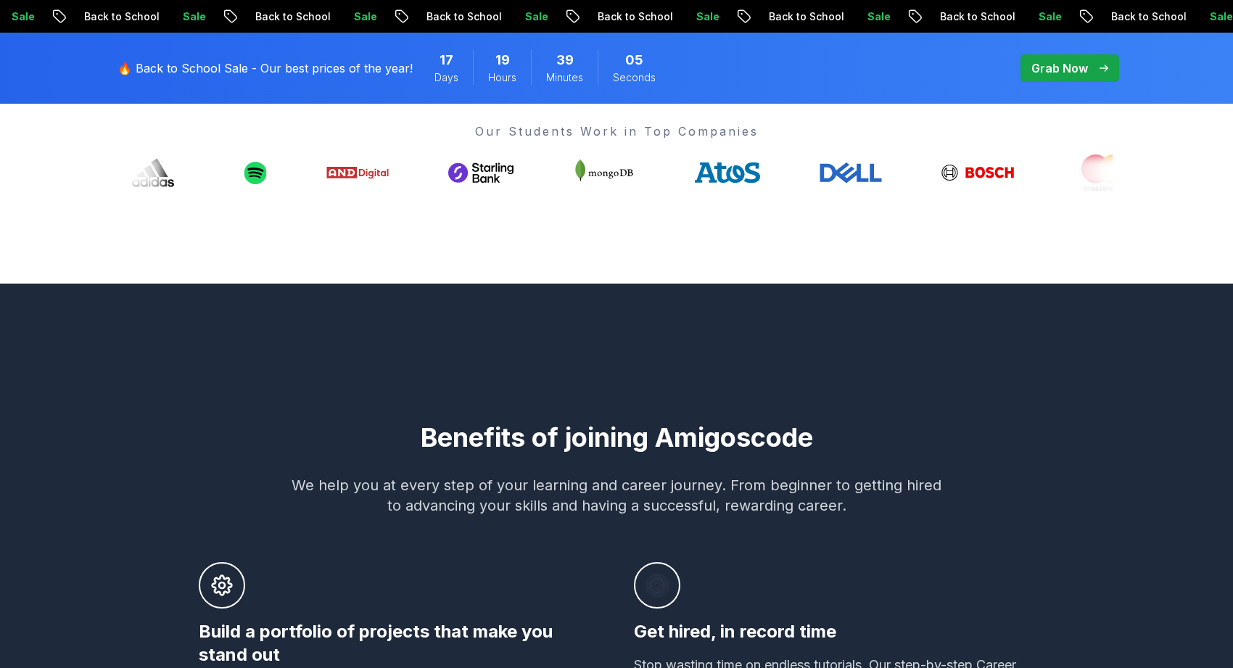
scroll to position [627, 0]
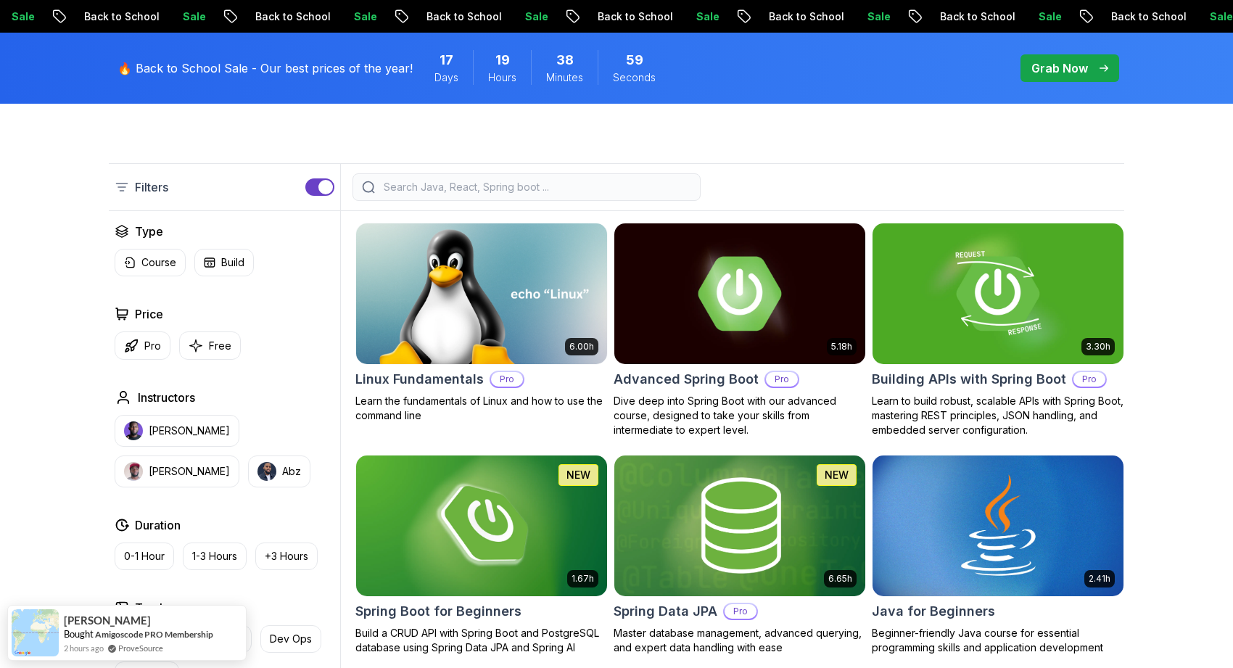
scroll to position [376, 0]
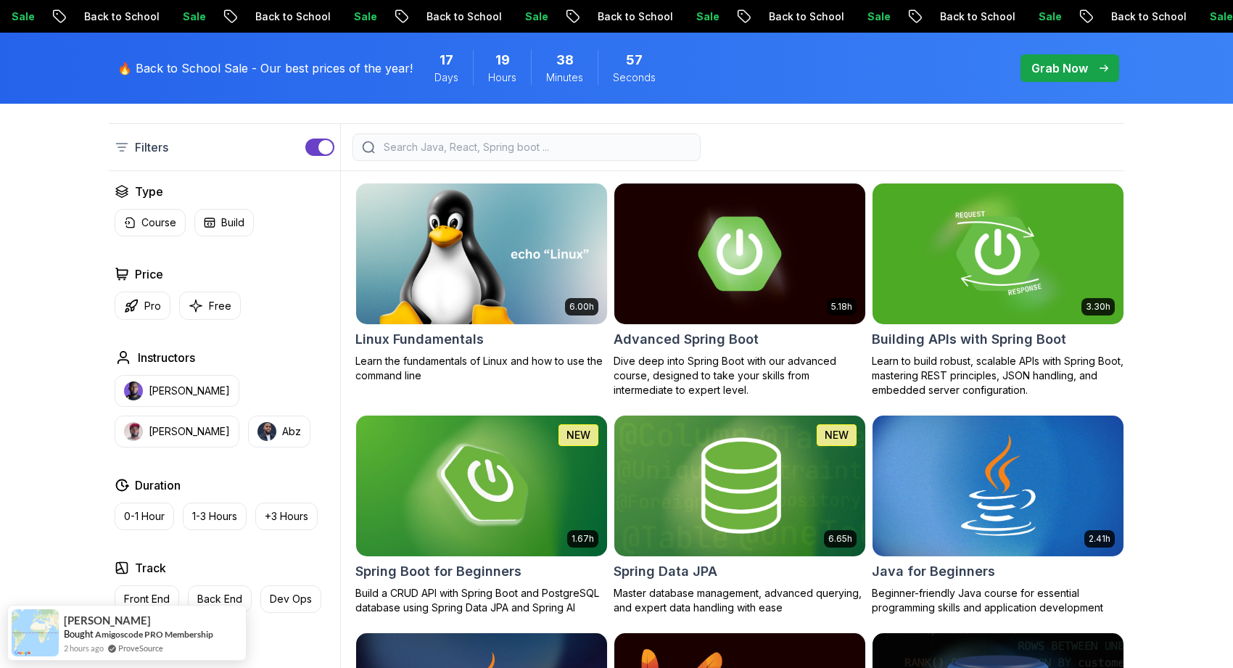
click at [491, 144] on input "search" at bounding box center [536, 147] width 310 height 15
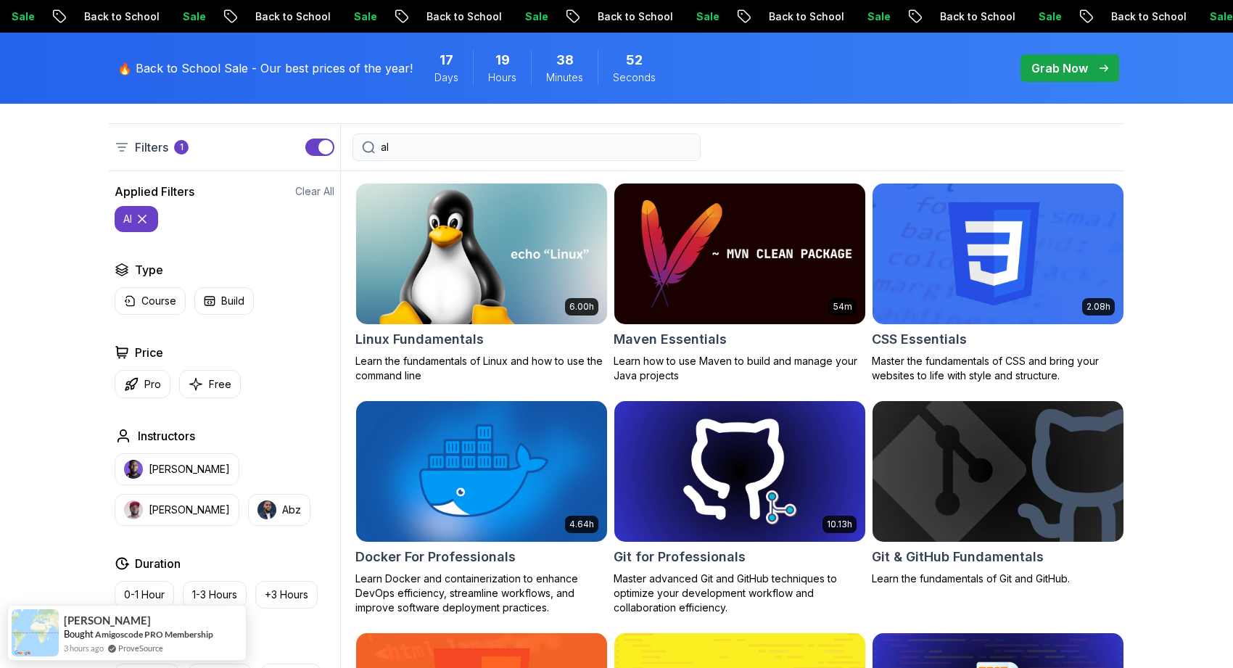
type input "a"
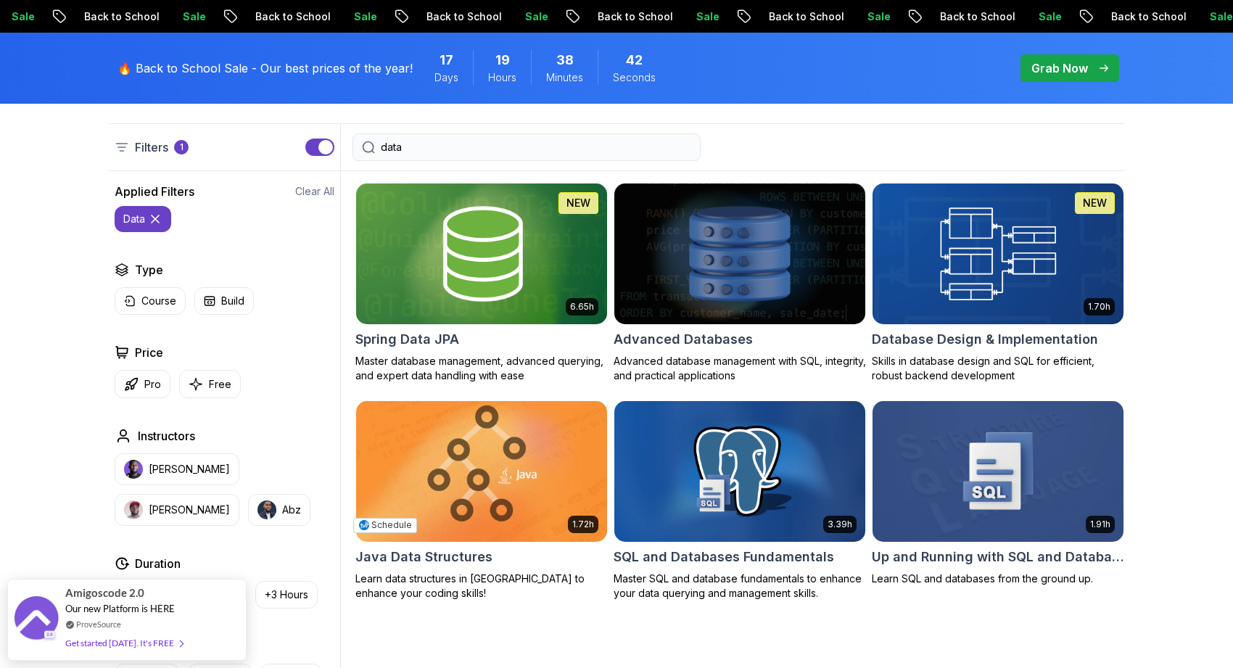
type input "data"
click at [556, 513] on img at bounding box center [481, 470] width 263 height 147
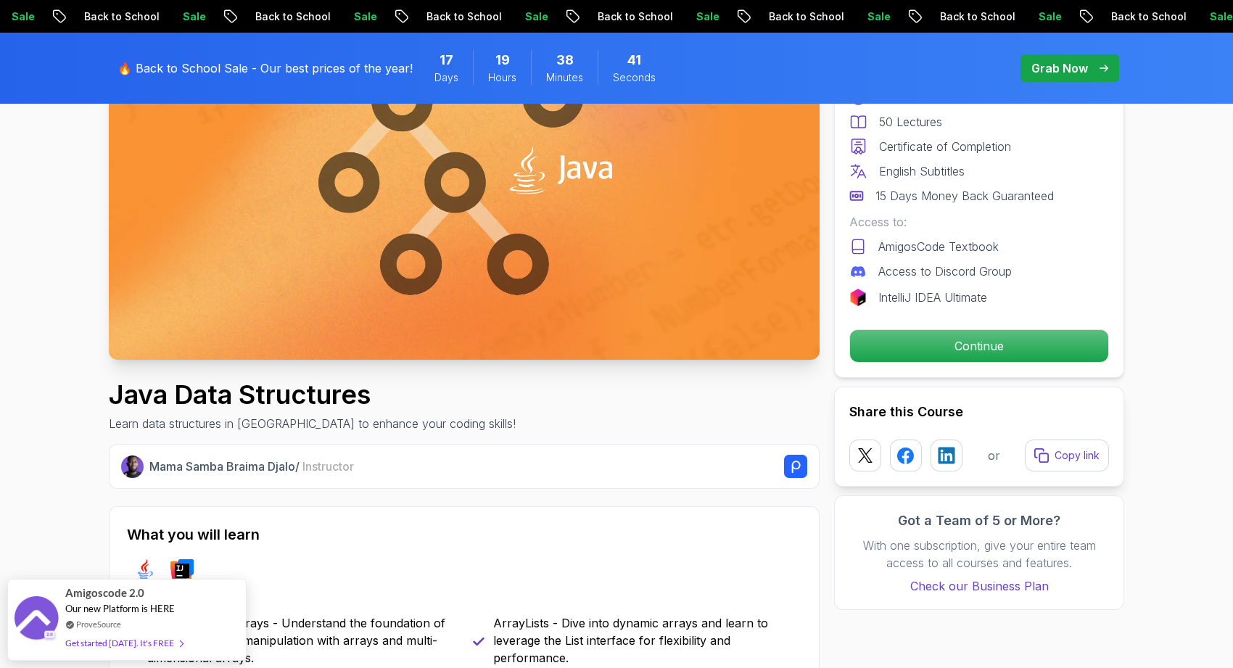
scroll to position [574, 0]
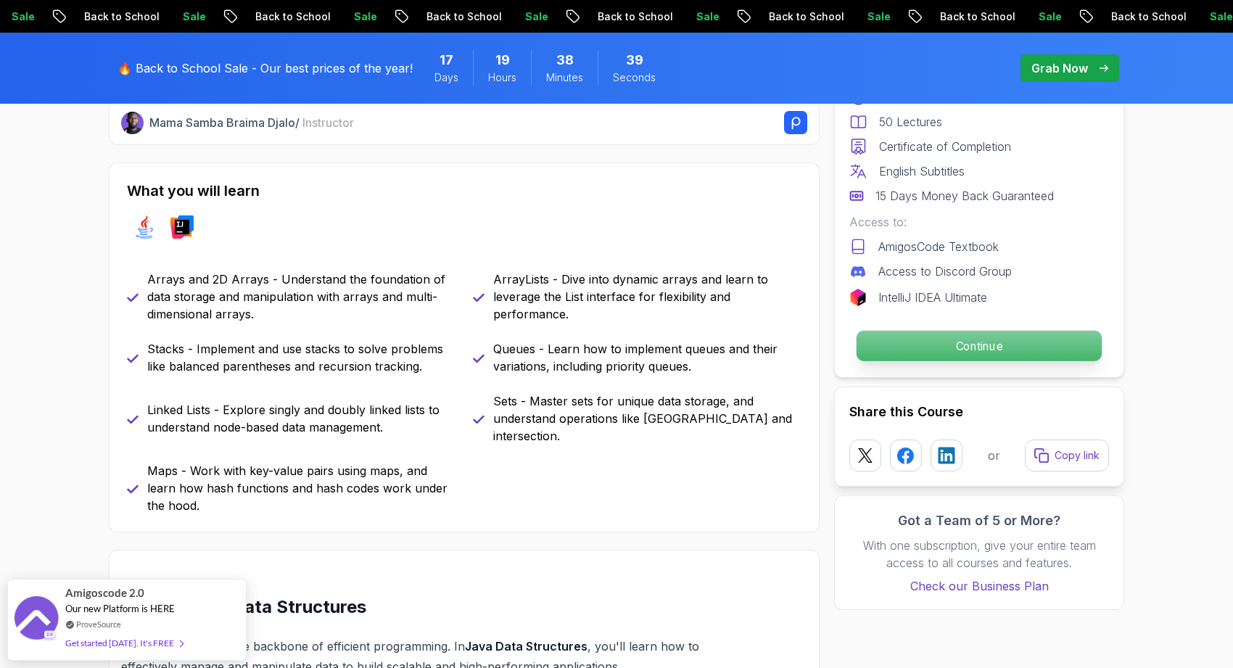
click at [886, 356] on p "Continue" at bounding box center [979, 346] width 245 height 30
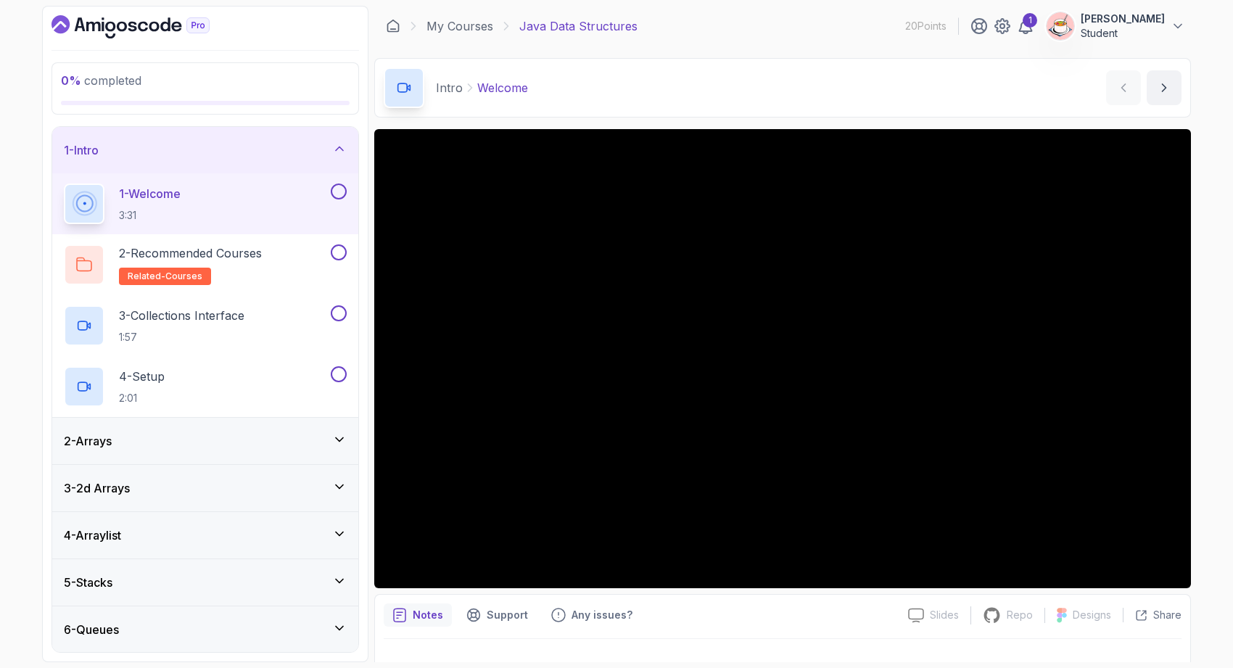
scroll to position [189, 0]
